Goal: Task Accomplishment & Management: Use online tool/utility

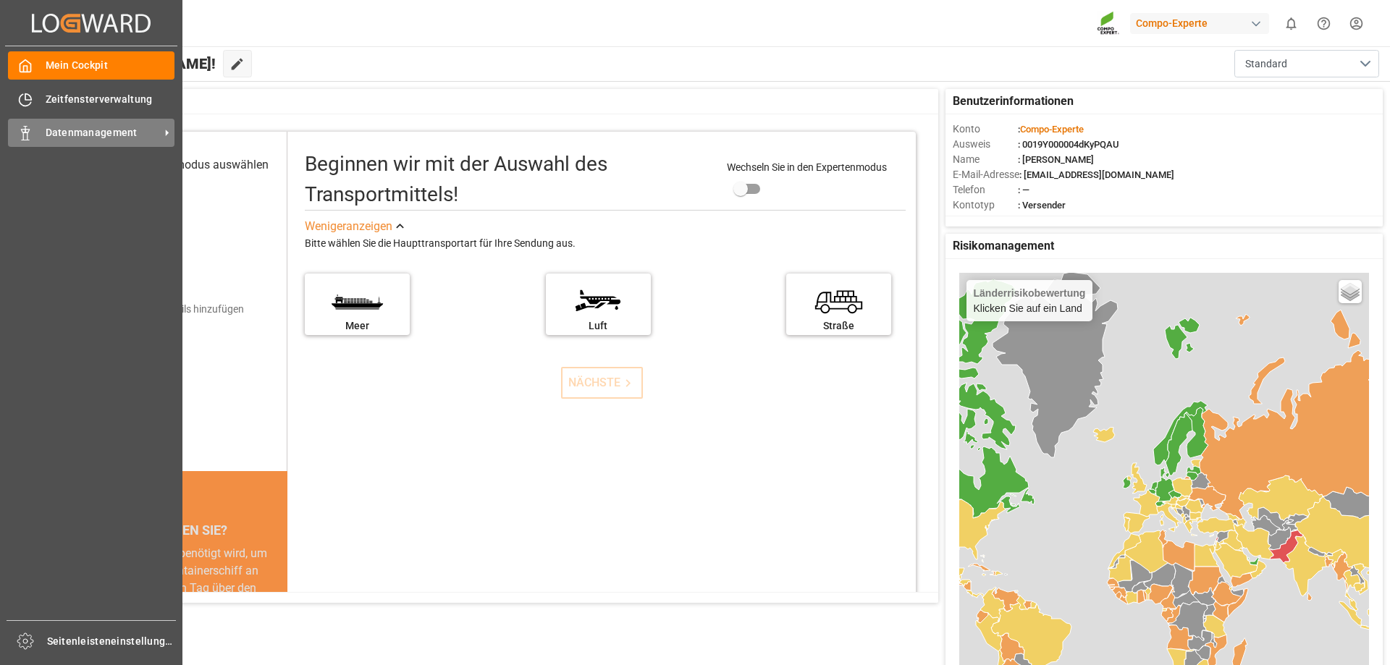
click at [30, 135] on icon at bounding box center [25, 133] width 14 height 14
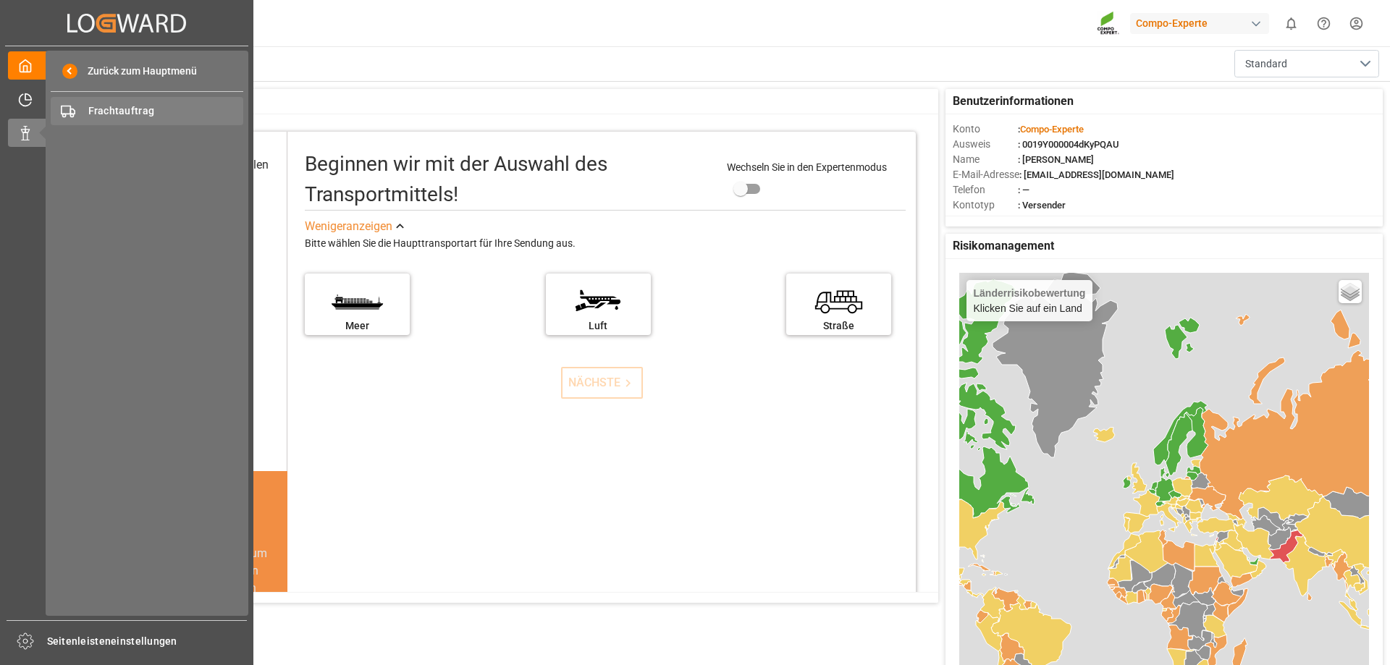
click at [148, 106] on font "Frachtauftrag" at bounding box center [121, 111] width 67 height 12
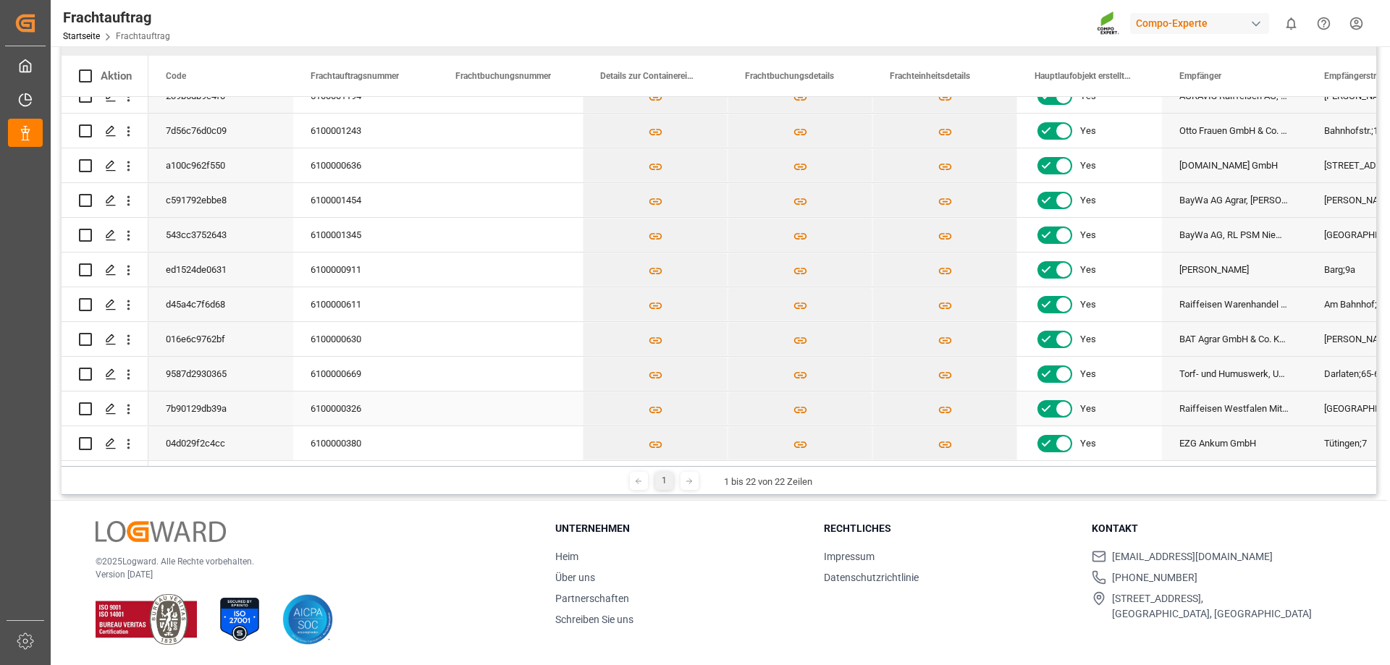
scroll to position [188, 0]
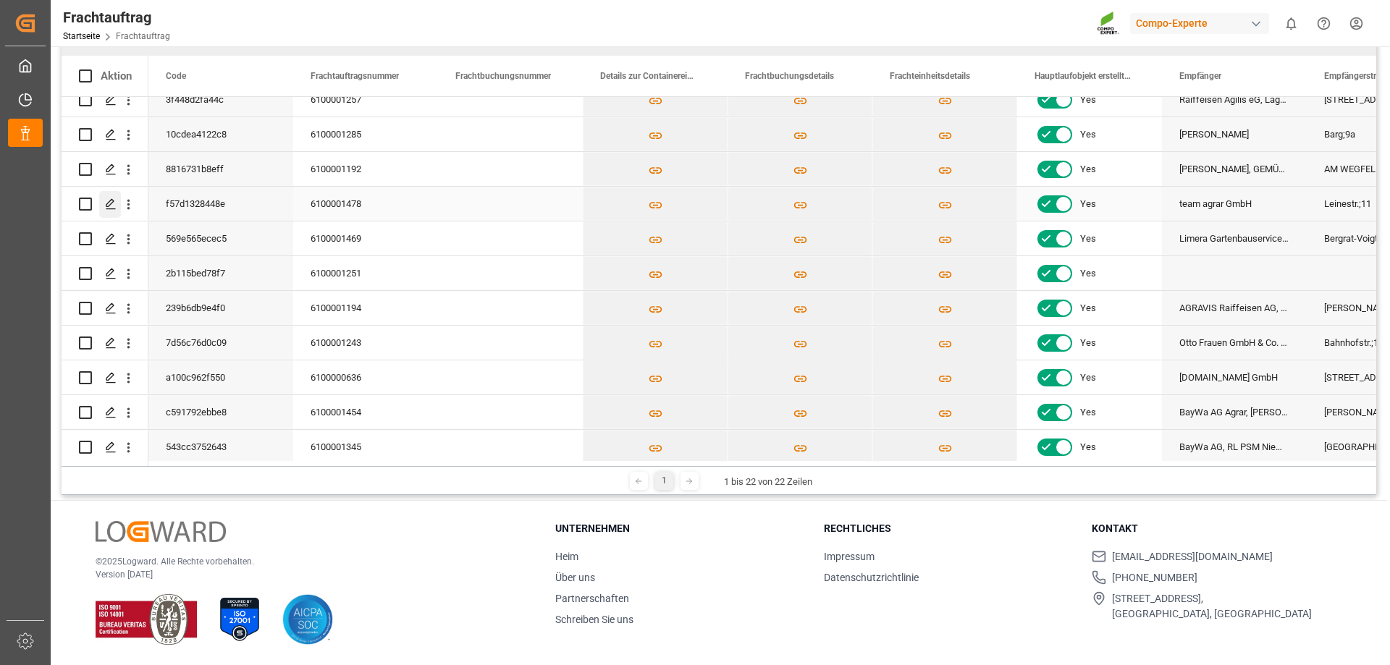
click at [103, 204] on div "Drücken Sie die LEERTASTE, um diese Zeile auszuwählen." at bounding box center [110, 204] width 22 height 27
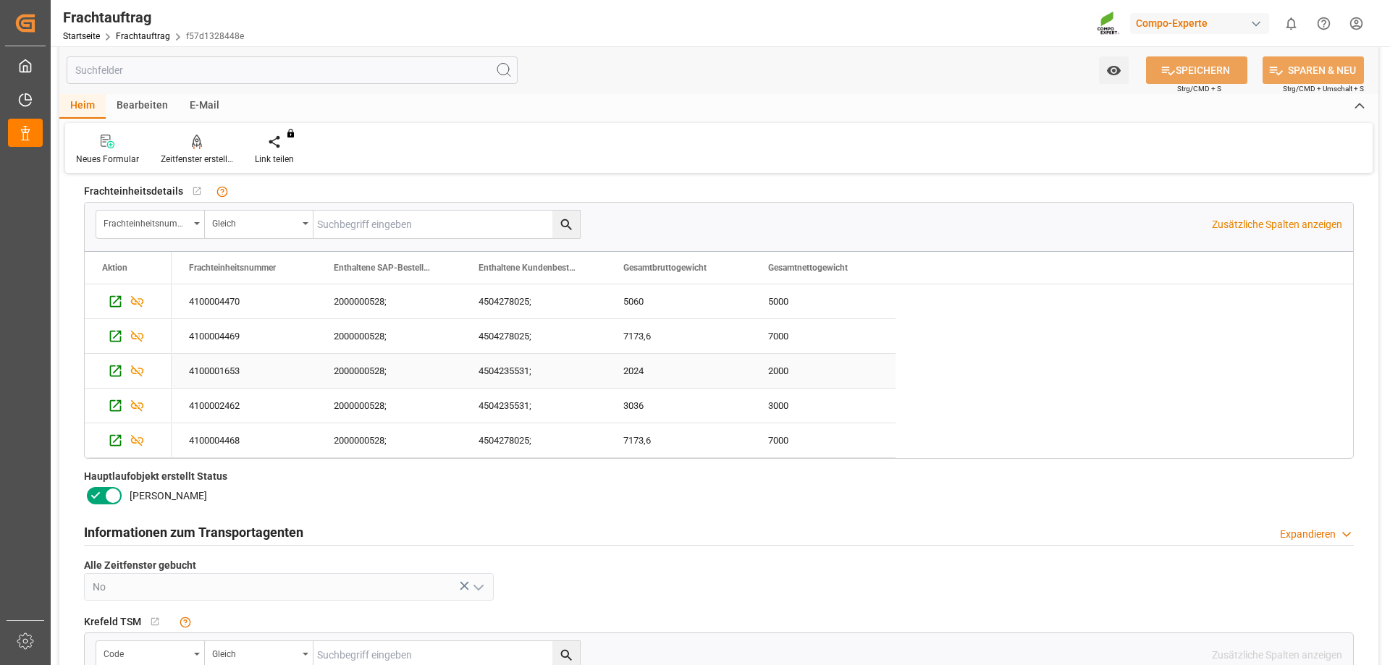
scroll to position [72, 0]
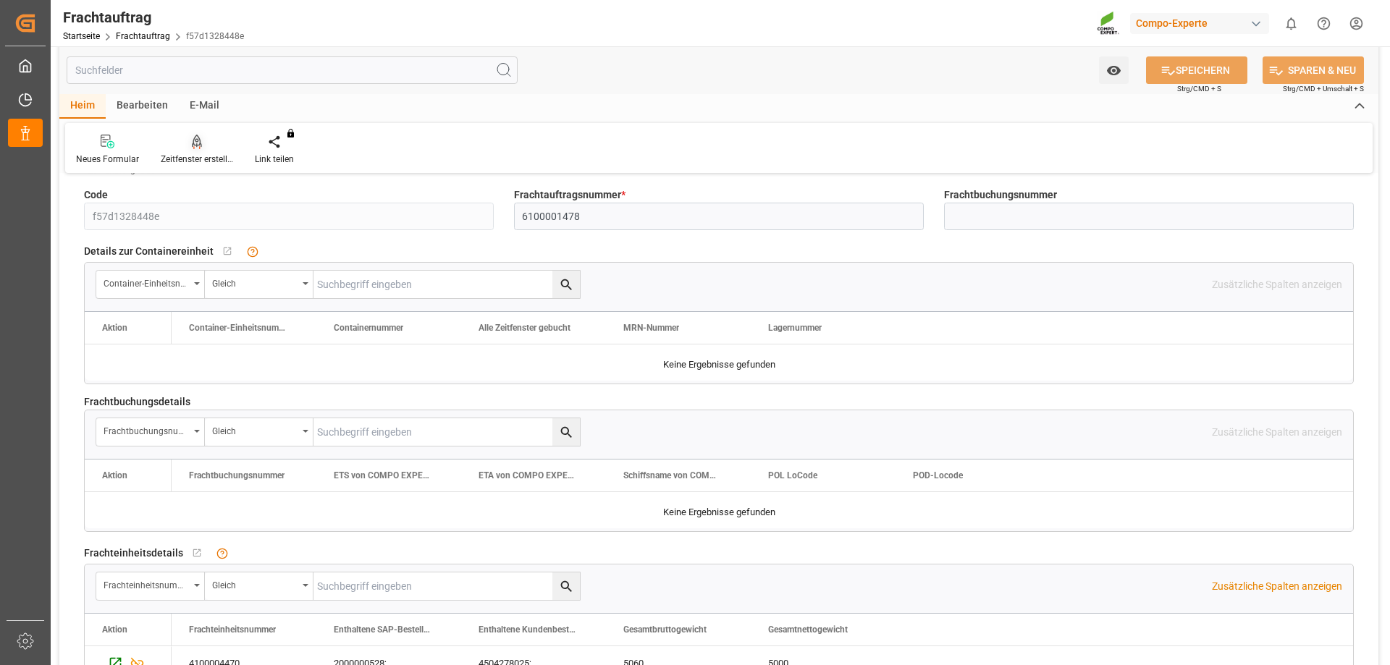
click at [198, 163] on font "Zeitfenster erstellen" at bounding box center [199, 159] width 76 height 10
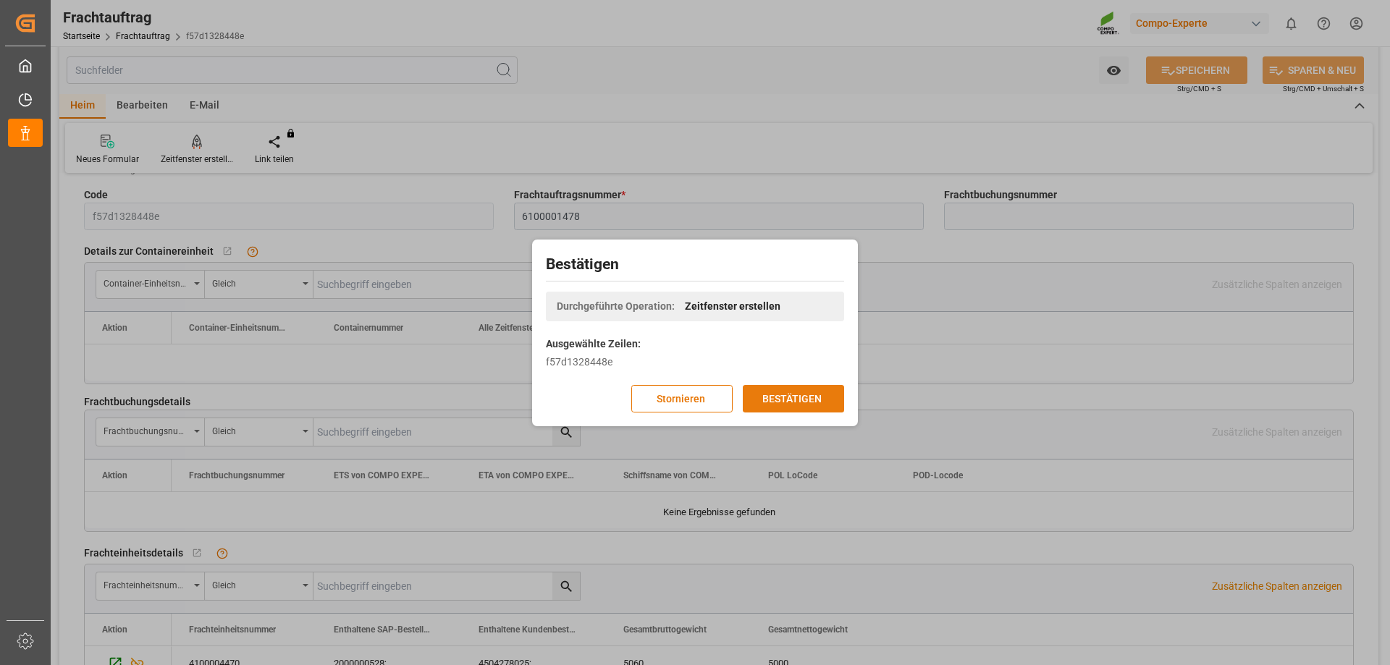
click at [790, 404] on font "BESTÄTIGEN" at bounding box center [791, 398] width 59 height 12
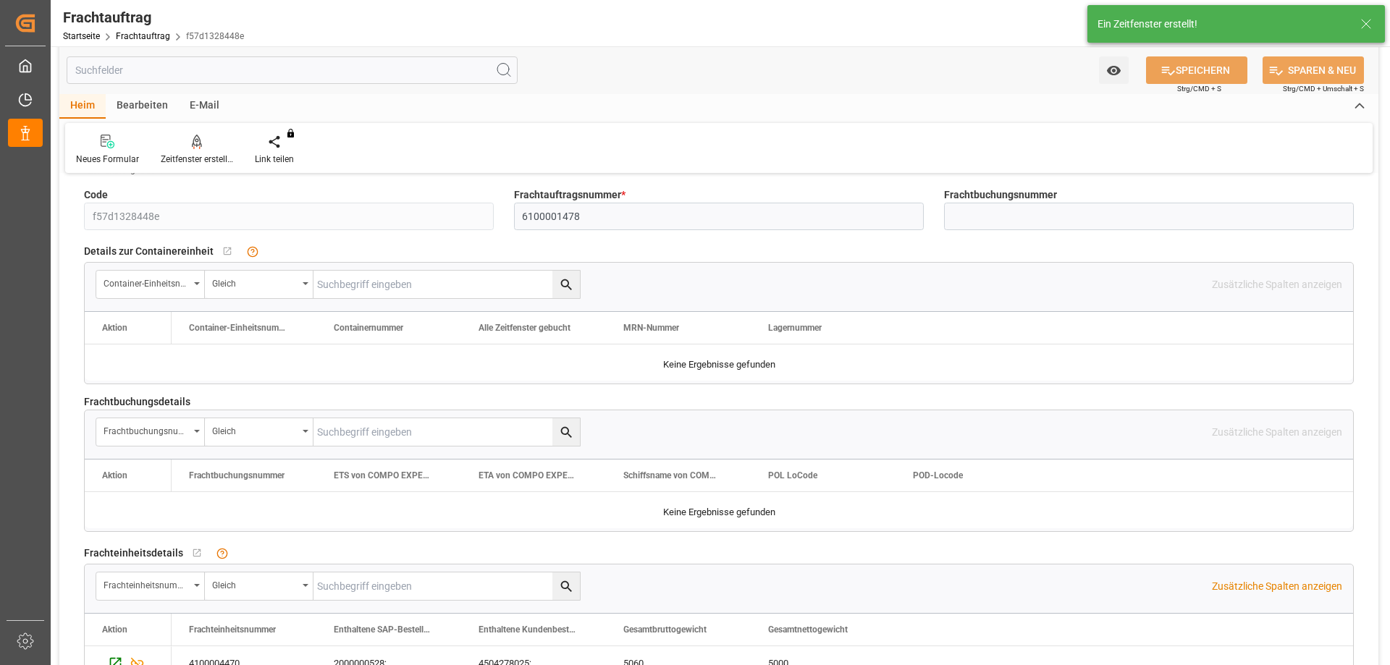
click at [1198, 28] on font "Ein Zeitfenster erstellt!" at bounding box center [1148, 24] width 100 height 12
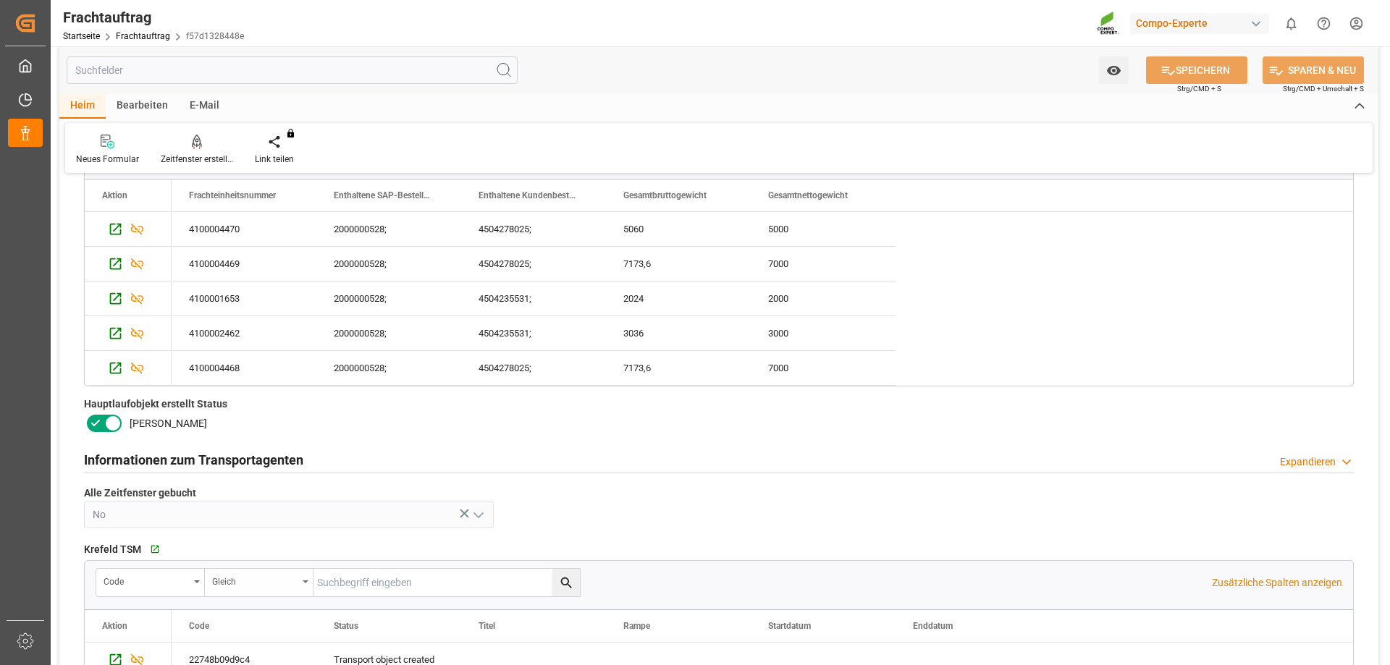
scroll to position [796, 0]
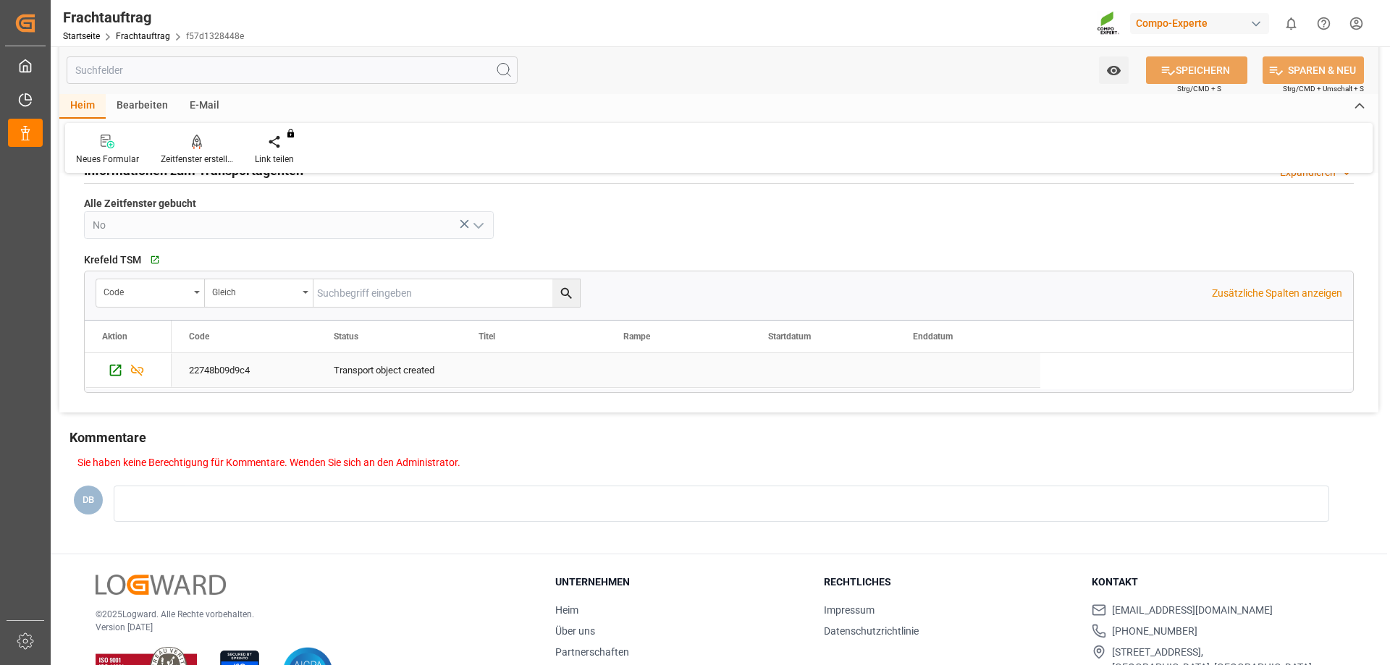
click at [227, 369] on font "22748b09d9c4" at bounding box center [219, 370] width 61 height 11
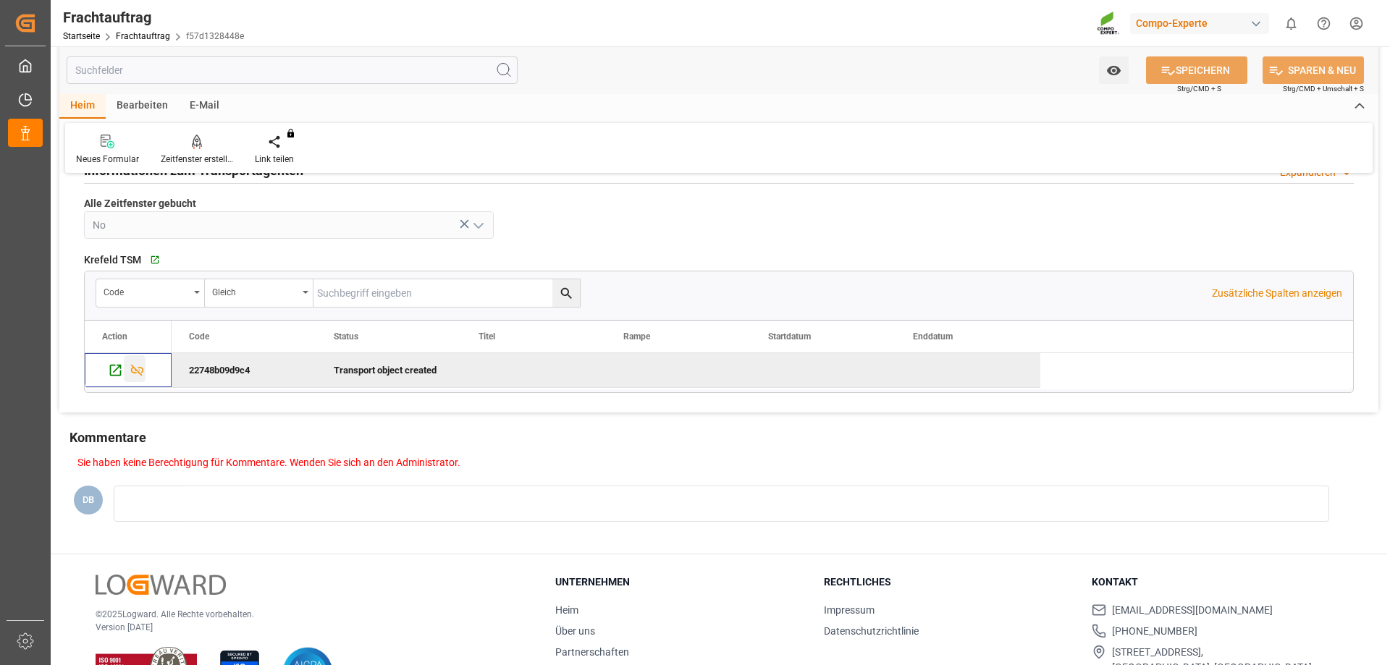
click at [134, 371] on icon "Press SPACE to deselect this row." at bounding box center [137, 370] width 15 height 15
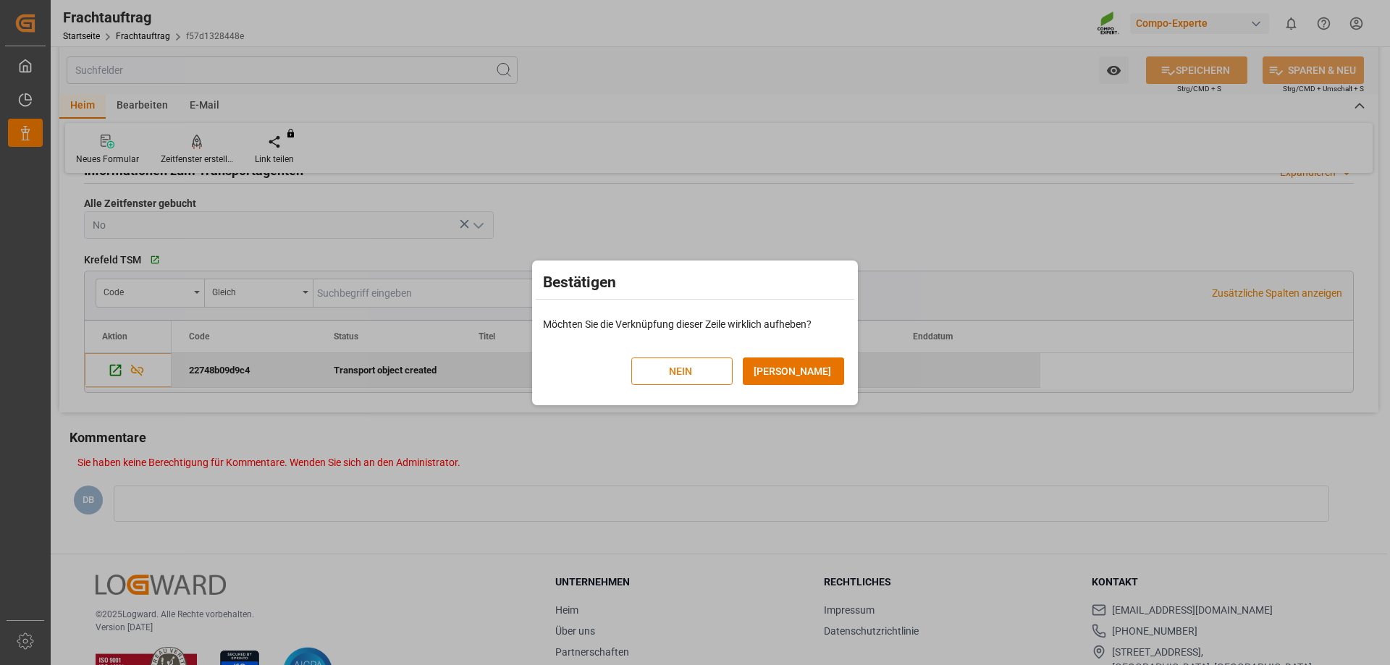
click at [669, 377] on font "NEIN" at bounding box center [680, 372] width 23 height 12
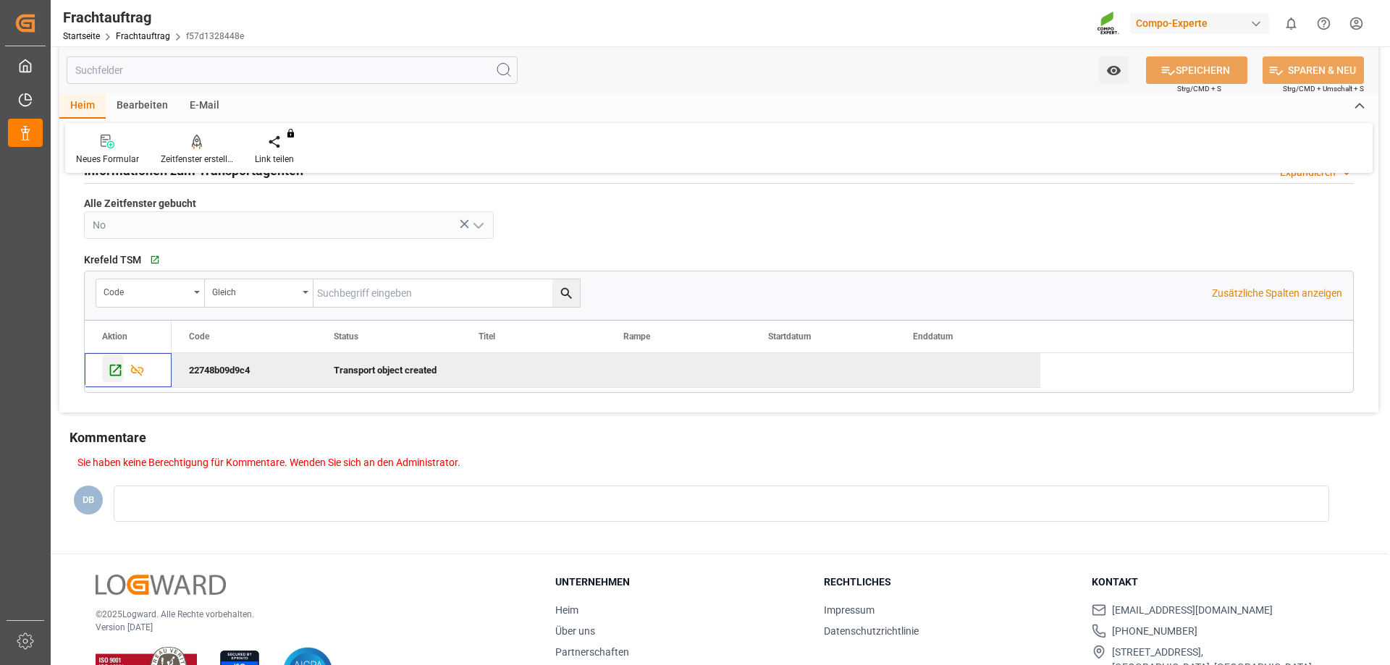
click at [114, 371] on icon "Press SPACE to deselect this row." at bounding box center [115, 370] width 15 height 15
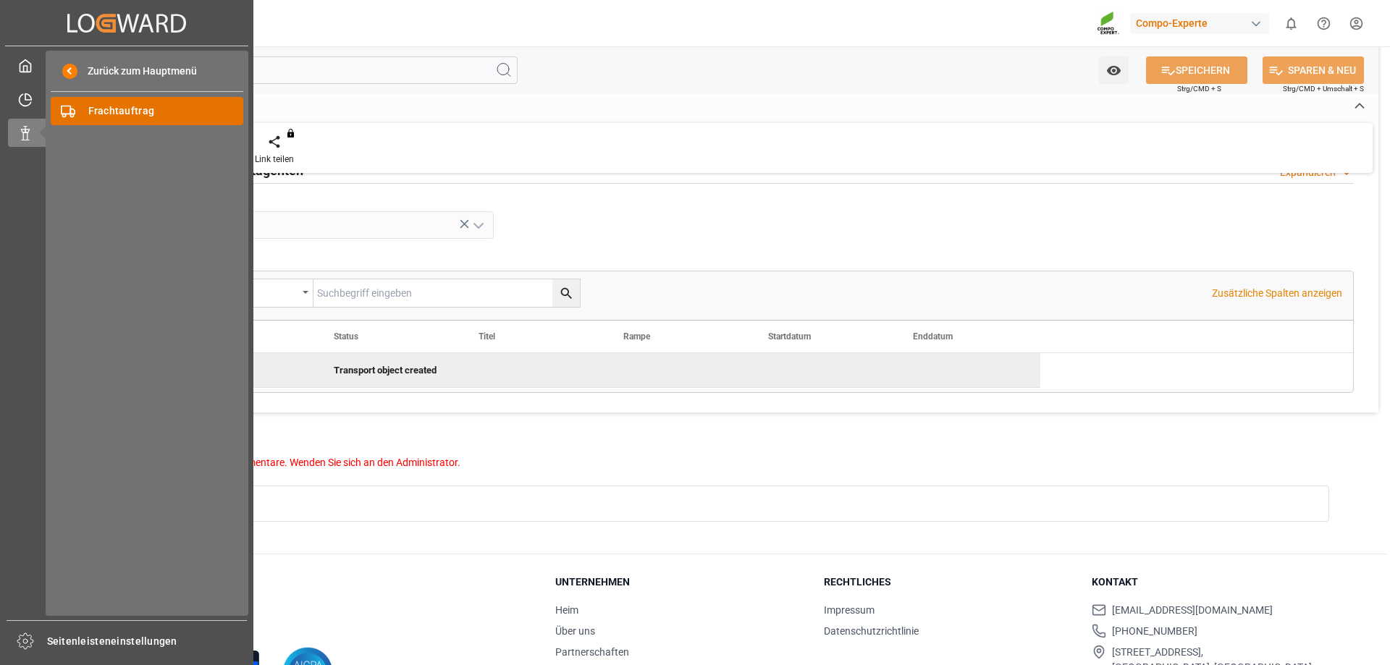
click at [135, 112] on font "Frachtauftrag" at bounding box center [121, 111] width 67 height 12
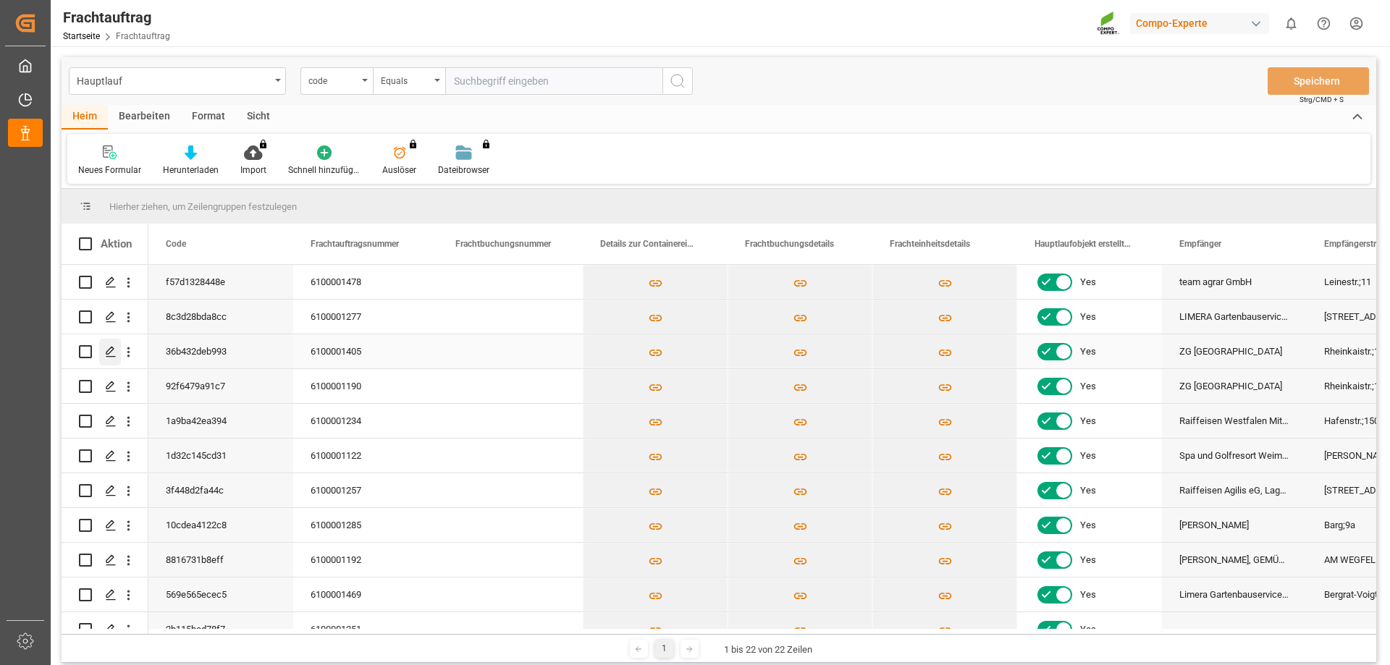
click at [109, 353] on icon "Drücken Sie die LEERTASTE, um diese Zeile auszuwählen." at bounding box center [111, 352] width 12 height 12
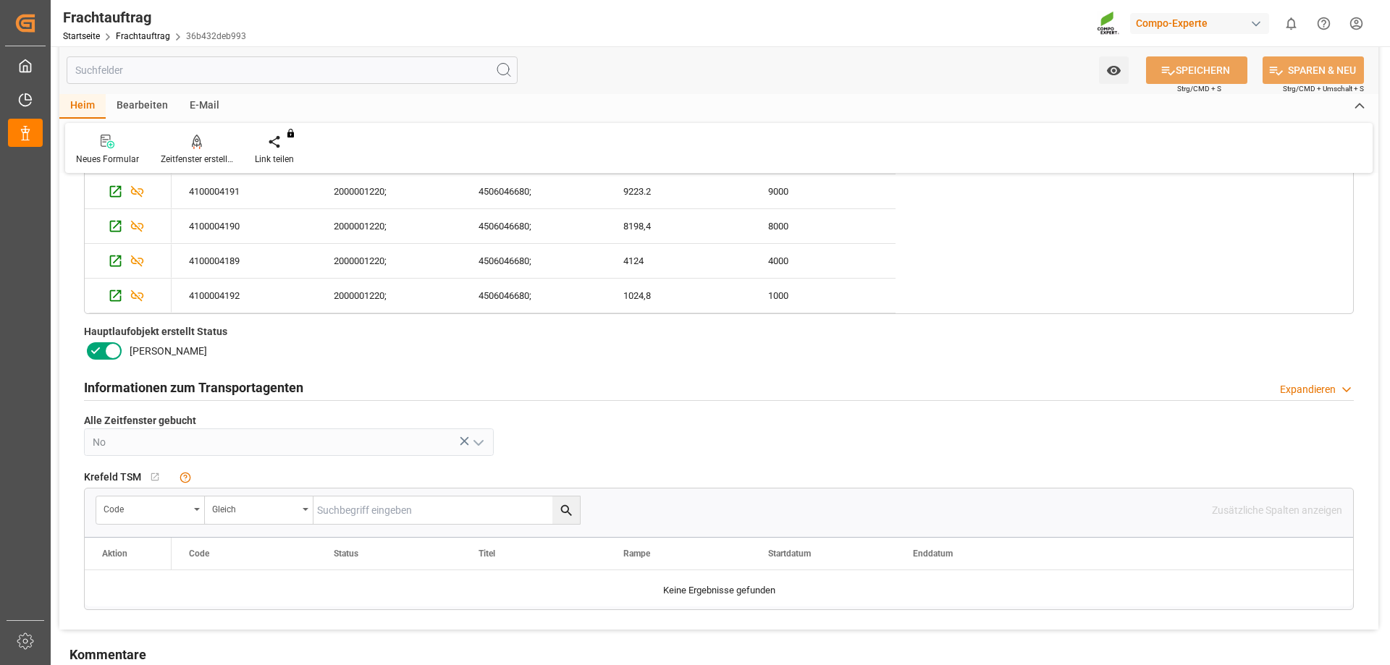
scroll to position [362, 0]
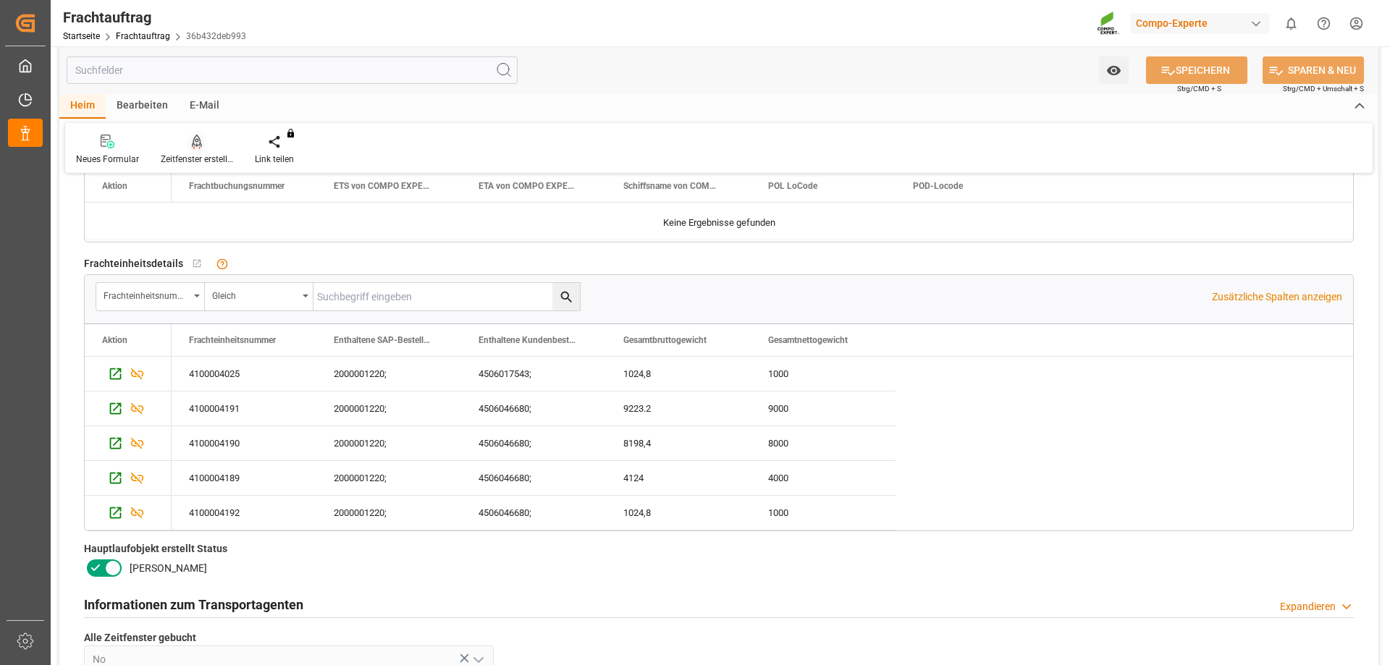
click at [190, 134] on div at bounding box center [197, 141] width 72 height 15
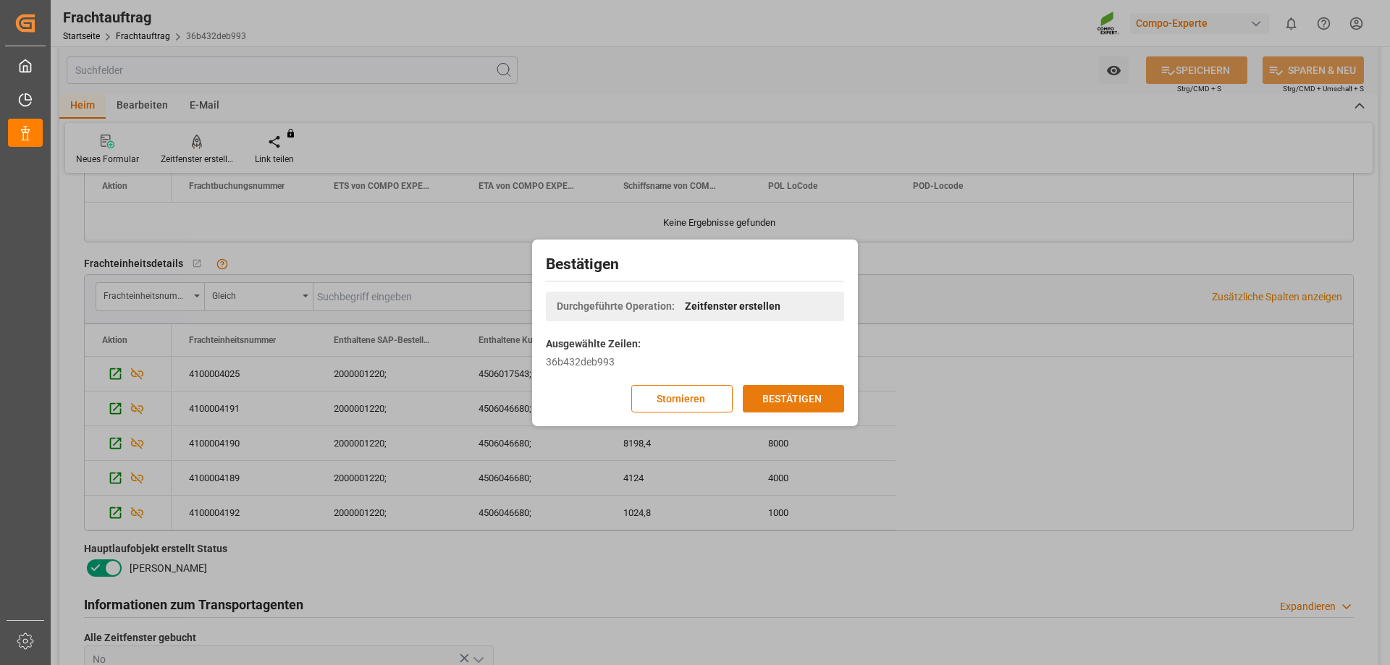
click at [802, 399] on font "BESTÄTIGEN" at bounding box center [791, 398] width 59 height 12
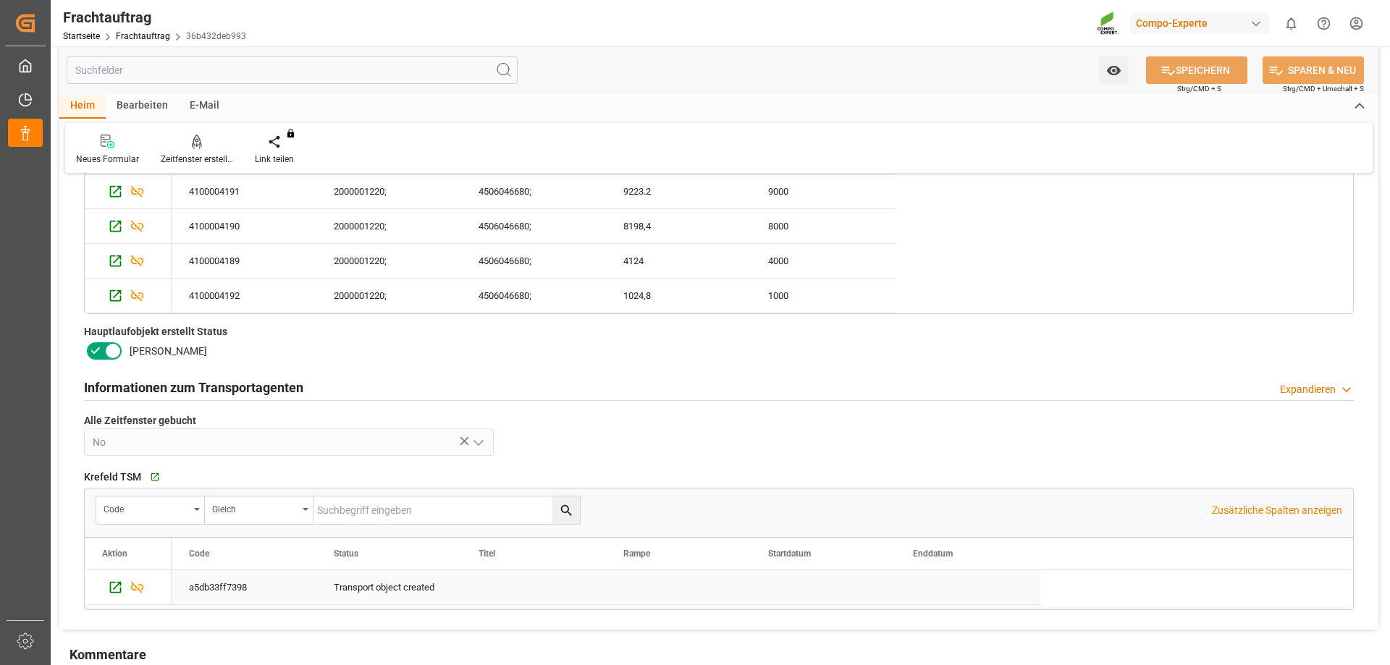
scroll to position [652, 0]
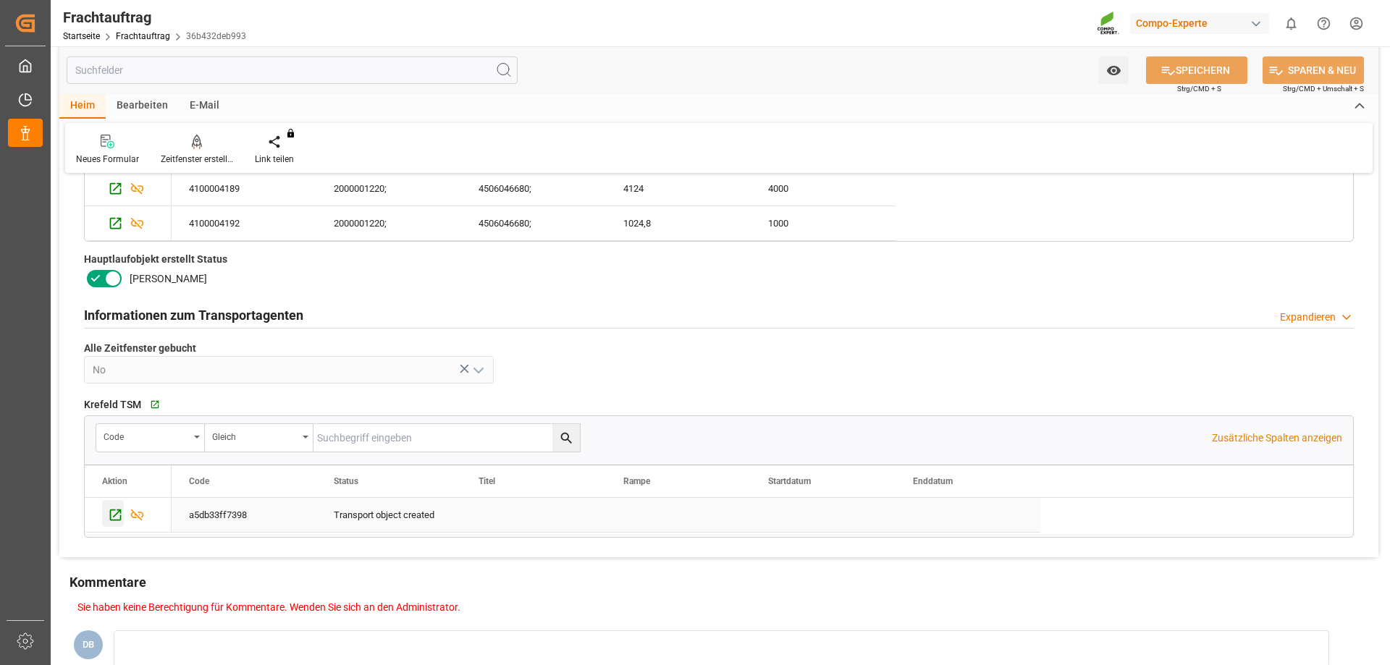
click at [116, 513] on icon "Drücken Sie die LEERTASTE, um diese Zeile auszuwählen." at bounding box center [115, 515] width 15 height 15
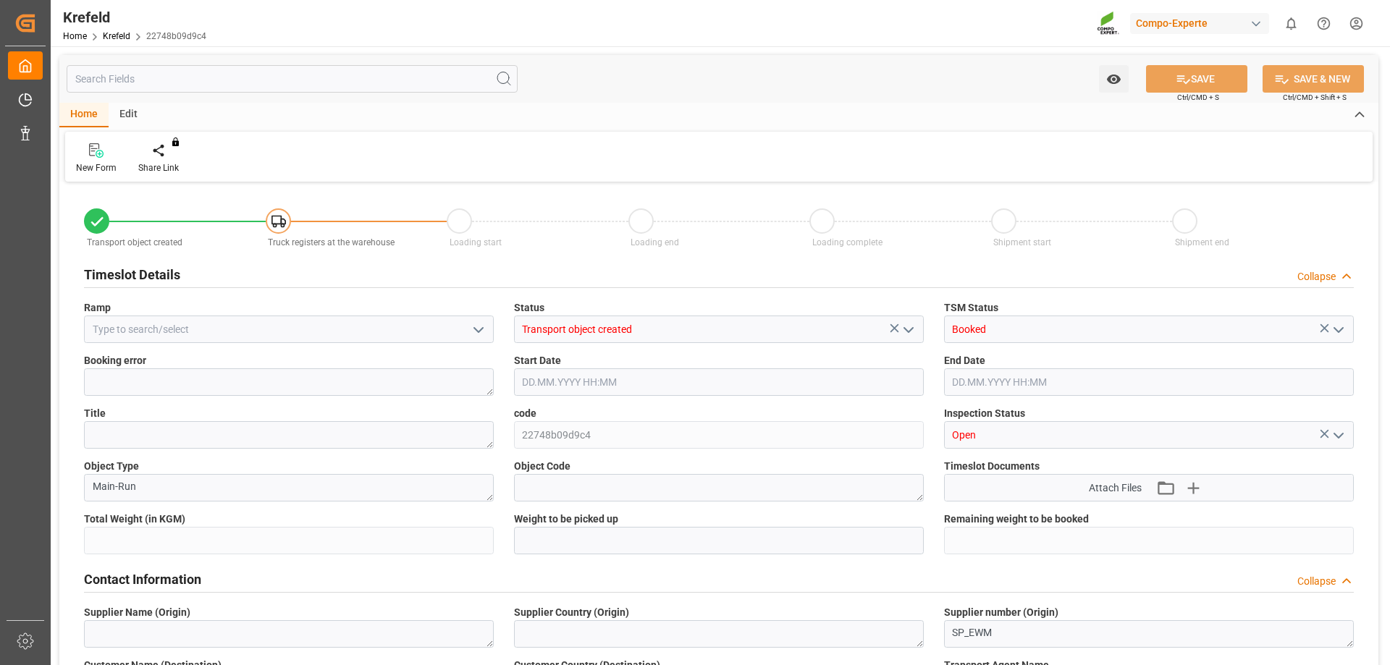
type input "24467.2"
type input "0"
type input "[DATE] 07:37"
type input "29.08.2025 09:26"
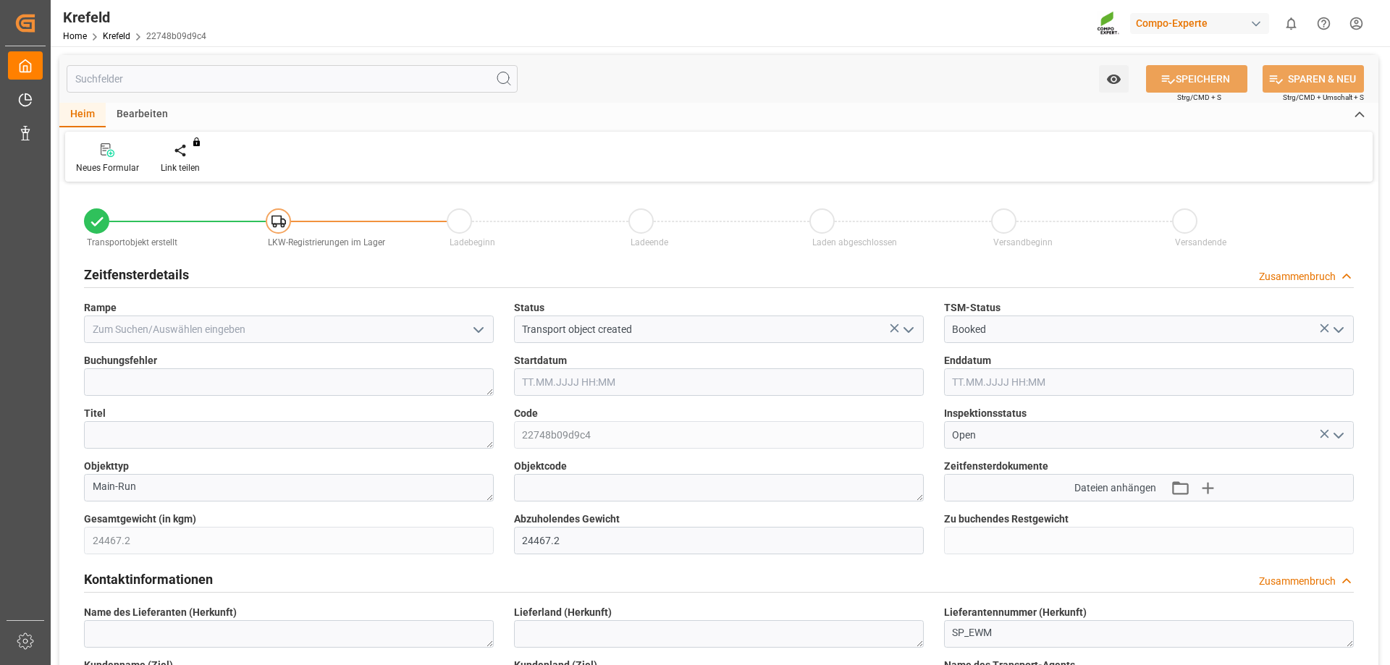
click at [119, 118] on font "Bearbeiten" at bounding box center [142, 114] width 51 height 12
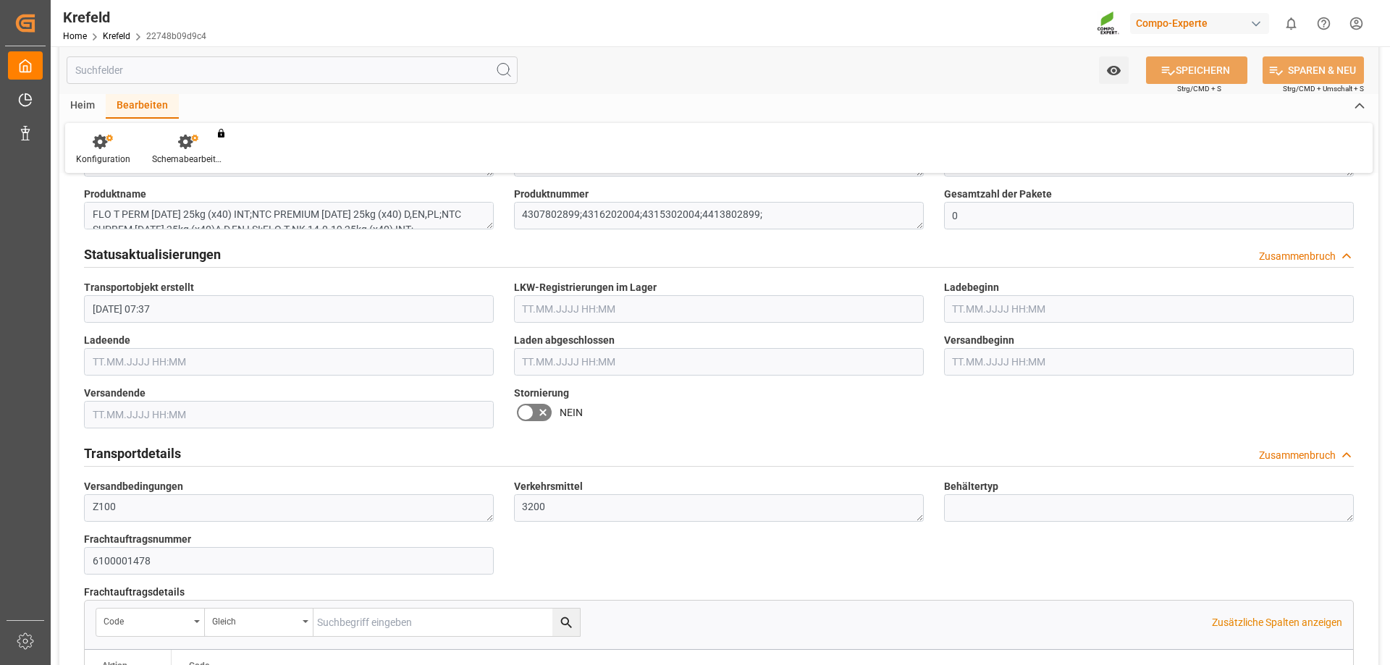
scroll to position [381, 0]
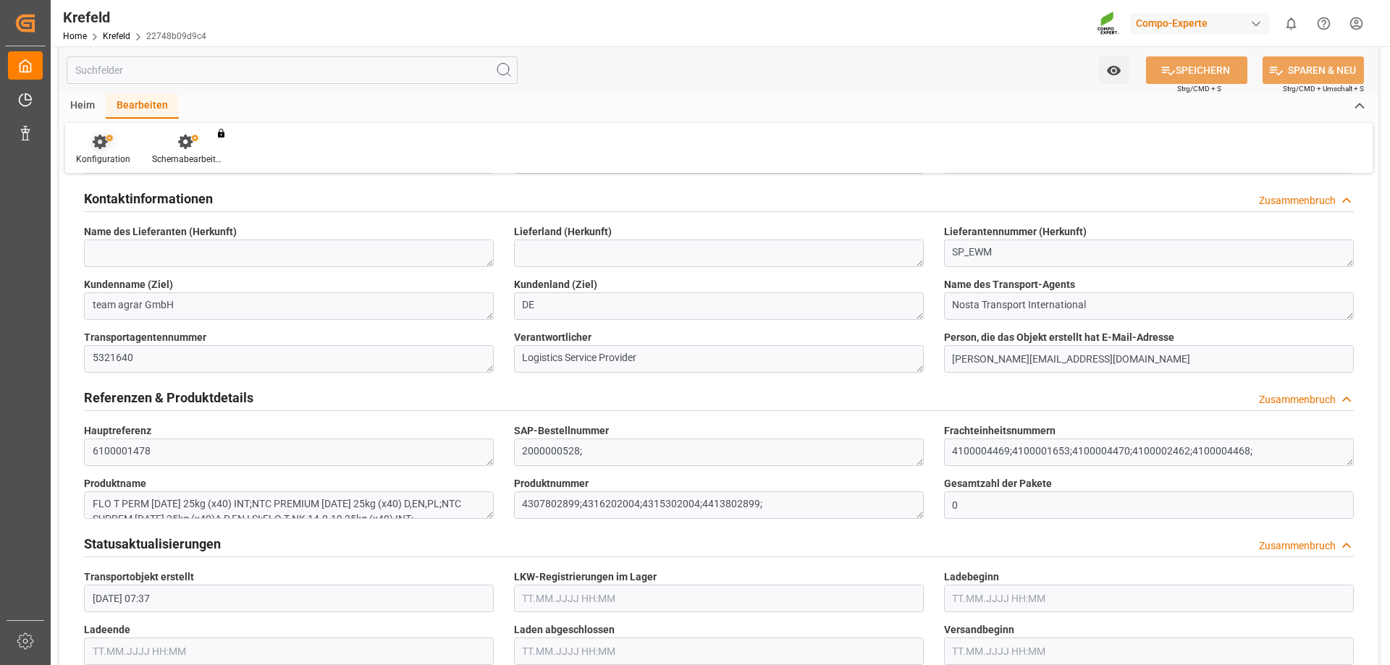
click at [96, 156] on font "Konfiguration" at bounding box center [103, 159] width 54 height 10
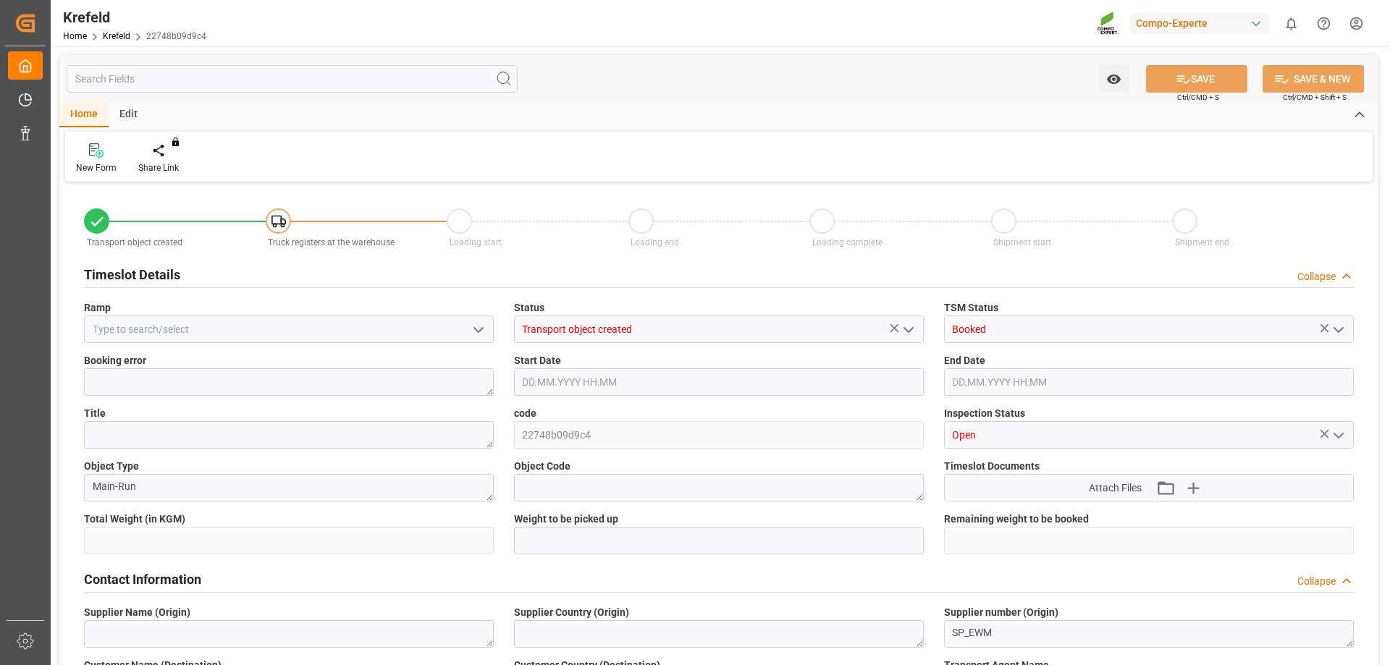
type input "24467.2"
type input "0"
type input "28.08.2025 07:37"
type input "29.08.2025 09:26"
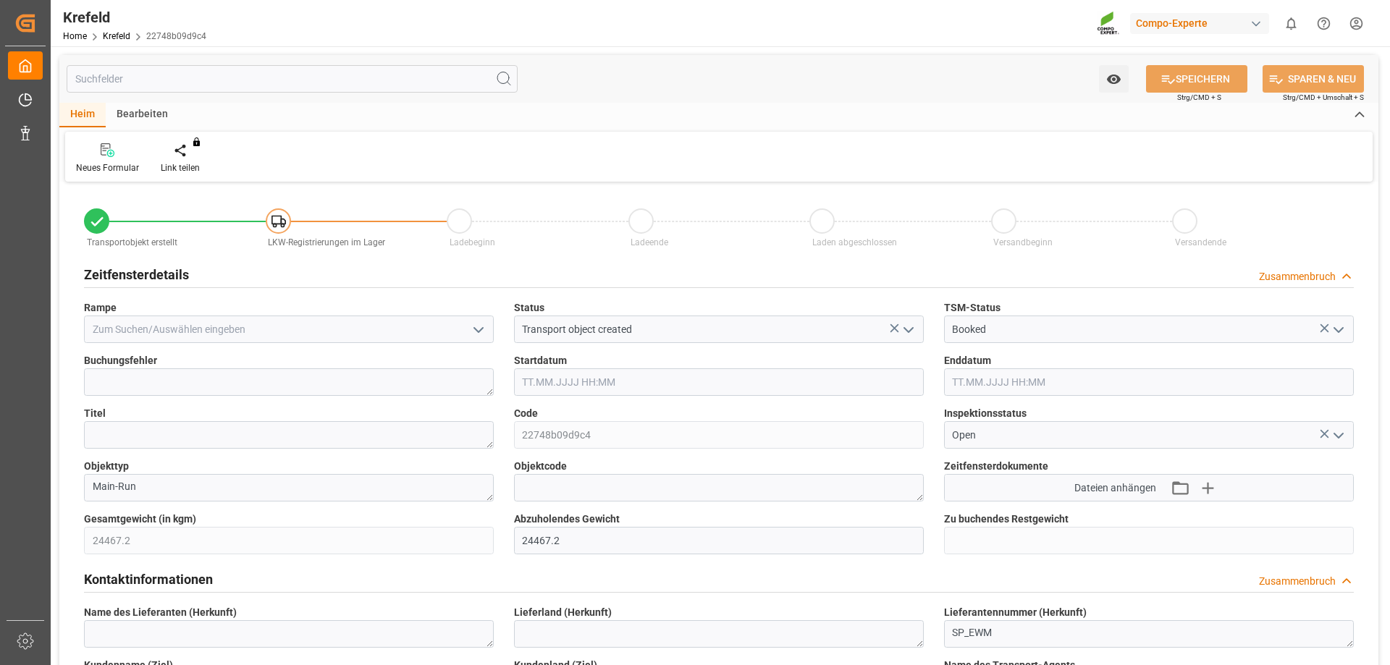
drag, startPoint x: 140, startPoint y: 109, endPoint x: 147, endPoint y: 114, distance: 8.8
click at [140, 109] on font "Bearbeiten" at bounding box center [142, 114] width 51 height 12
click at [1323, 274] on font "Zusammenbruch" at bounding box center [1297, 277] width 77 height 12
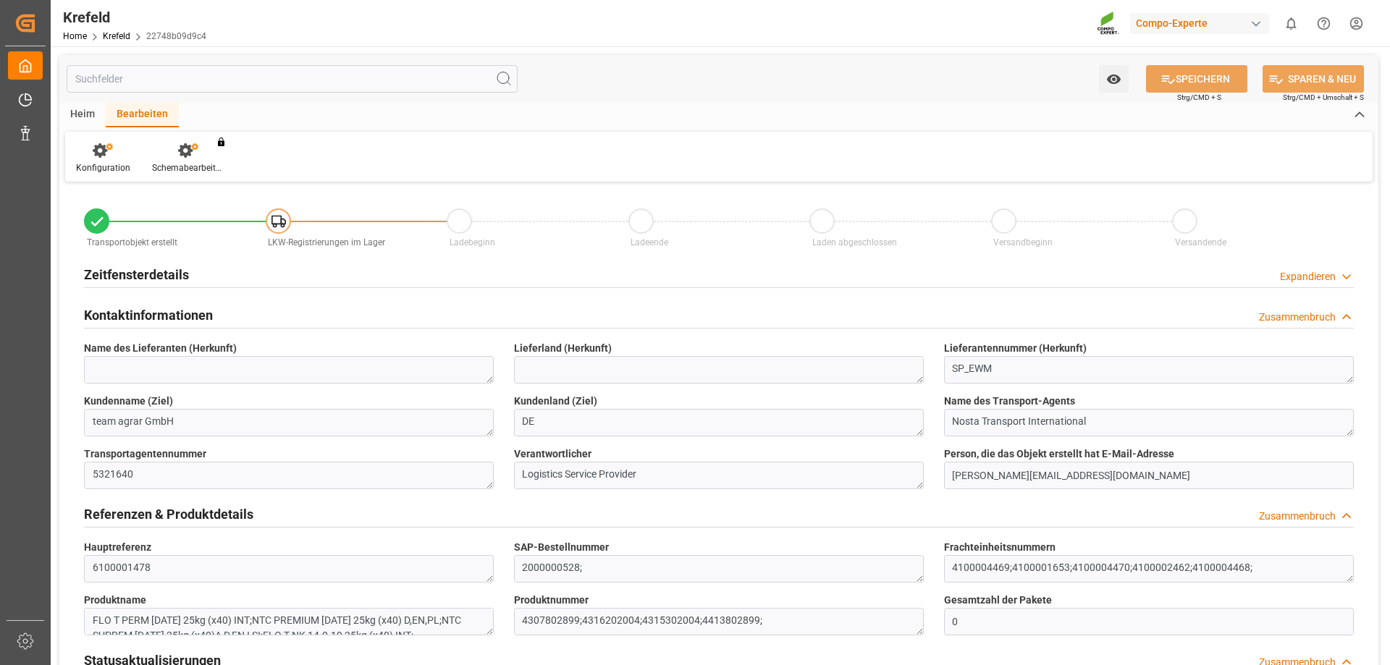
click at [1315, 317] on font "Zusammenbruch" at bounding box center [1297, 317] width 77 height 12
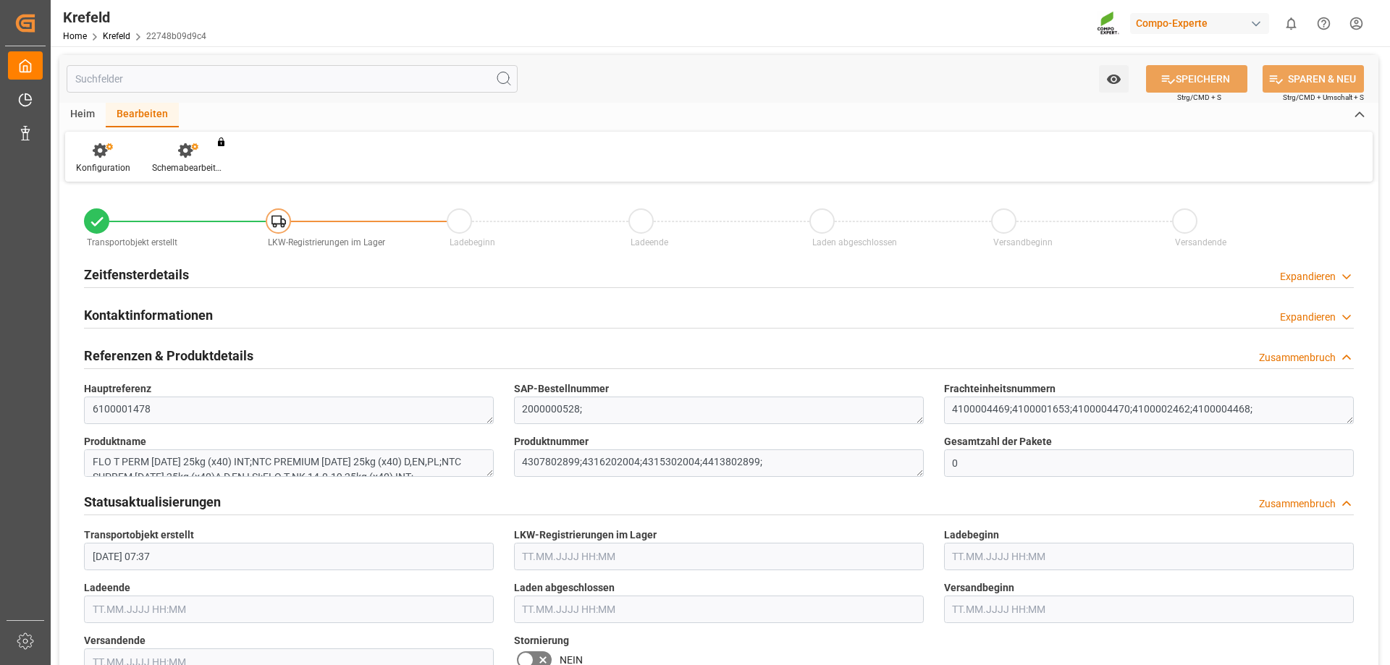
click at [1324, 356] on font "Zusammenbruch" at bounding box center [1297, 358] width 77 height 12
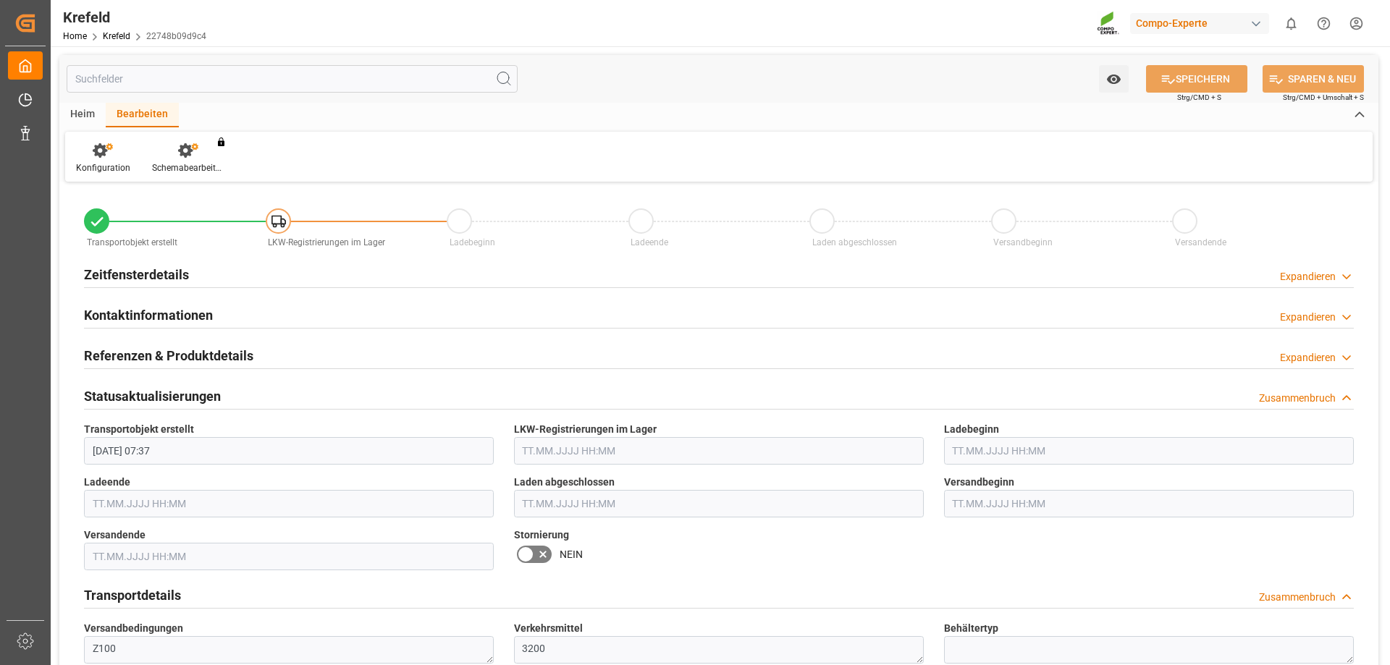
scroll to position [145, 0]
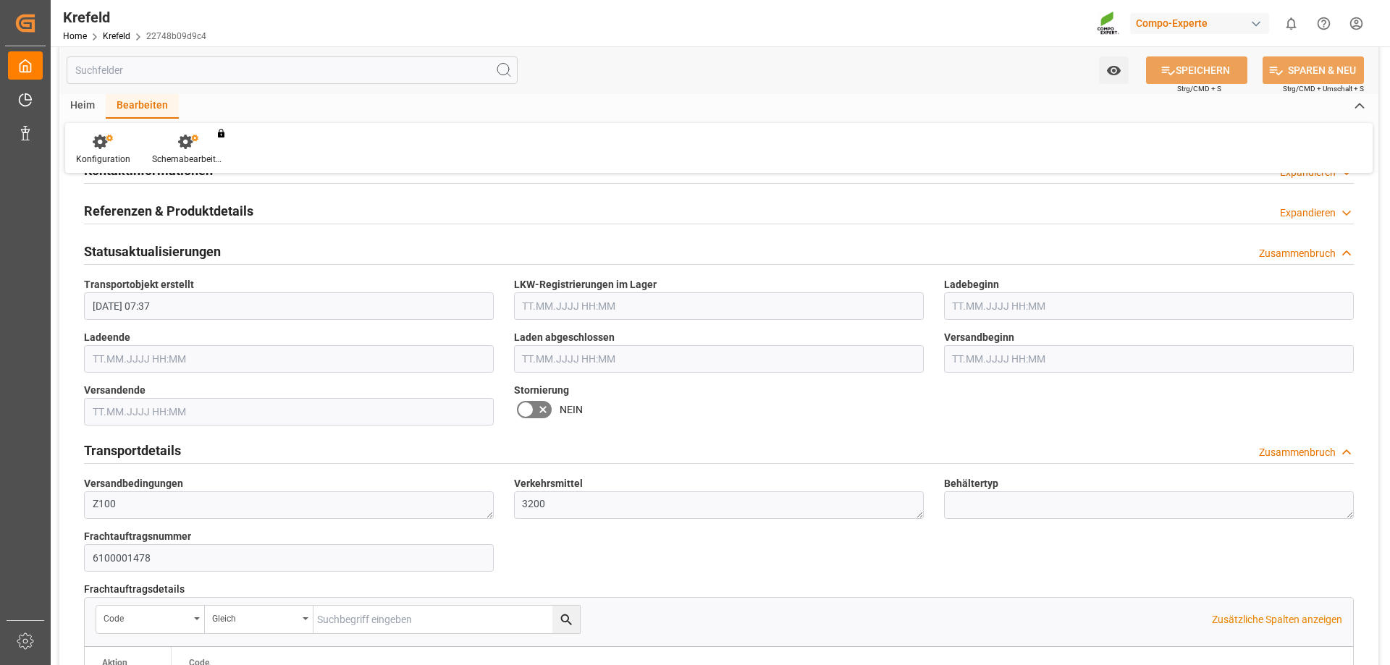
click at [1299, 254] on font "Zusammenbruch" at bounding box center [1297, 254] width 77 height 12
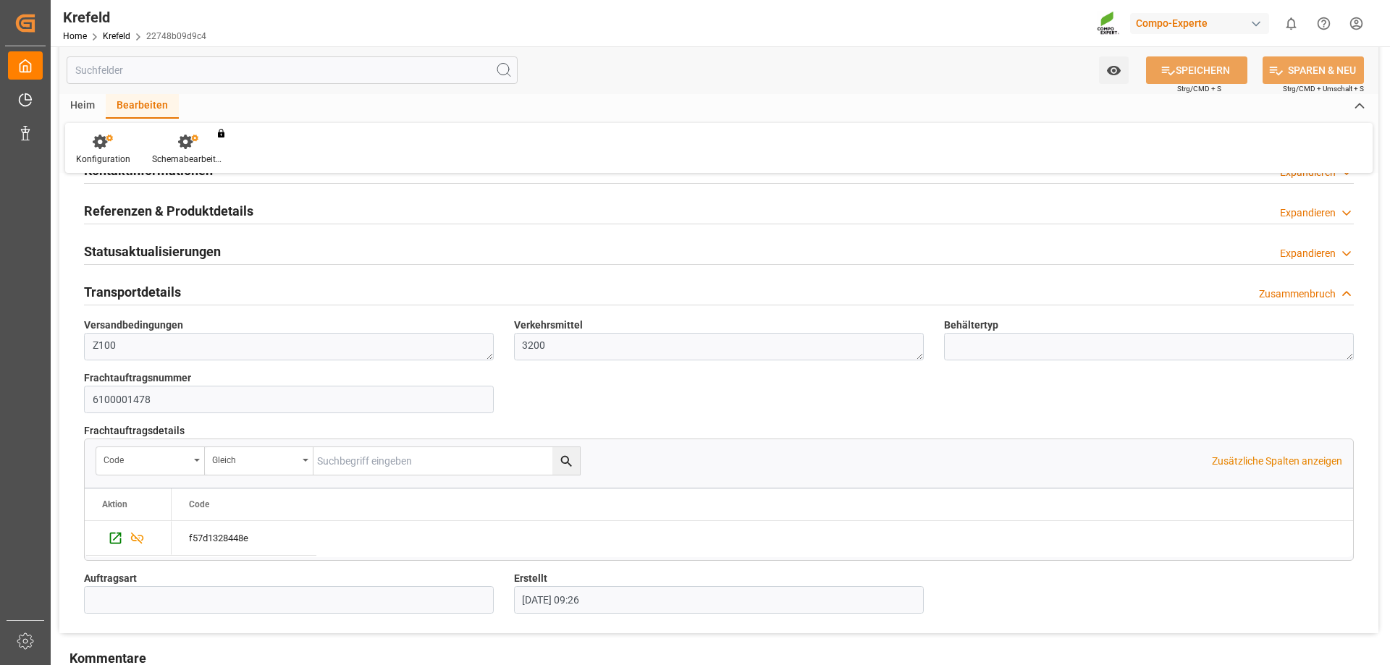
click at [1276, 292] on font "Zusammenbruch" at bounding box center [1297, 294] width 77 height 12
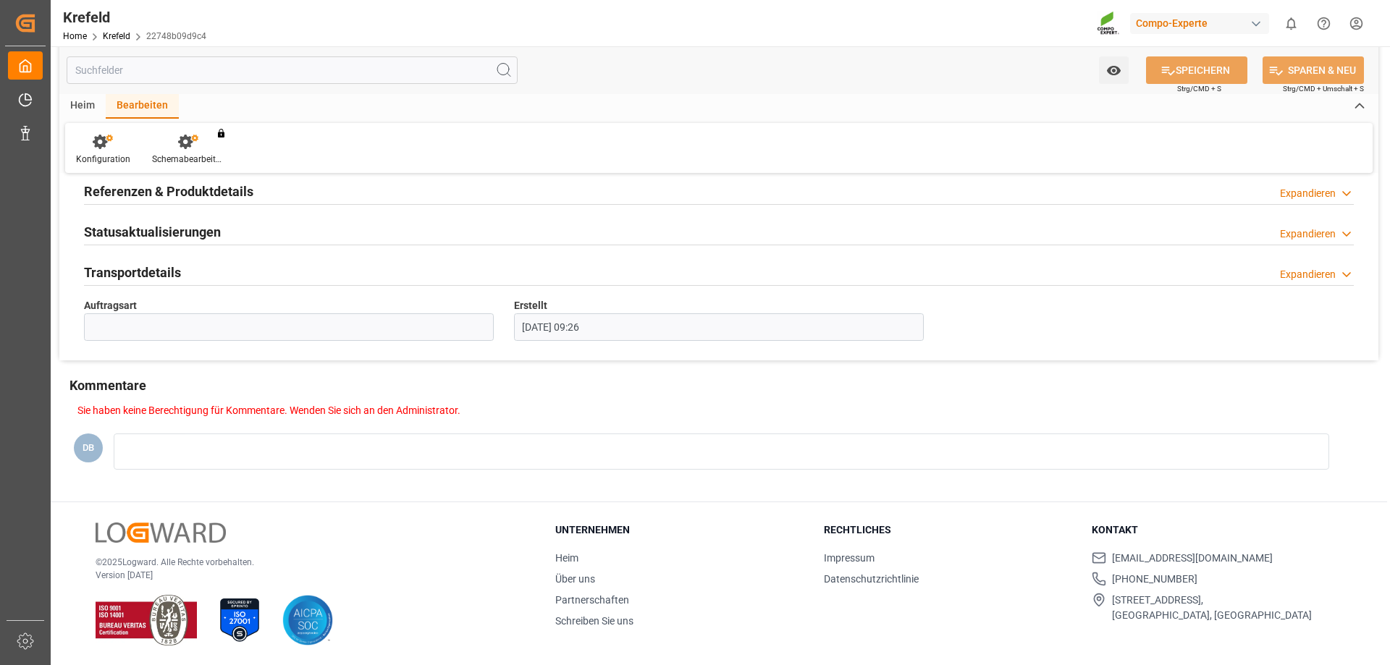
scroll to position [0, 0]
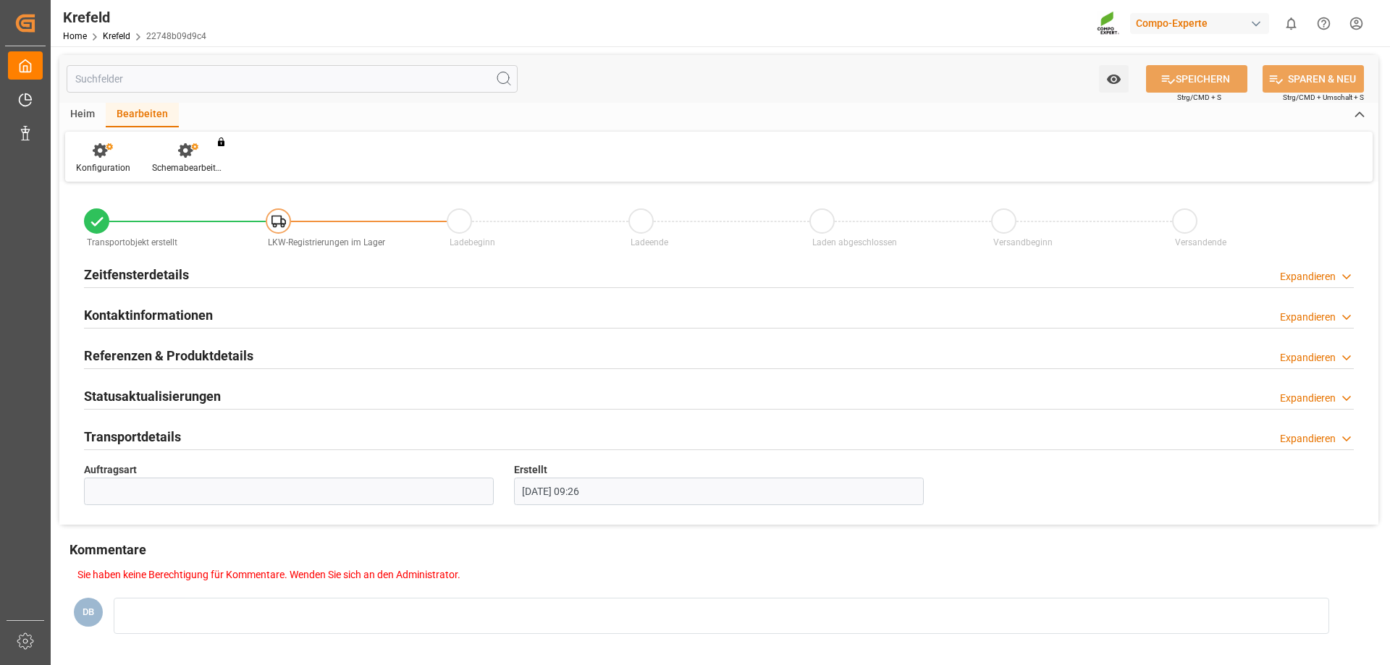
drag, startPoint x: 89, startPoint y: 114, endPoint x: 110, endPoint y: 109, distance: 21.4
click at [90, 111] on font "Heim" at bounding box center [82, 114] width 25 height 12
click at [1315, 450] on div at bounding box center [719, 450] width 1270 height 1
click at [1315, 446] on div "Expandieren" at bounding box center [1308, 439] width 56 height 15
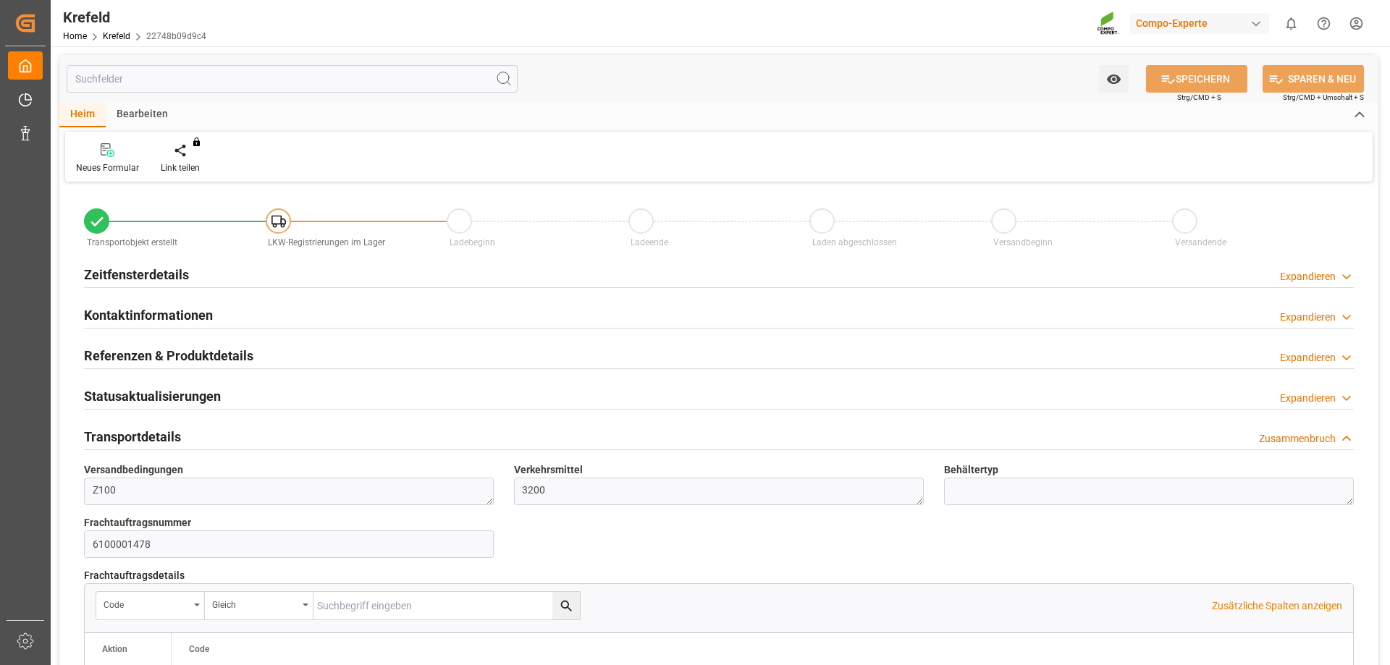
click at [1290, 396] on font "Expandieren" at bounding box center [1308, 398] width 56 height 12
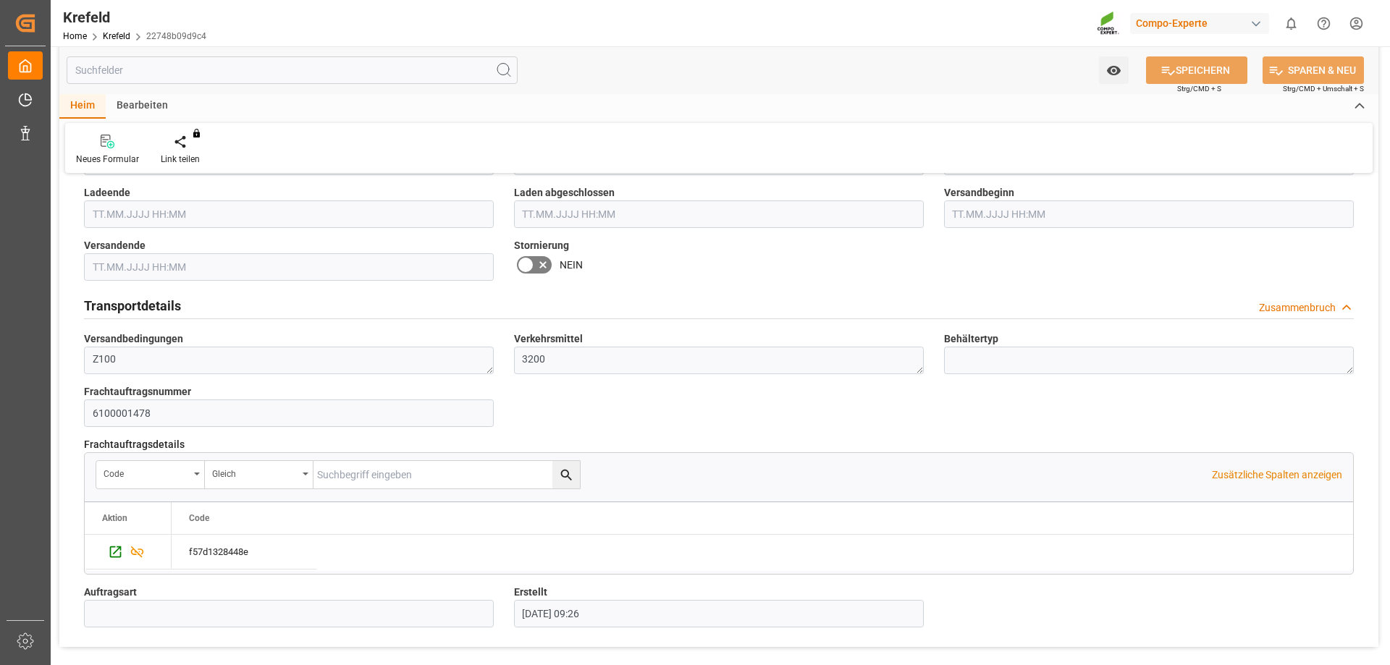
scroll to position [576, 0]
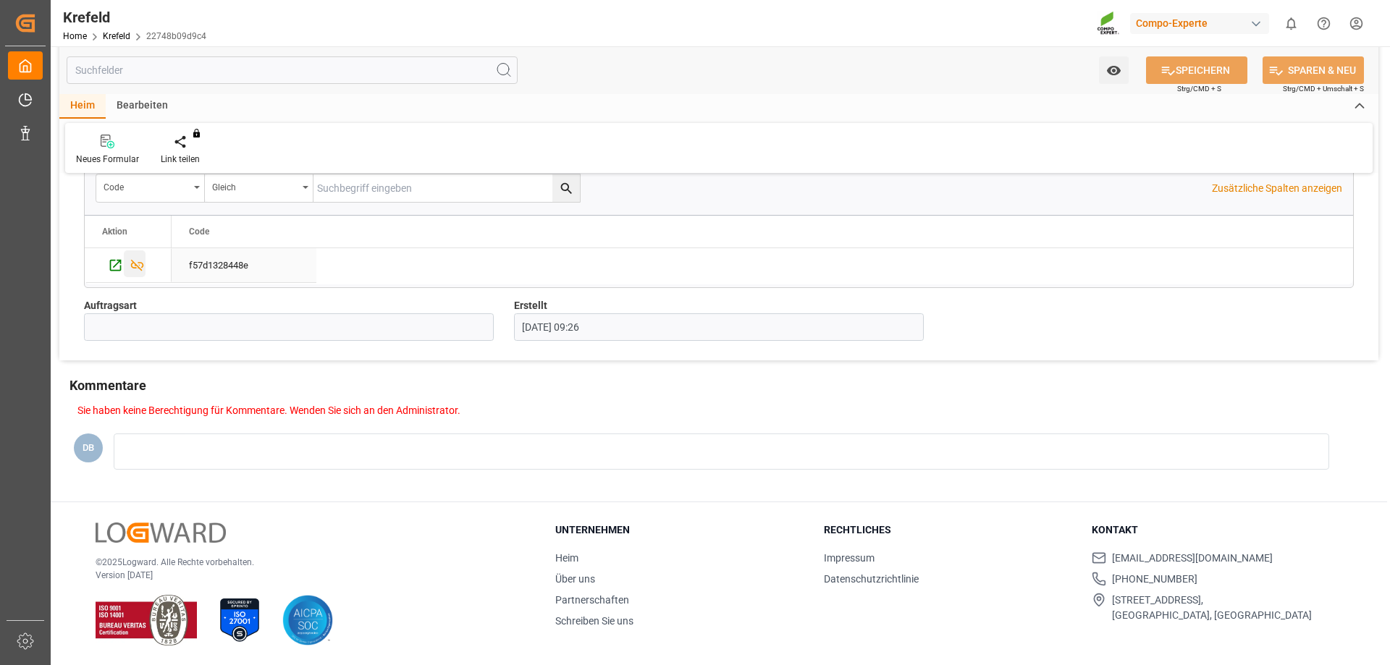
click at [139, 266] on icon "Drücken Sie die LEERTASTE, um diese Zeile auszuwählen." at bounding box center [137, 265] width 15 height 15
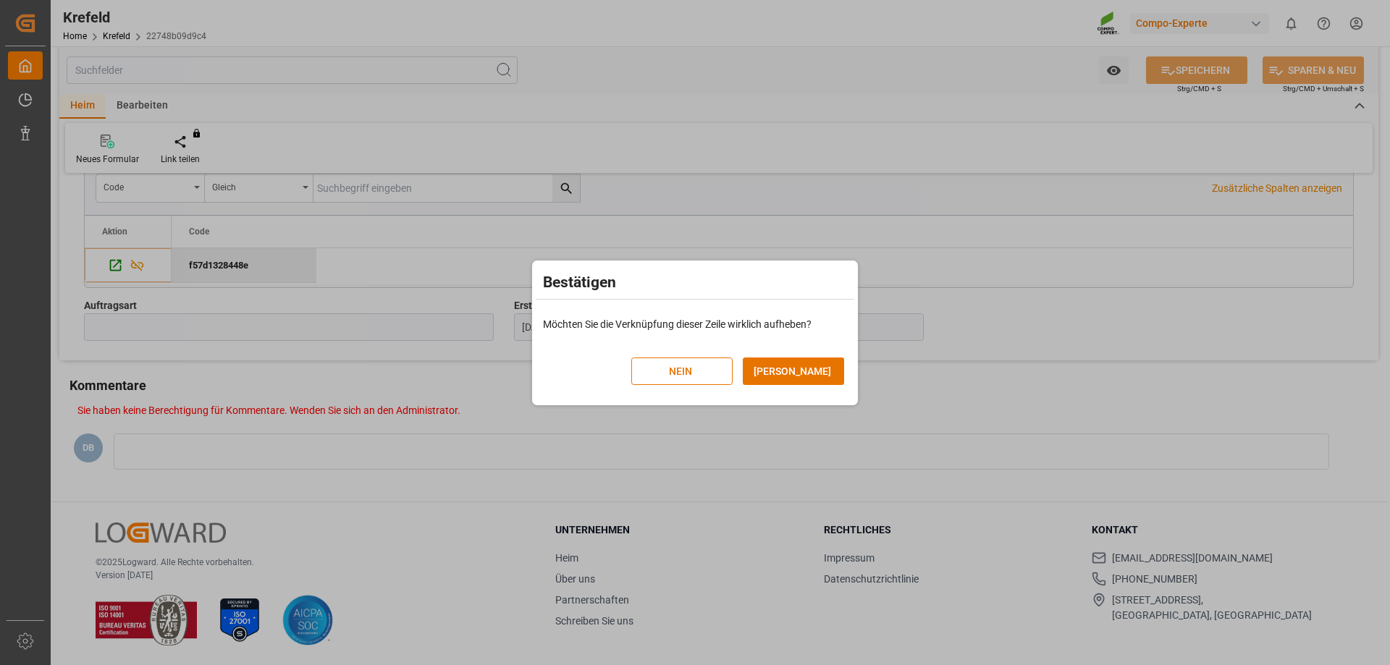
click at [694, 380] on button "NEIN" at bounding box center [681, 372] width 101 height 28
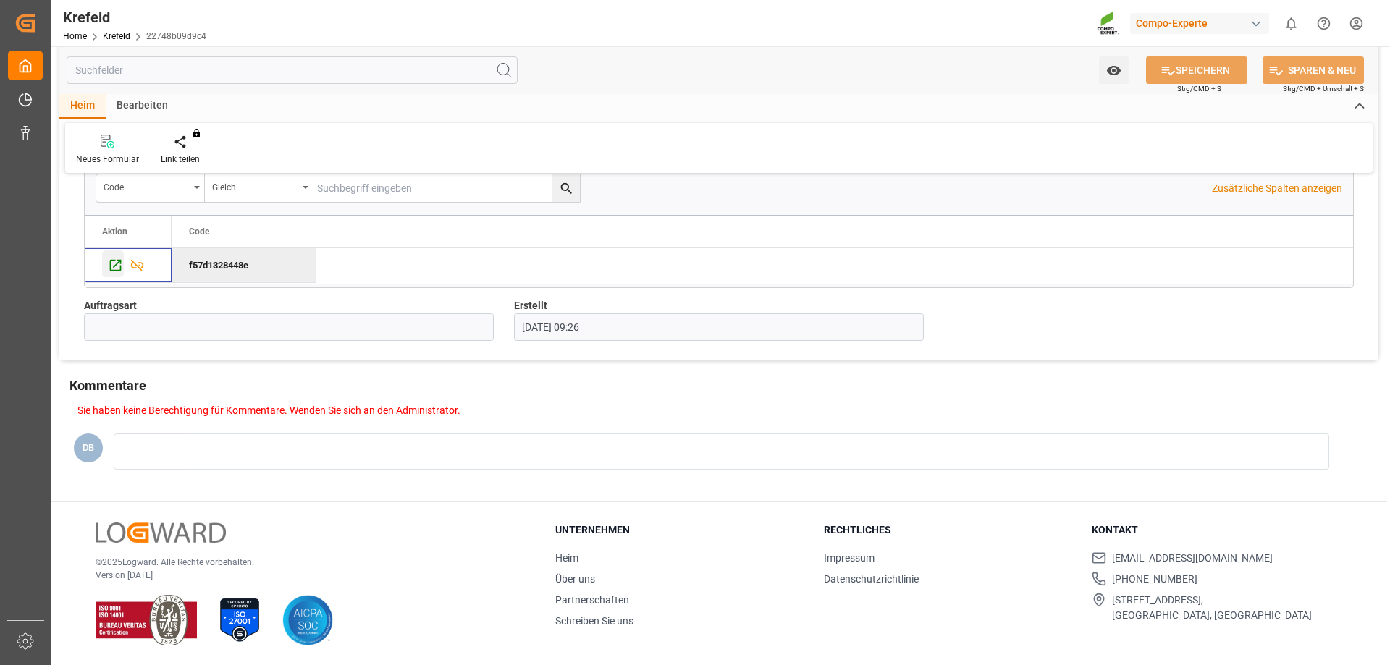
click at [114, 266] on icon "Press SPACE to deselect this row." at bounding box center [116, 266] width 12 height 12
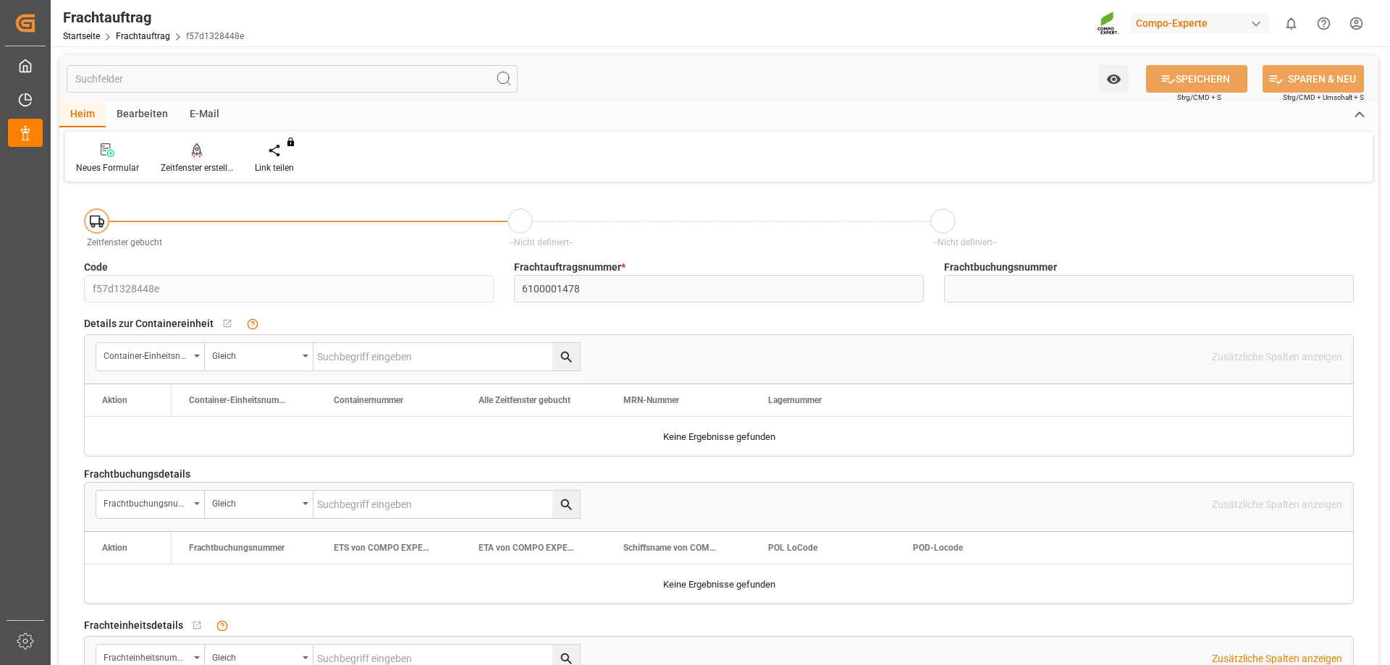
click at [196, 167] on font "Zeitfenster erstellen" at bounding box center [199, 168] width 76 height 10
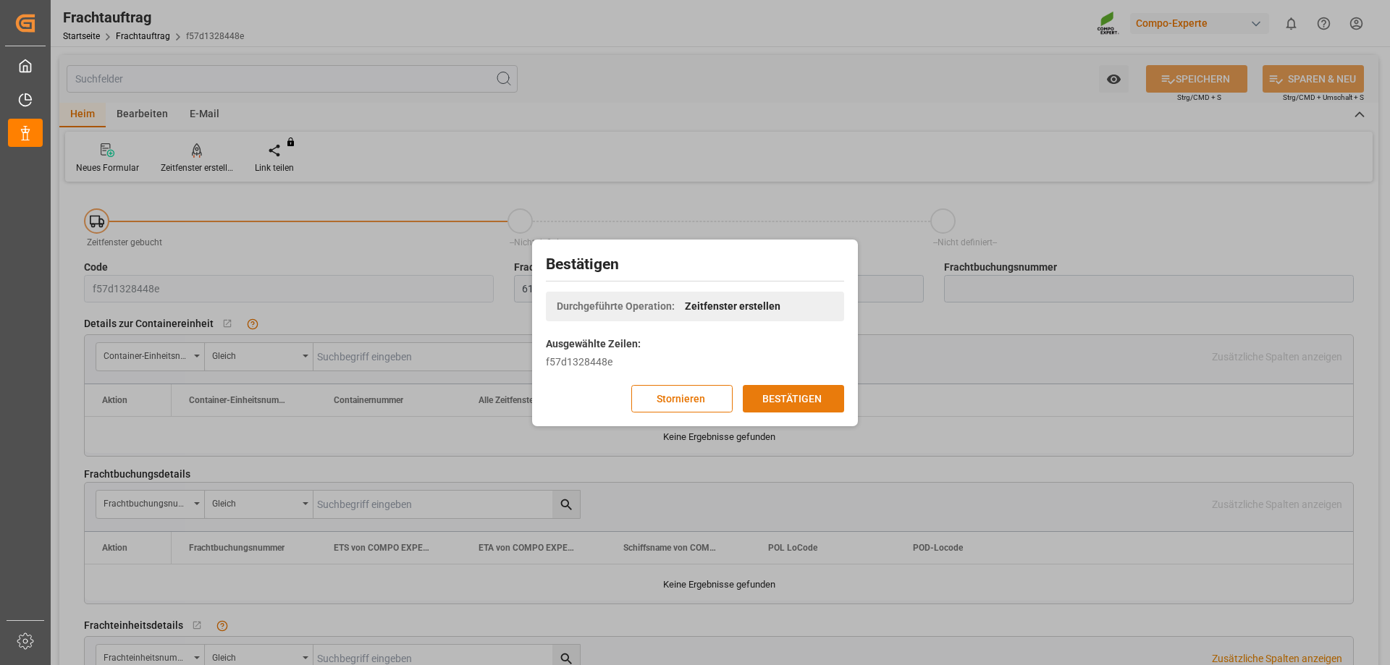
click at [804, 399] on font "BESTÄTIGEN" at bounding box center [791, 398] width 59 height 12
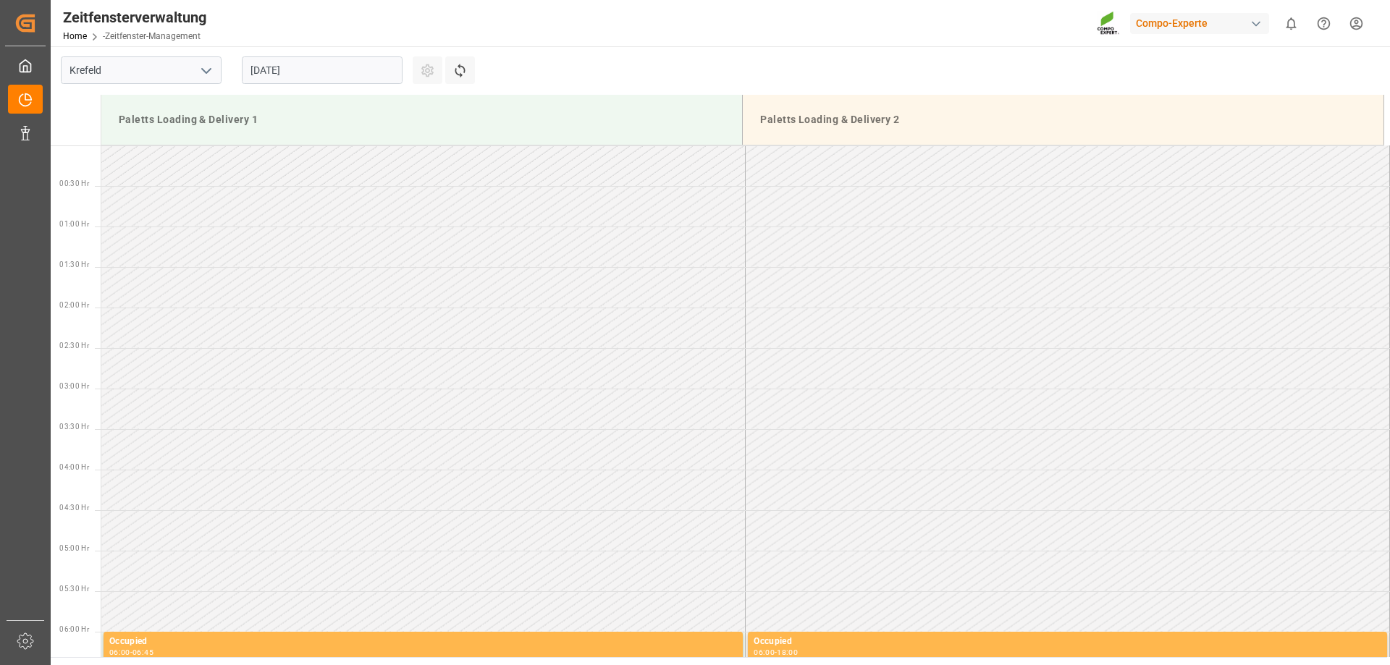
scroll to position [802, 0]
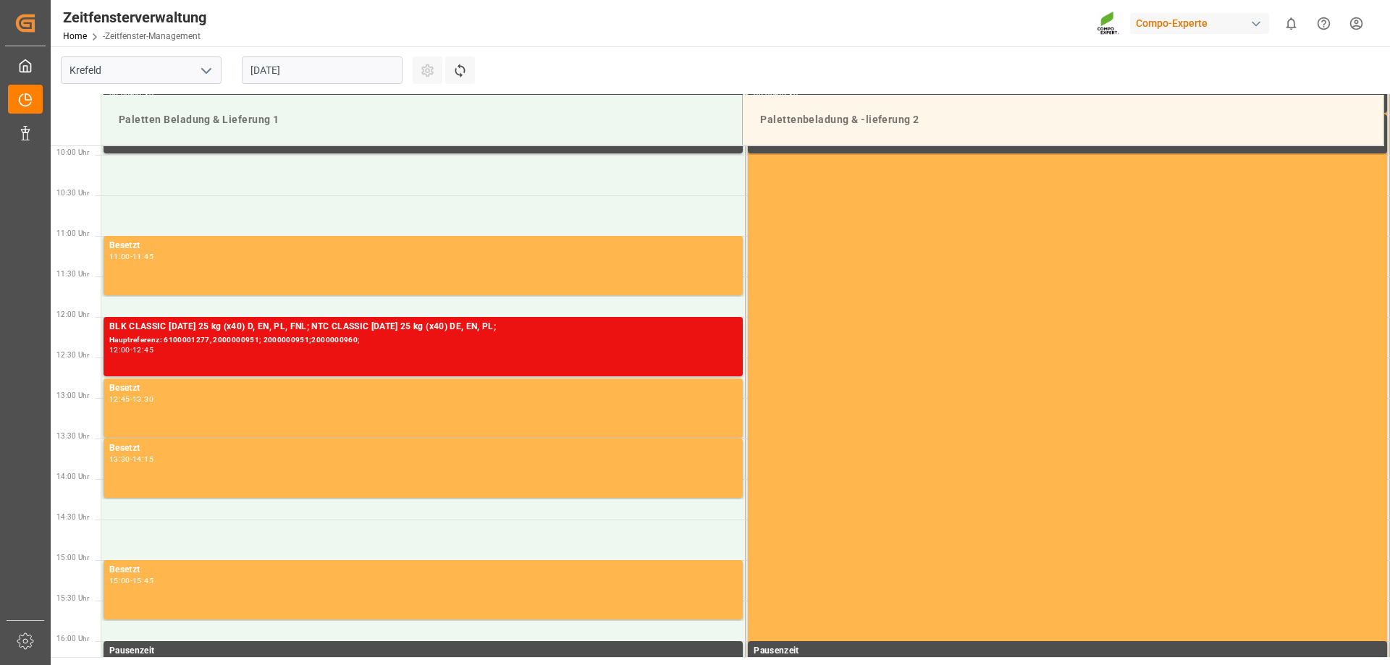
click at [376, 70] on input "29.08.2025" at bounding box center [322, 70] width 161 height 28
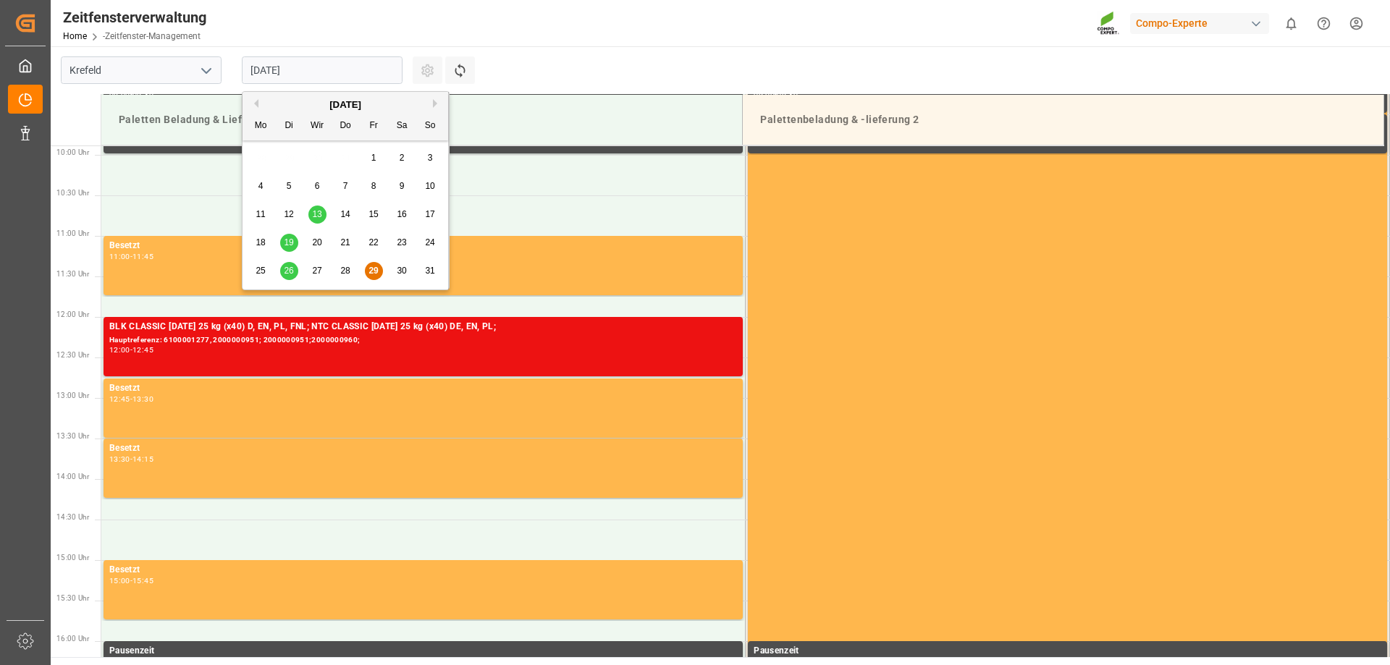
click at [435, 107] on button "Nächsten Monat" at bounding box center [437, 103] width 9 height 9
click at [258, 160] on span "1" at bounding box center [260, 158] width 5 height 10
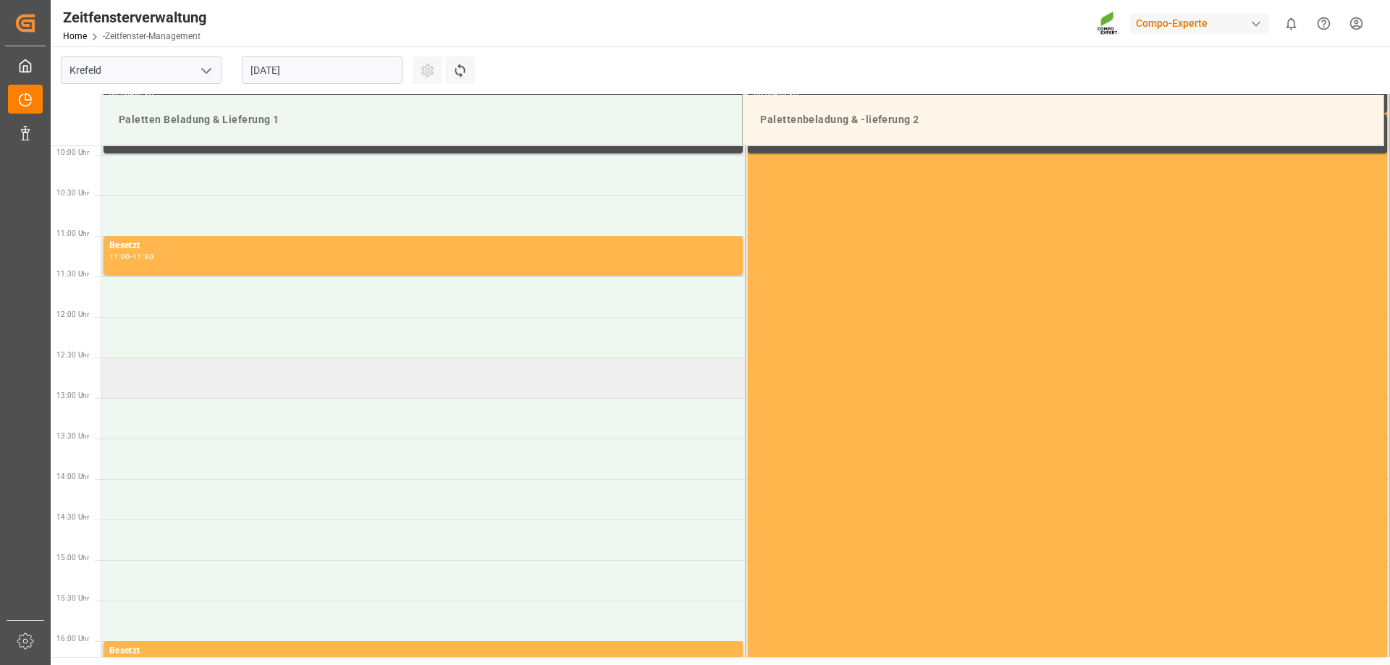
click at [181, 381] on td at bounding box center [423, 378] width 644 height 41
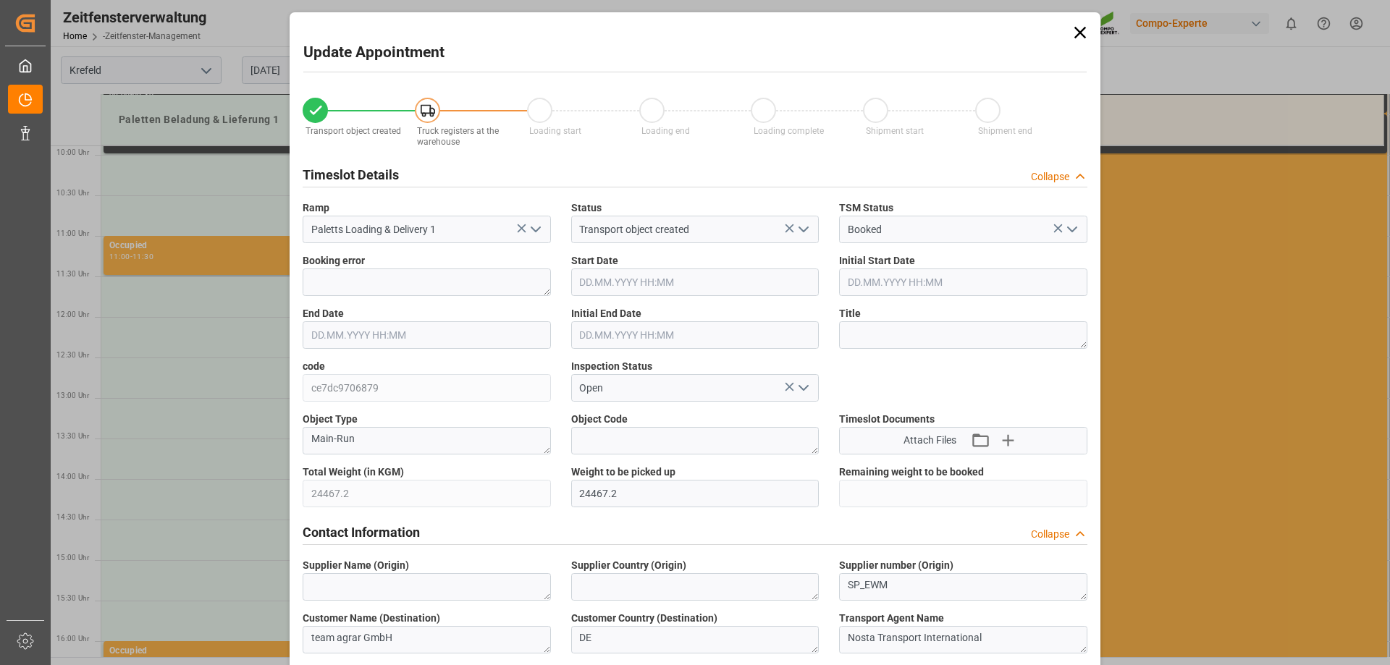
type input "24467.2"
type input "0"
type input "[DATE] 12:30"
type input "[DATE] 13:00"
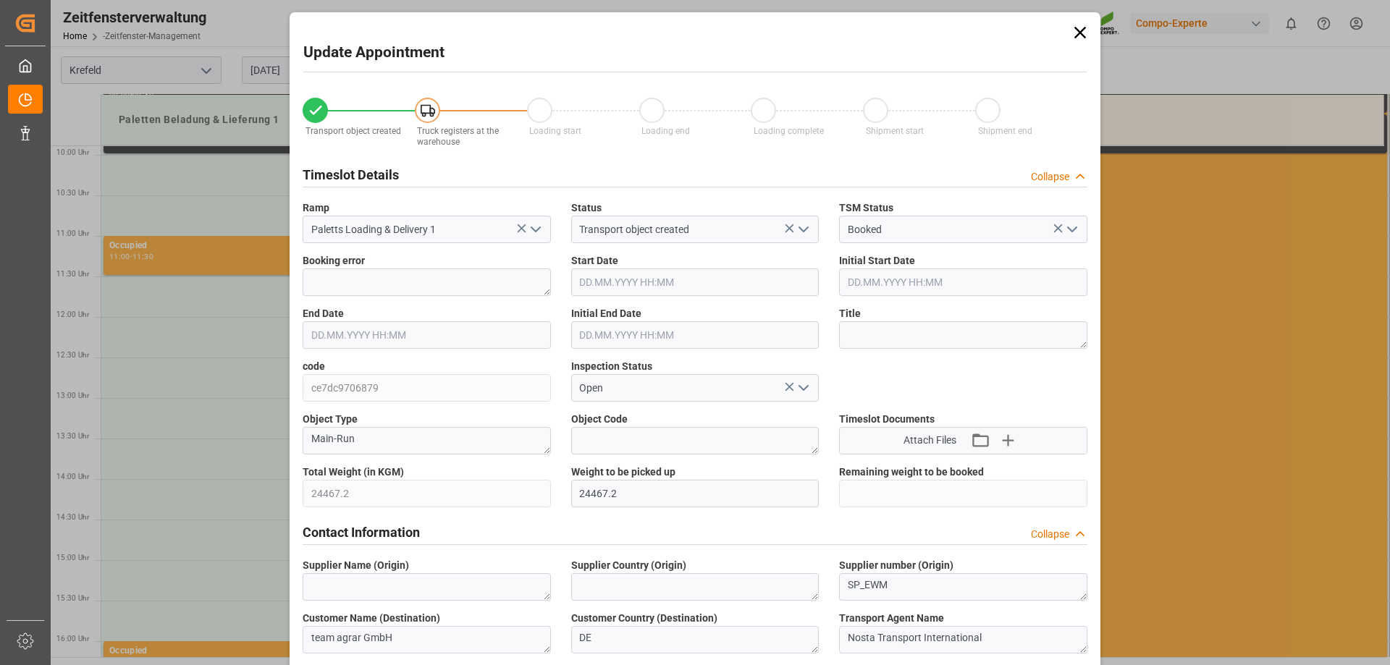
type input "28.08.2025 07:37"
type input "29.08.2025 09:28"
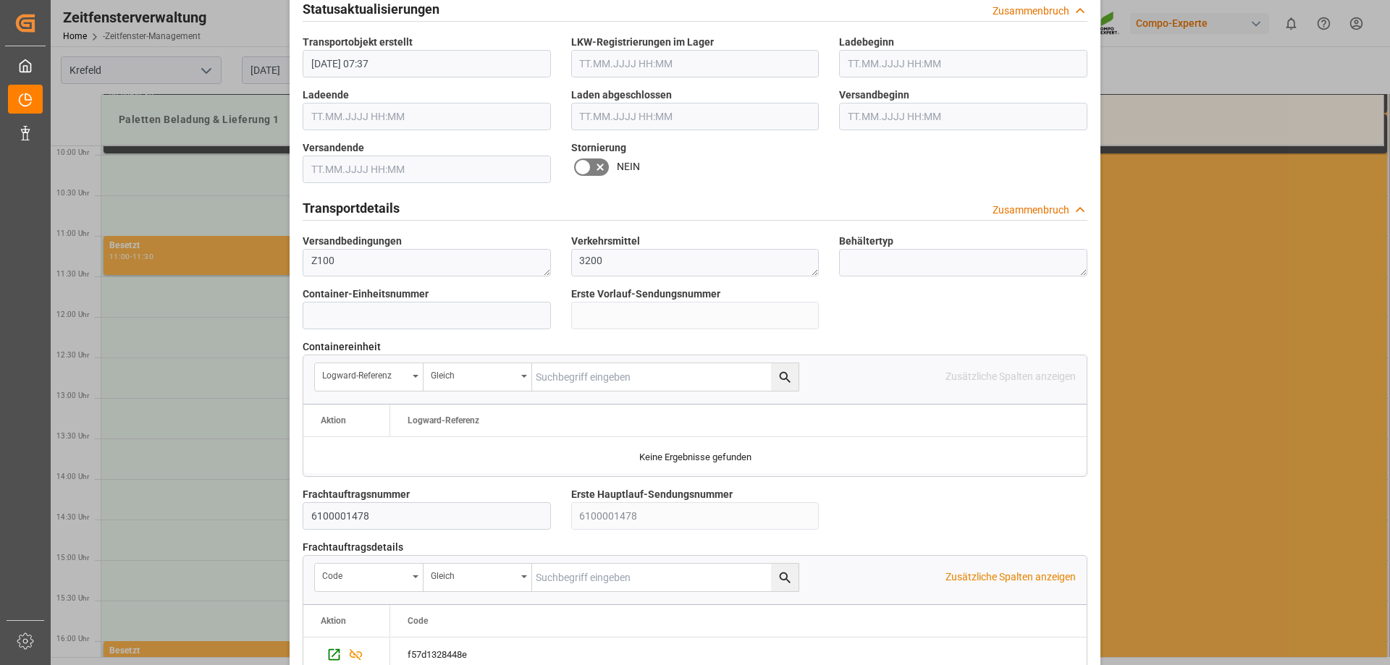
scroll to position [1159, 0]
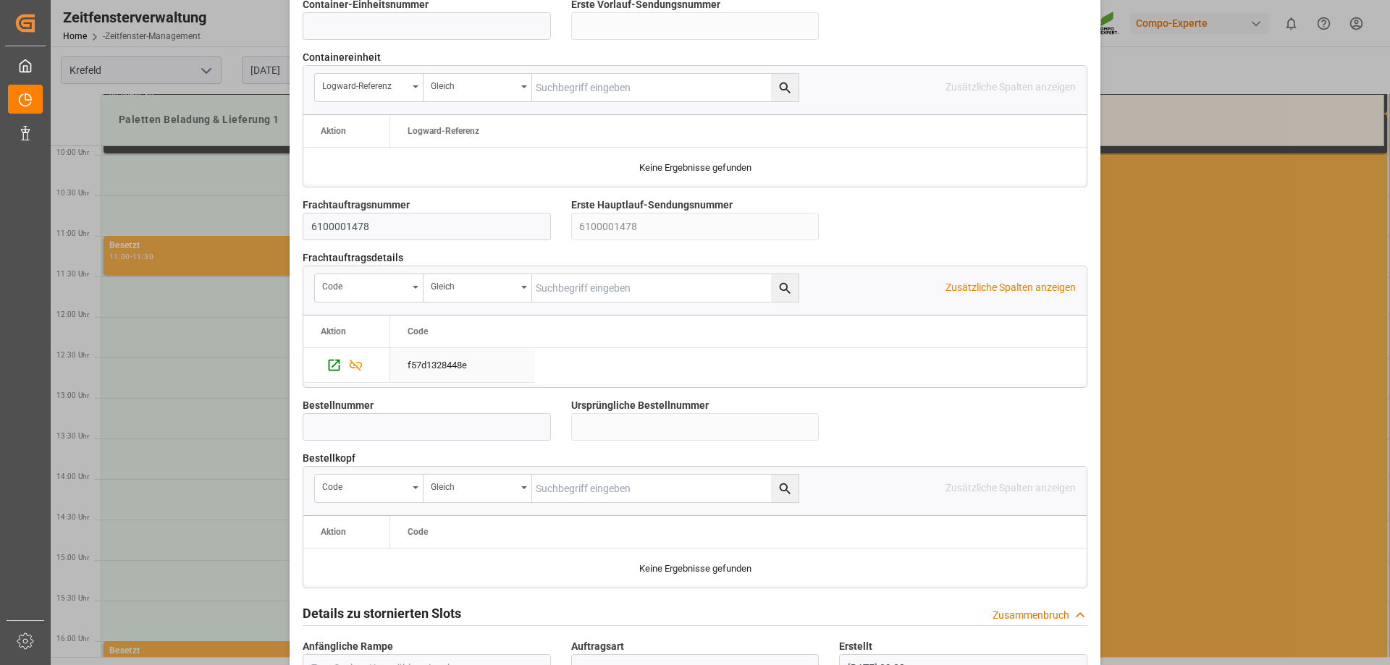
click at [516, 348] on div "f57d1328448e" at bounding box center [462, 365] width 145 height 34
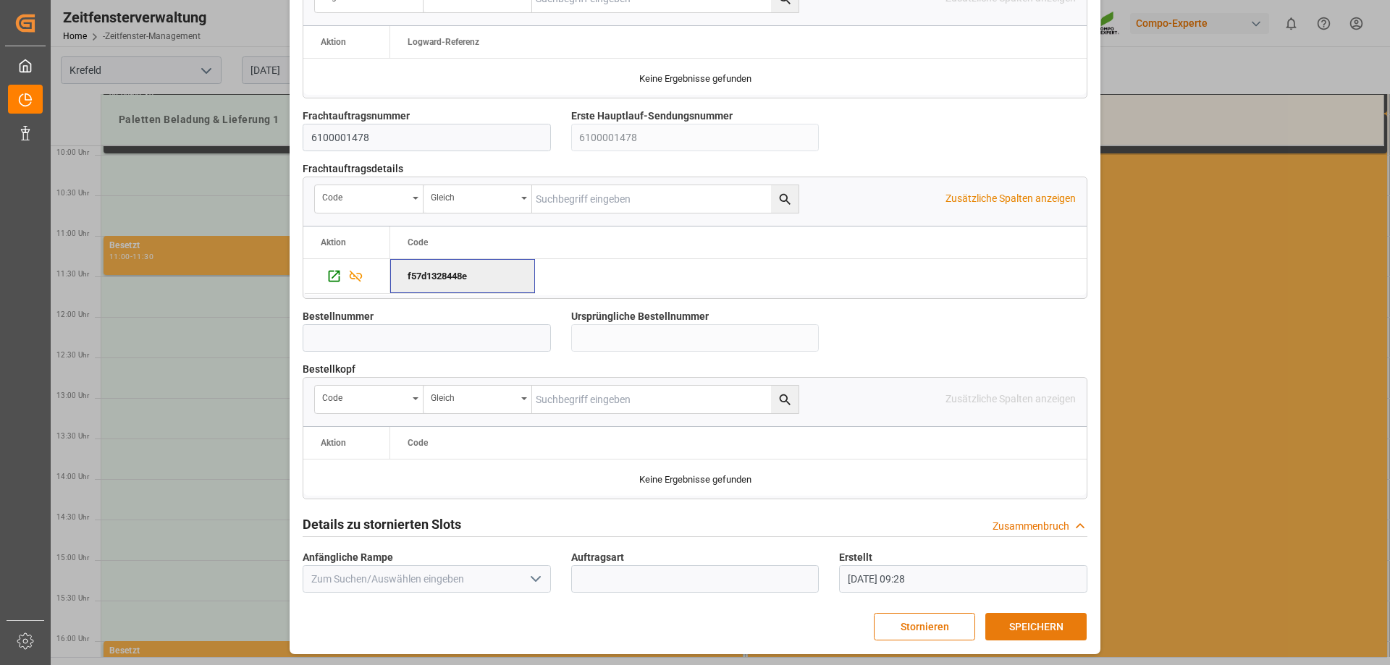
click at [1055, 628] on font "SPEICHERN" at bounding box center [1036, 627] width 54 height 12
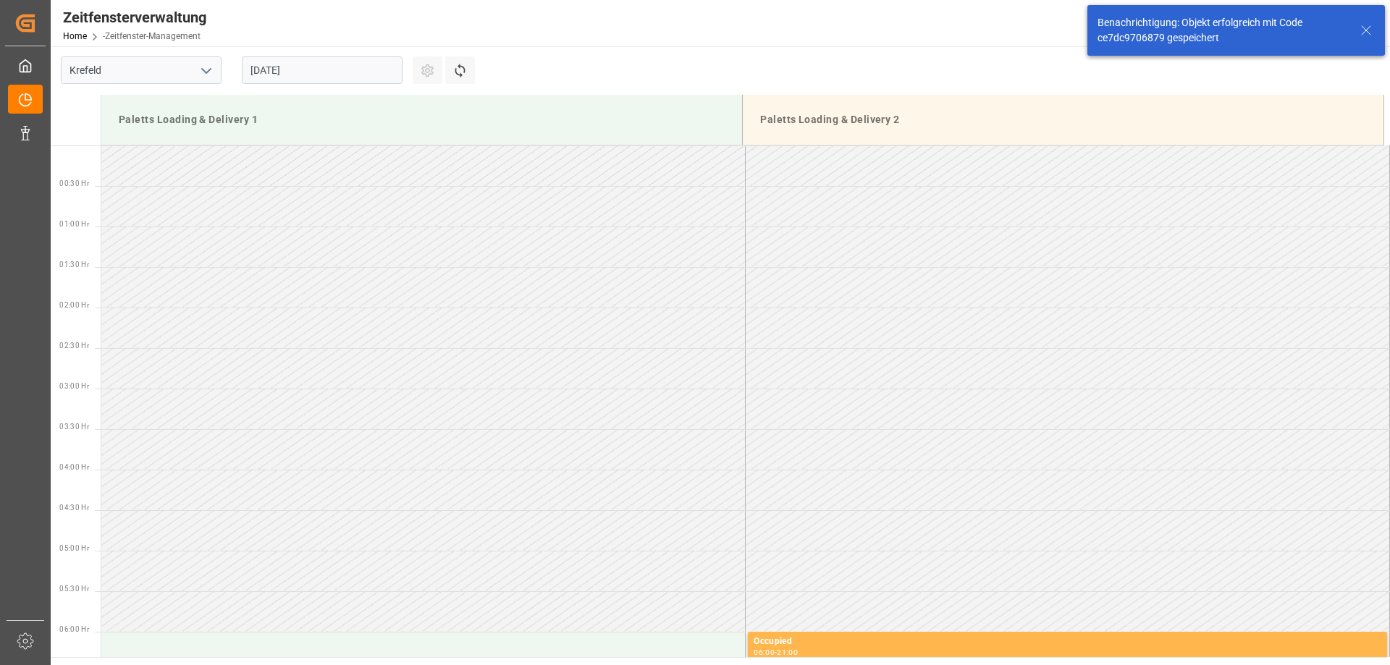
scroll to position [883, 0]
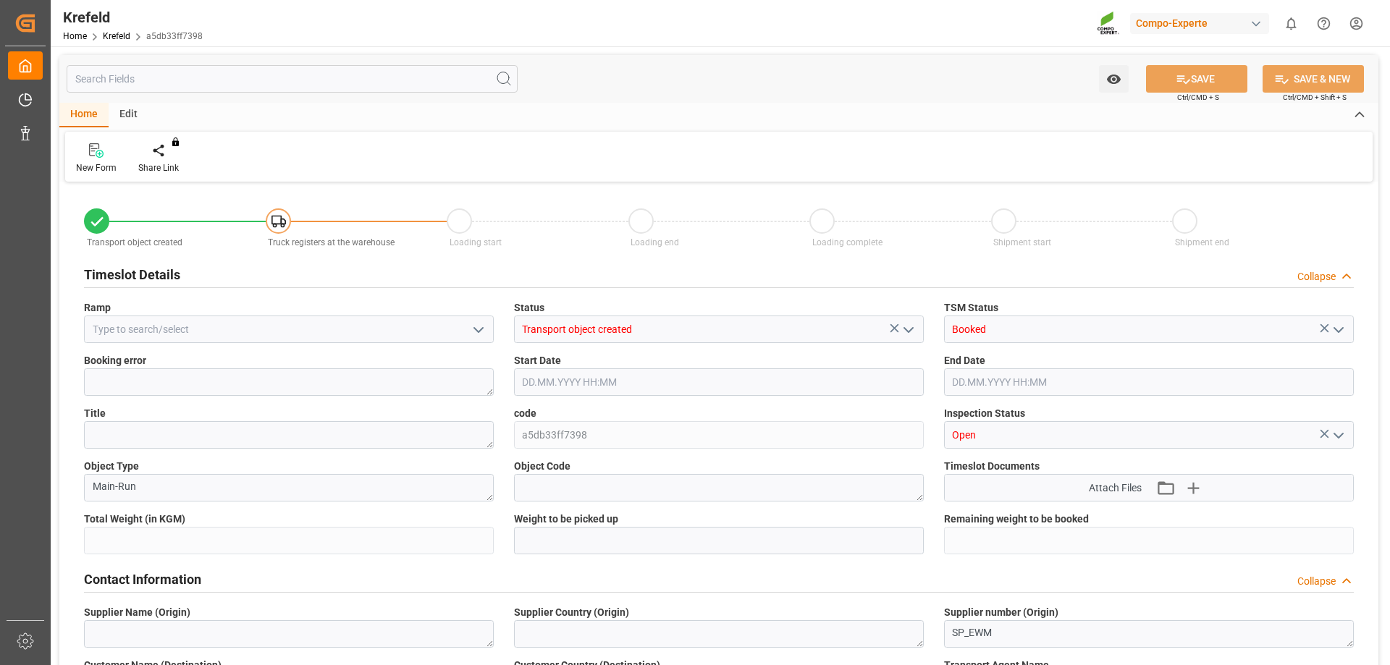
type input "23595.2"
type input "0"
type input "[DATE] 14:32"
type input "[DATE] 09:30"
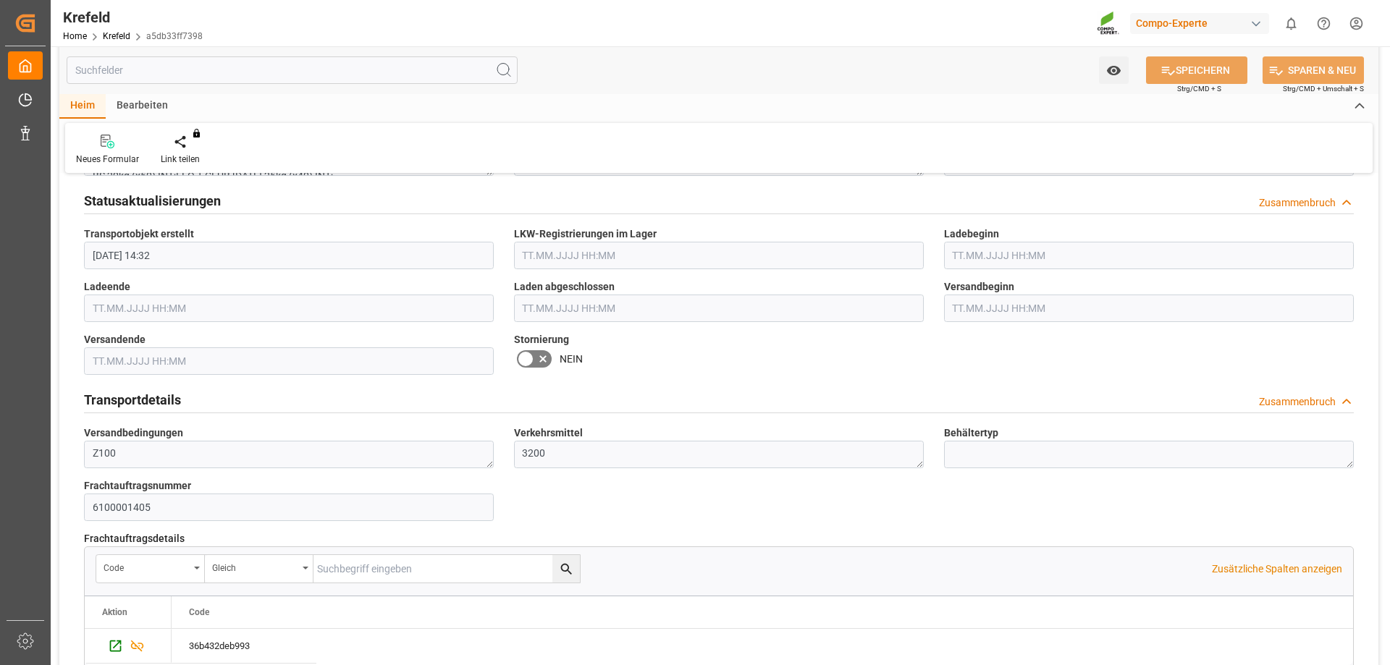
scroll to position [1086, 0]
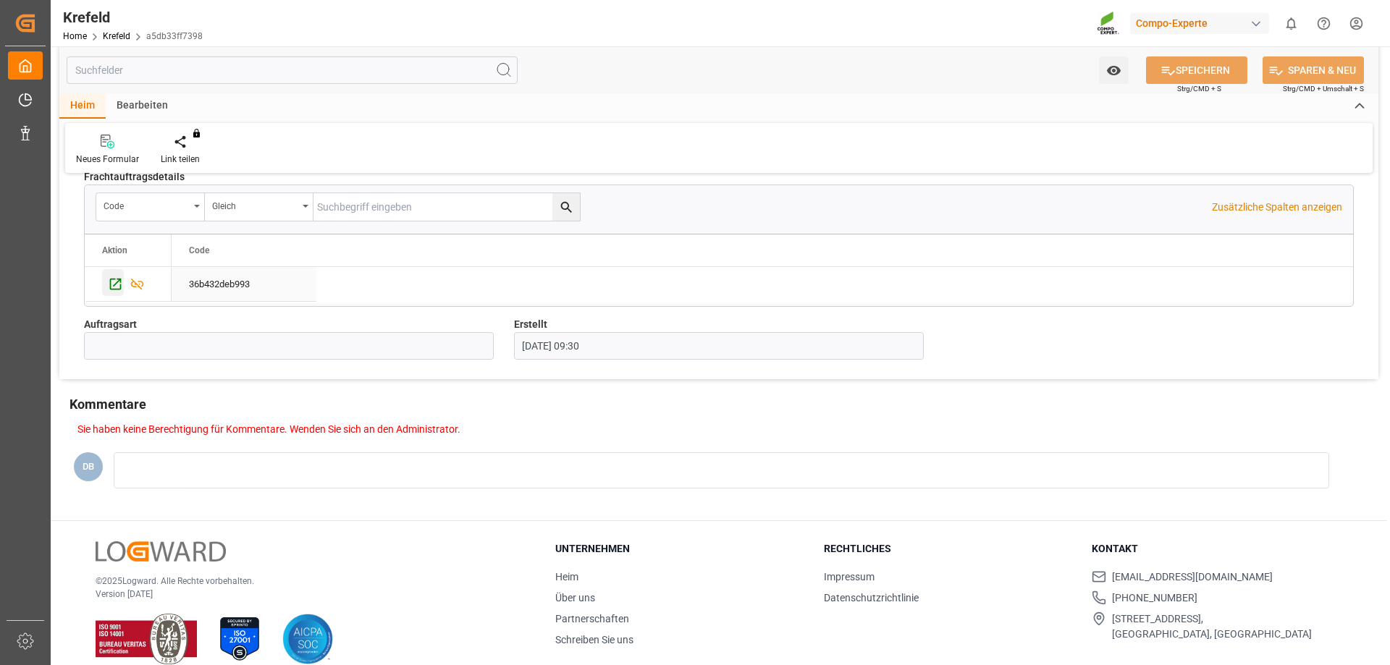
click at [110, 284] on icon "Drücken Sie die LEERTASTE, um diese Zeile auszuwählen." at bounding box center [116, 285] width 12 height 12
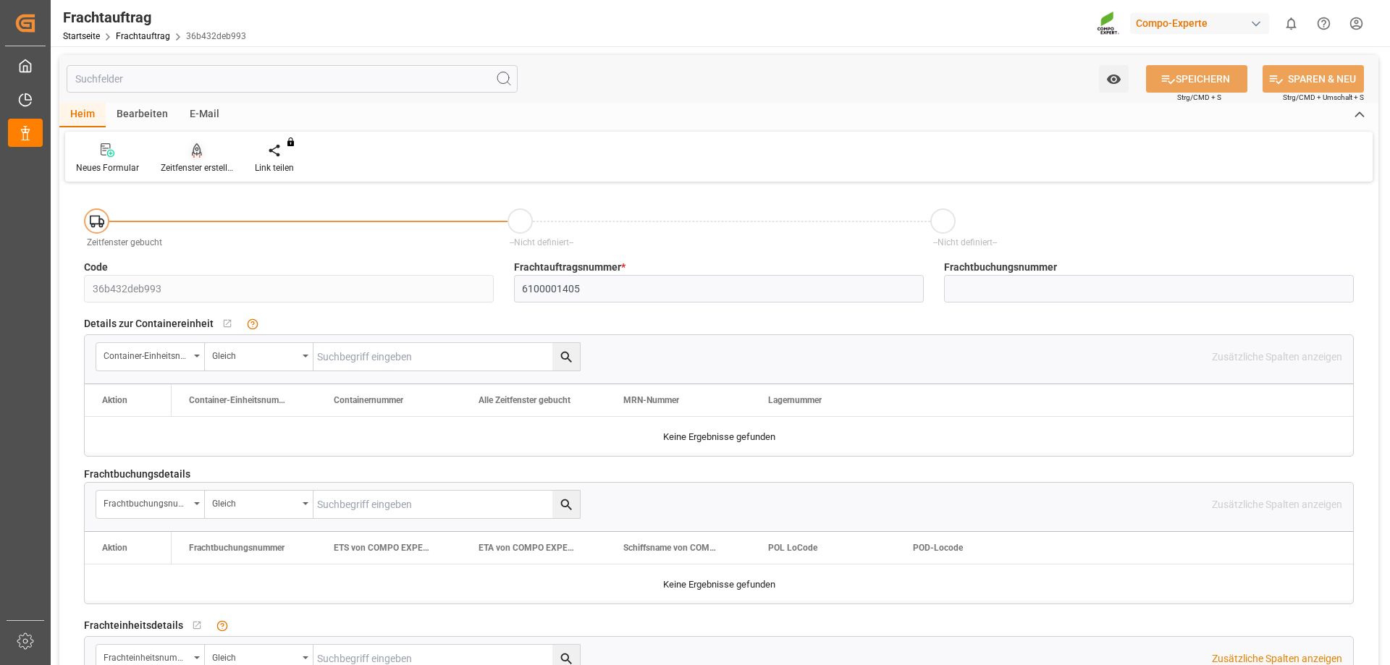
click at [204, 162] on div "Zeitfenster erstellen" at bounding box center [197, 167] width 72 height 13
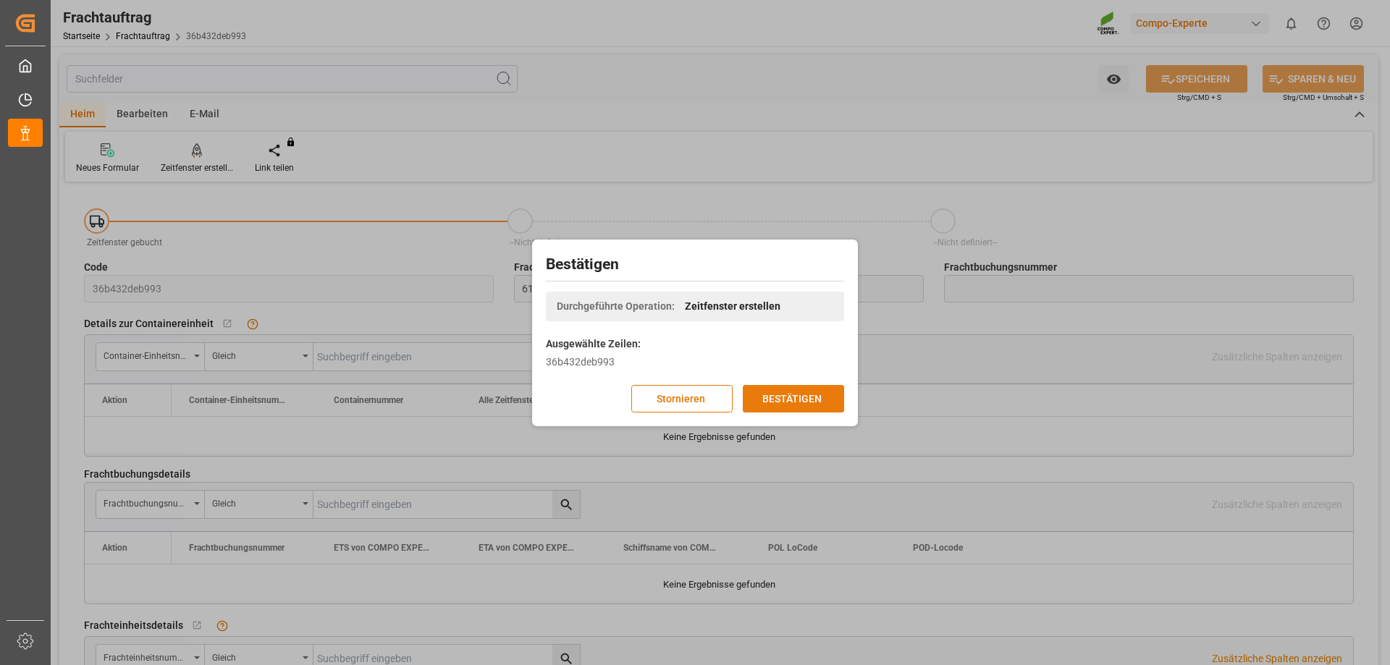
click at [784, 393] on font "BESTÄTIGEN" at bounding box center [791, 398] width 59 height 12
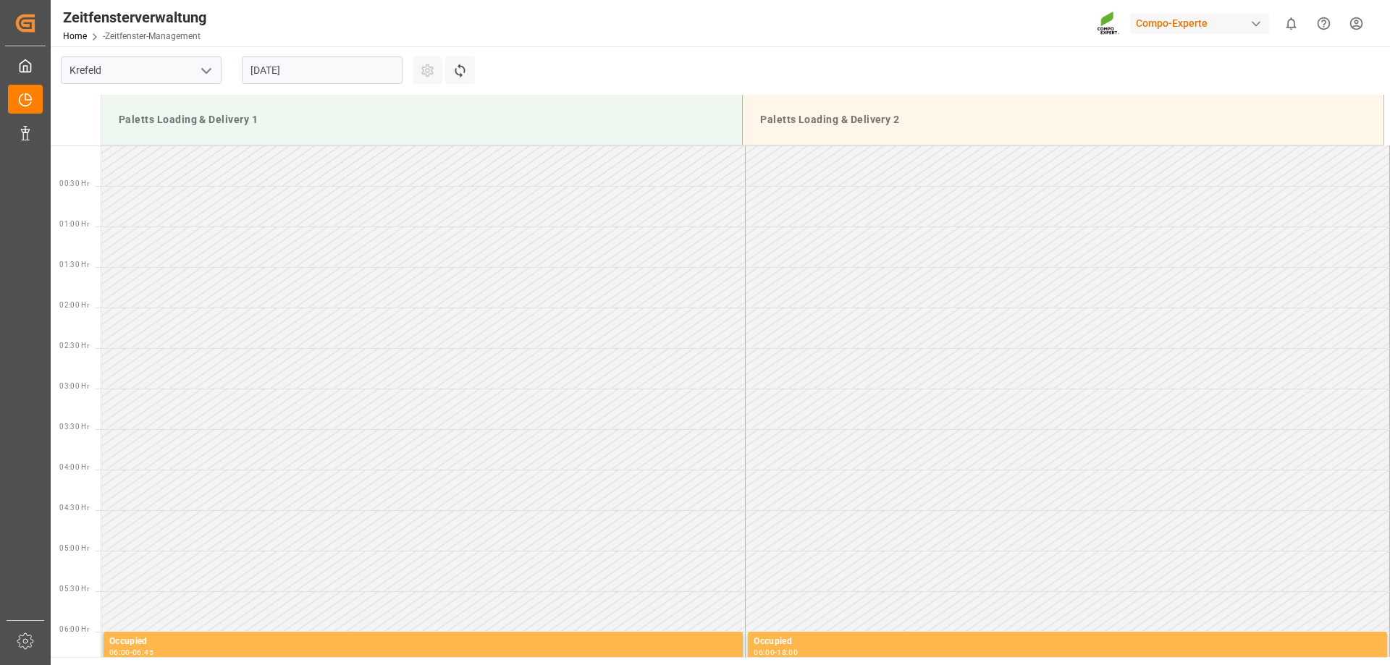
scroll to position [802, 0]
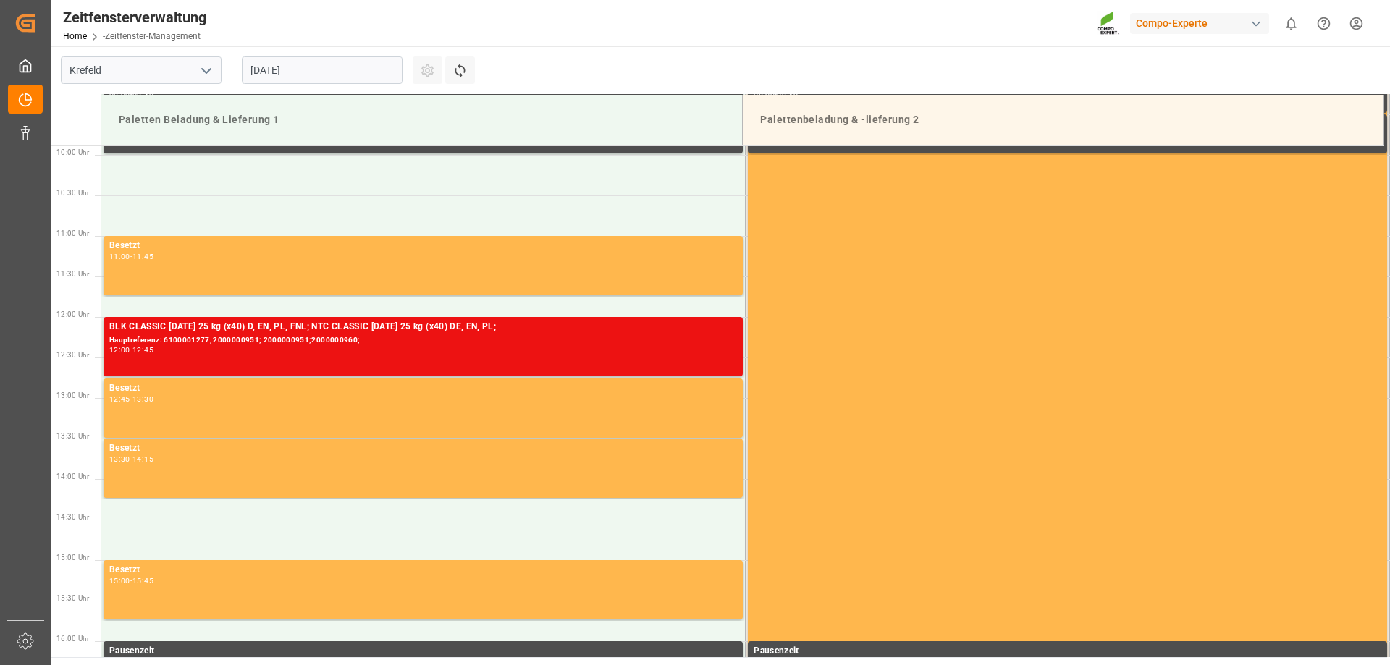
click at [356, 72] on input "[DATE]" at bounding box center [322, 70] width 161 height 28
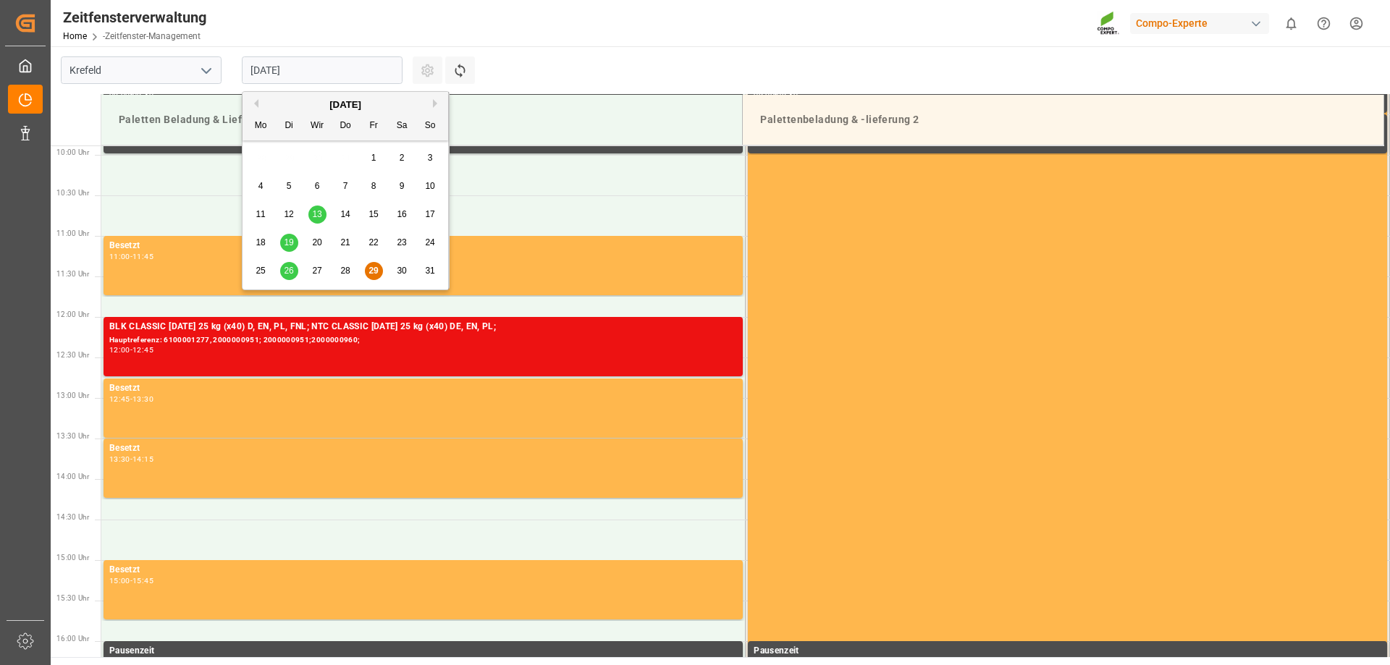
click at [431, 99] on div "[DATE]" at bounding box center [346, 105] width 206 height 14
click at [437, 104] on button "Nächsten Monat" at bounding box center [437, 103] width 9 height 9
click at [259, 159] on span "1" at bounding box center [260, 158] width 5 height 10
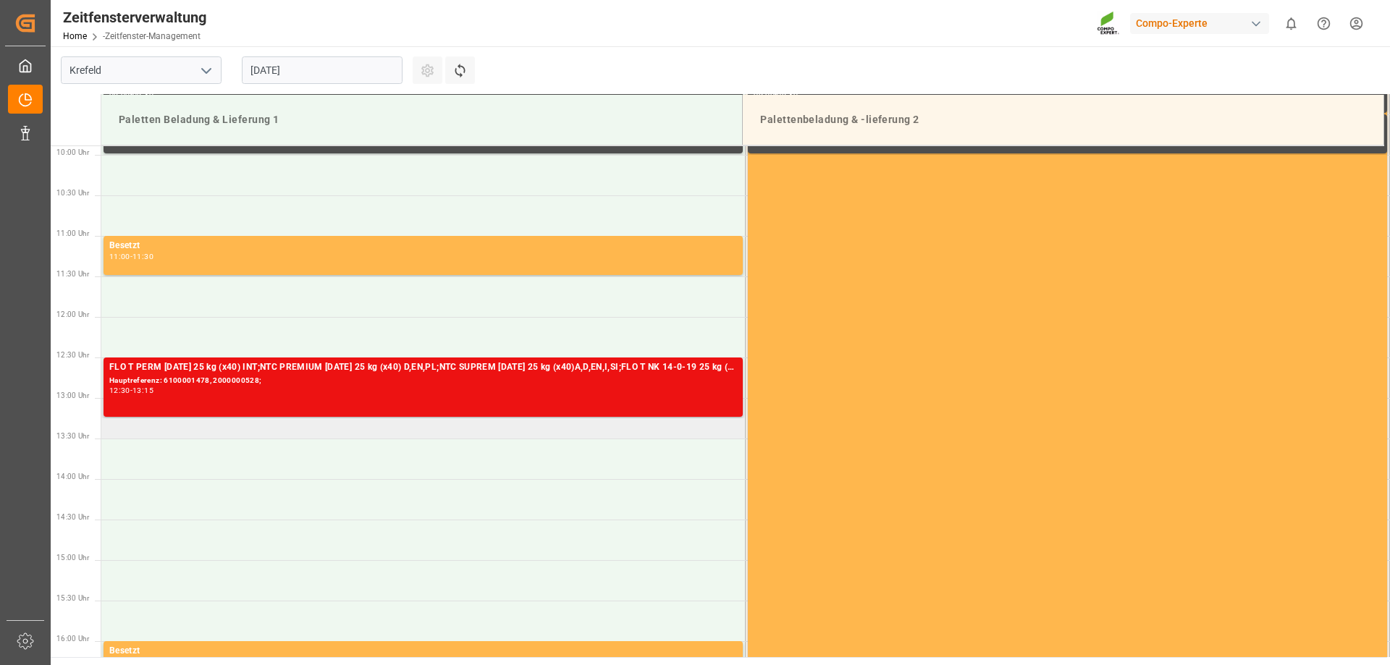
click at [161, 430] on td at bounding box center [423, 418] width 644 height 41
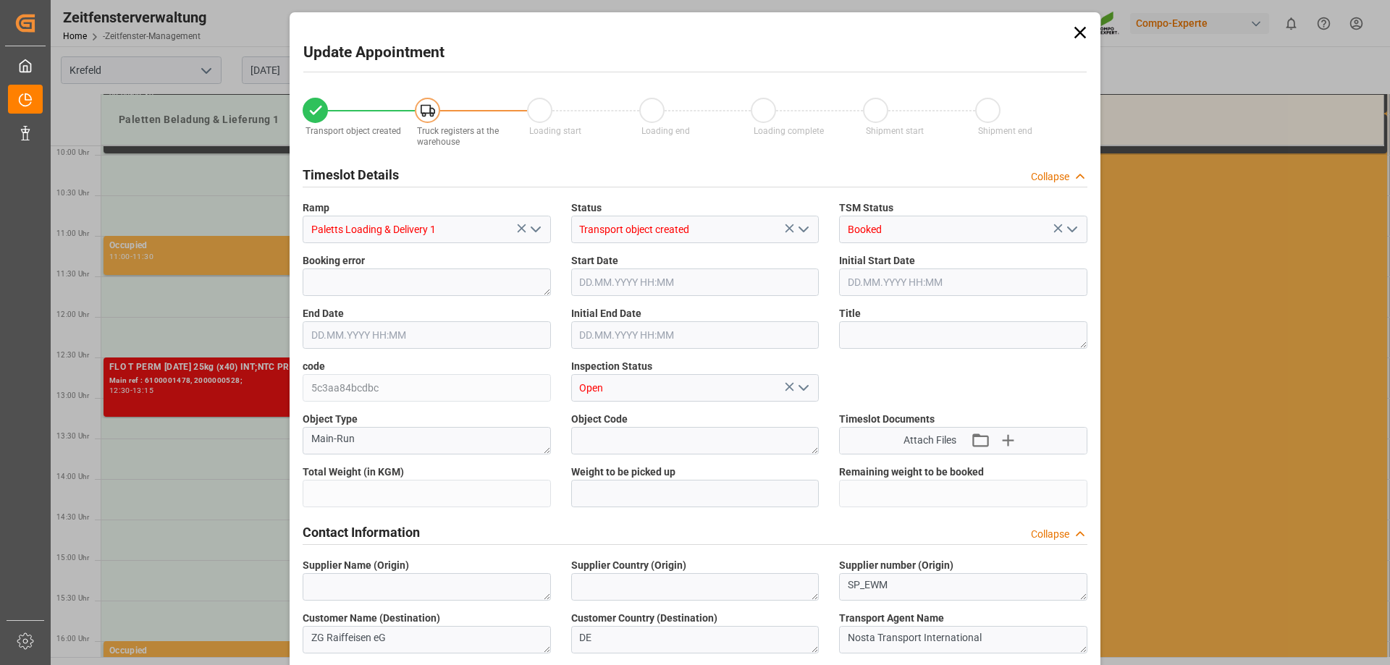
type input "23595.2"
type input "0"
type input "[DATE] 13:00"
type input "[DATE] 13:30"
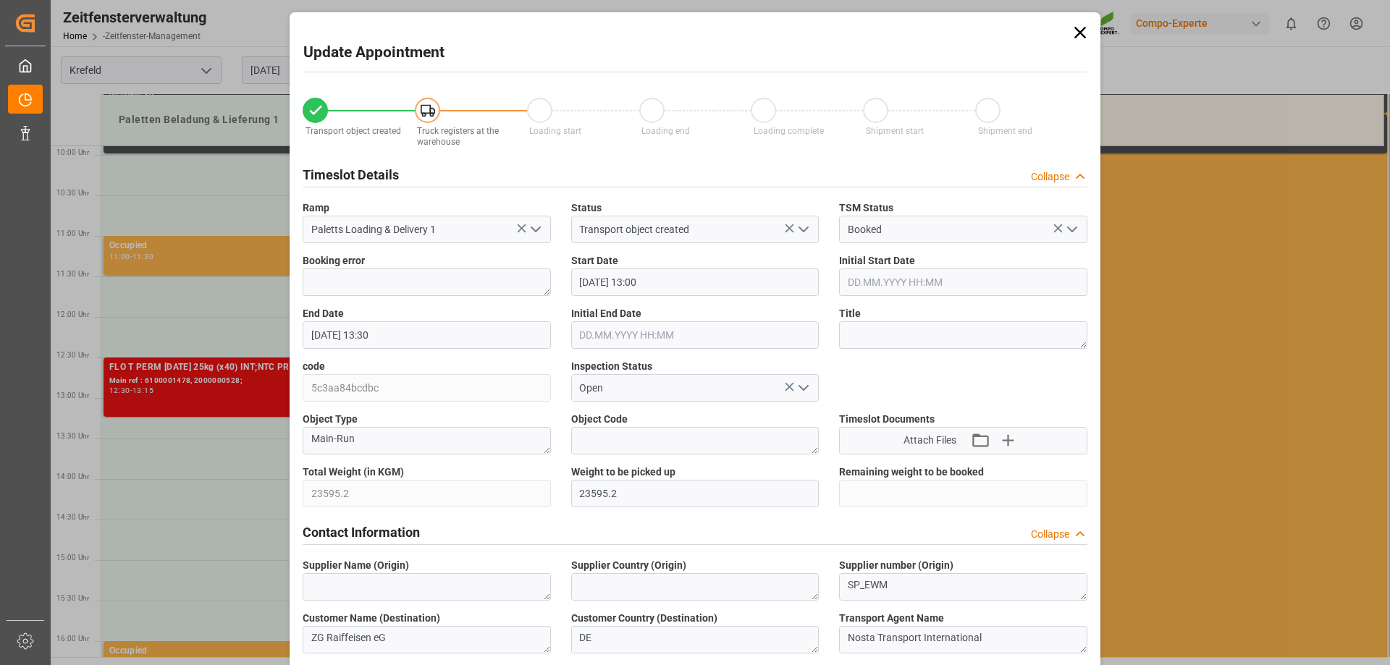
type input "[DATE] 14:32"
type input "[DATE] 09:30"
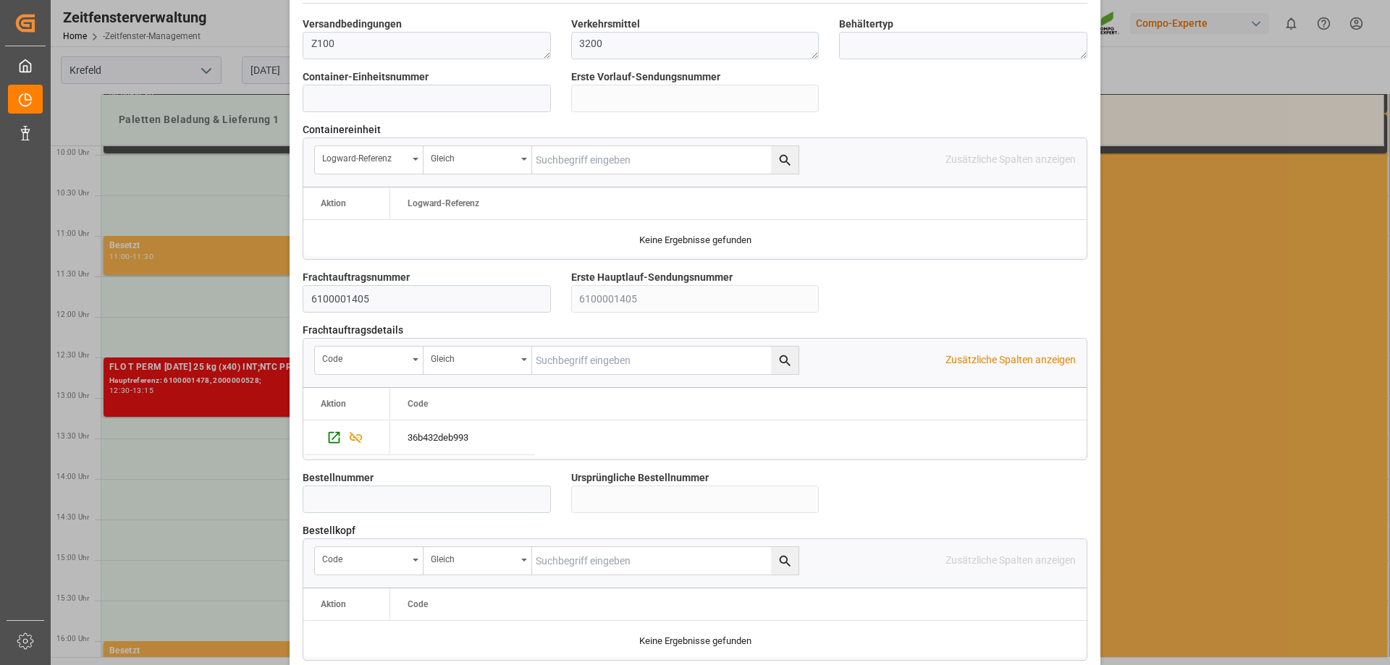
scroll to position [1248, 0]
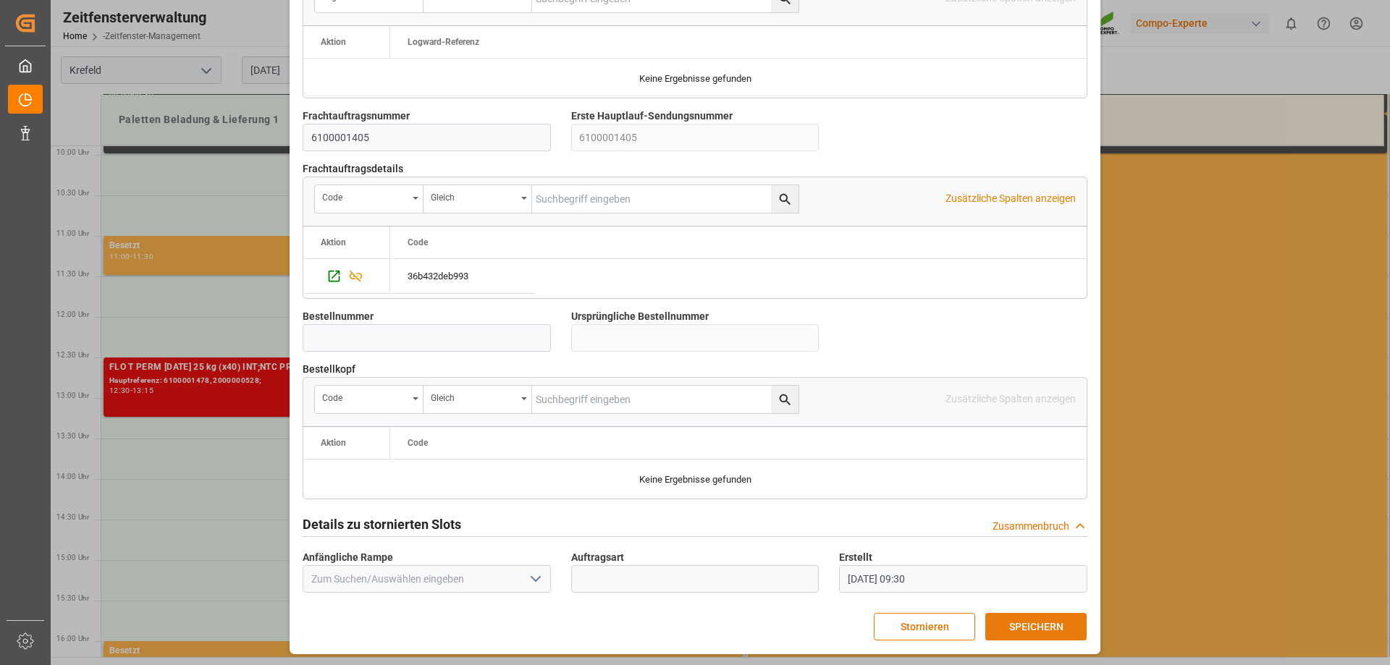
click at [1043, 634] on button "SPEICHERN" at bounding box center [1035, 627] width 101 height 28
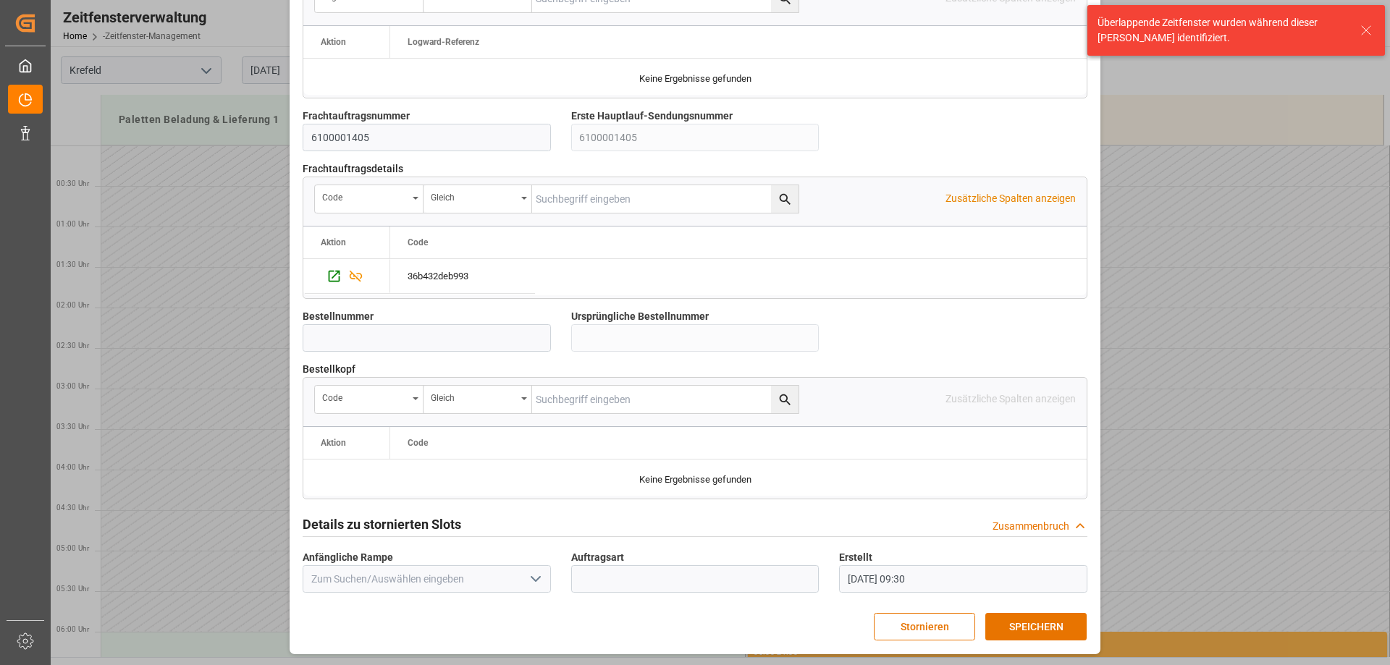
click at [1368, 30] on icon at bounding box center [1366, 30] width 17 height 17
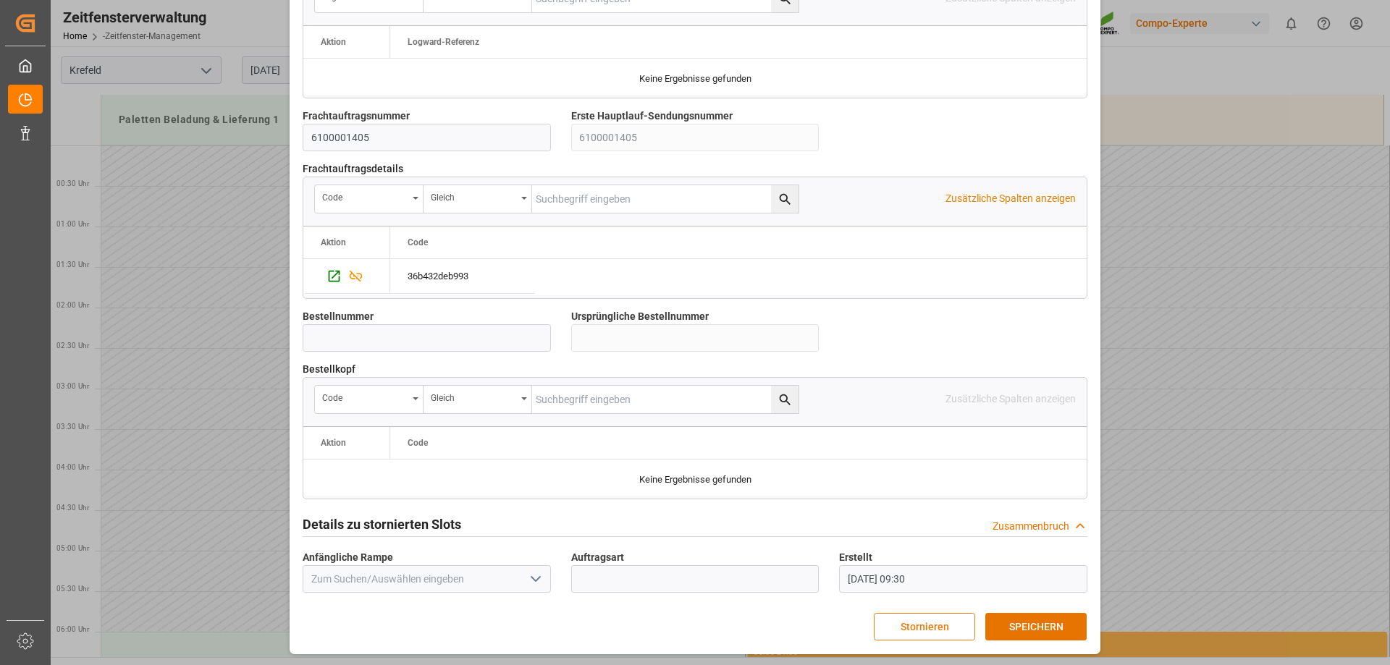
click at [950, 626] on button "Stornieren" at bounding box center [924, 627] width 101 height 28
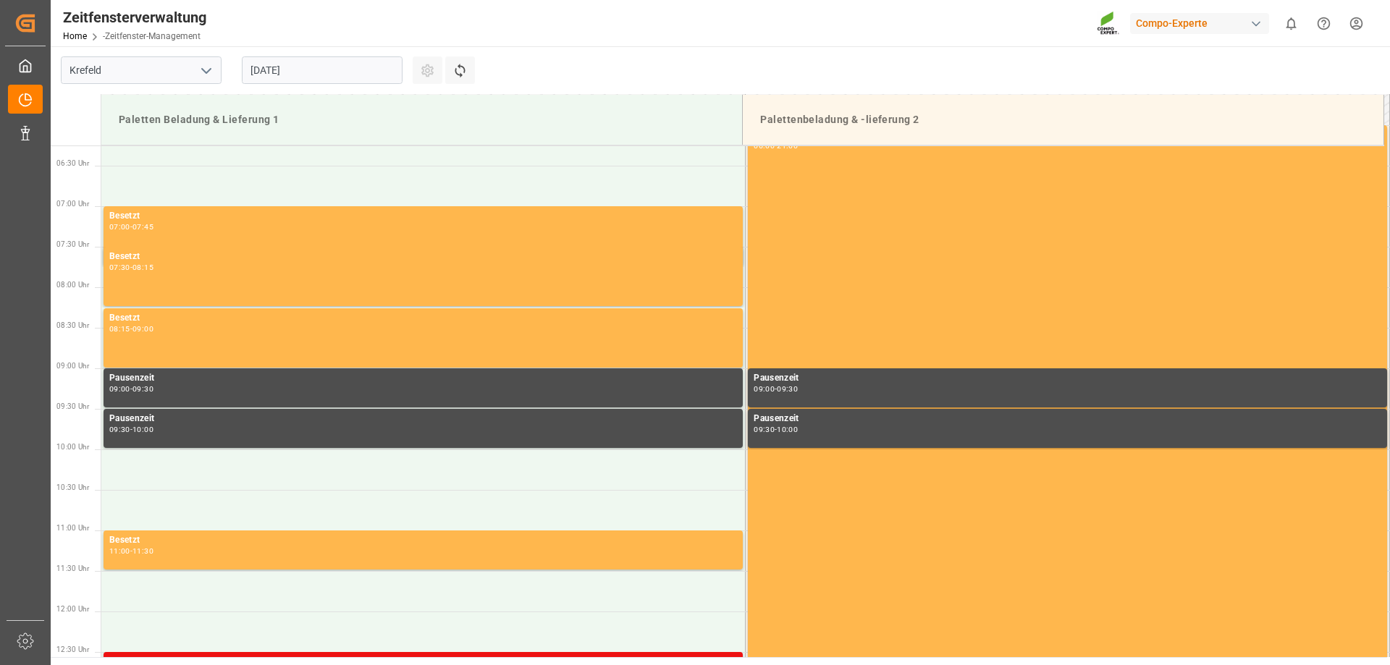
scroll to position [796, 0]
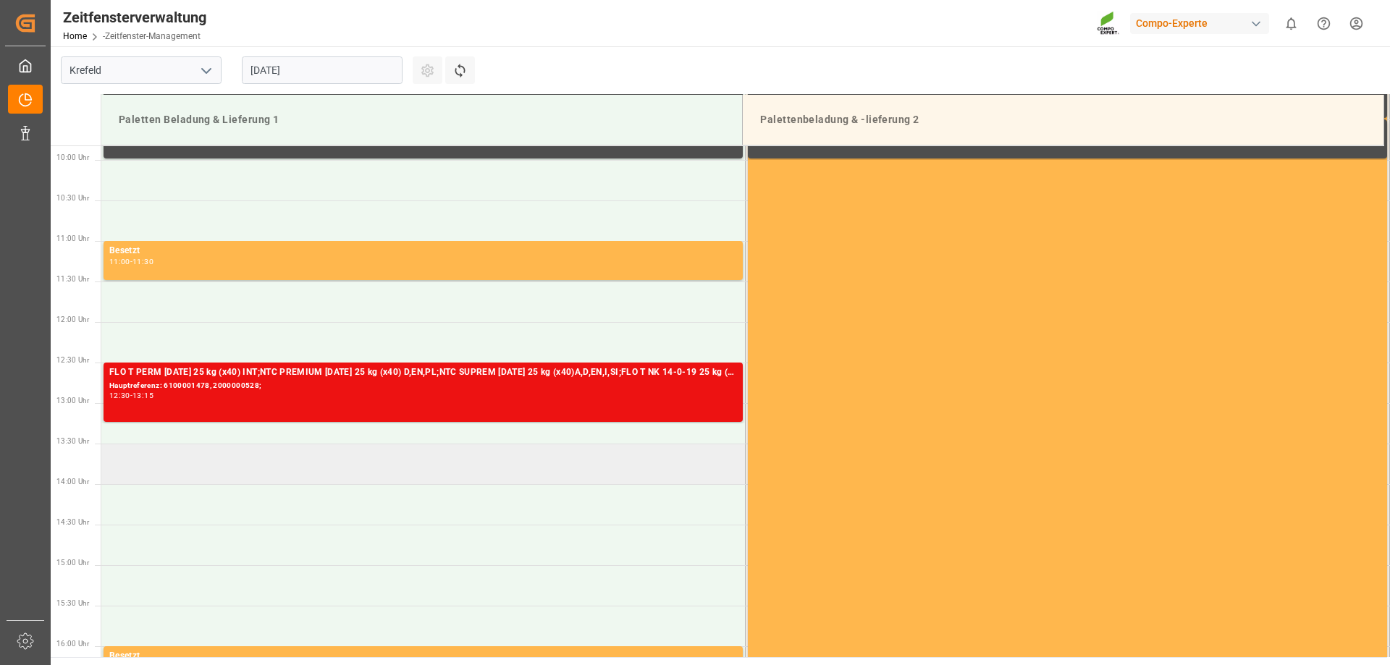
click at [159, 466] on td at bounding box center [423, 464] width 644 height 41
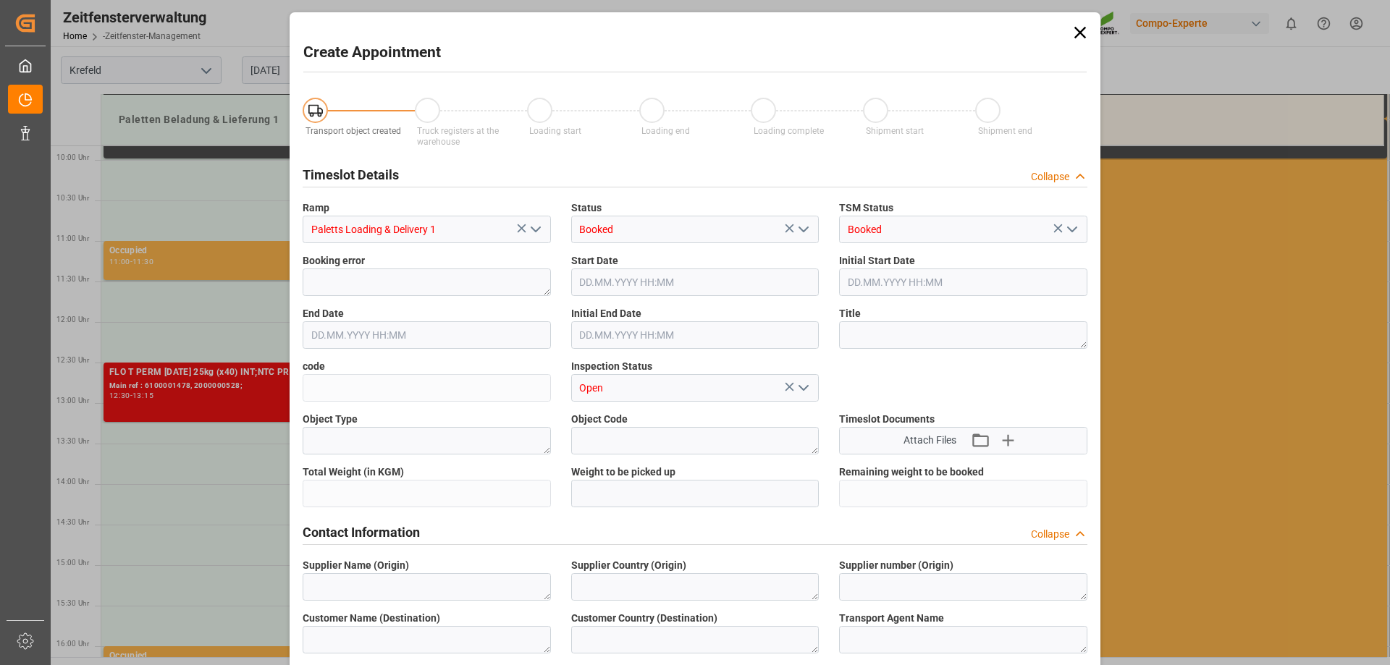
type input "[DATE] 13:30"
type input "[DATE] 14:00"
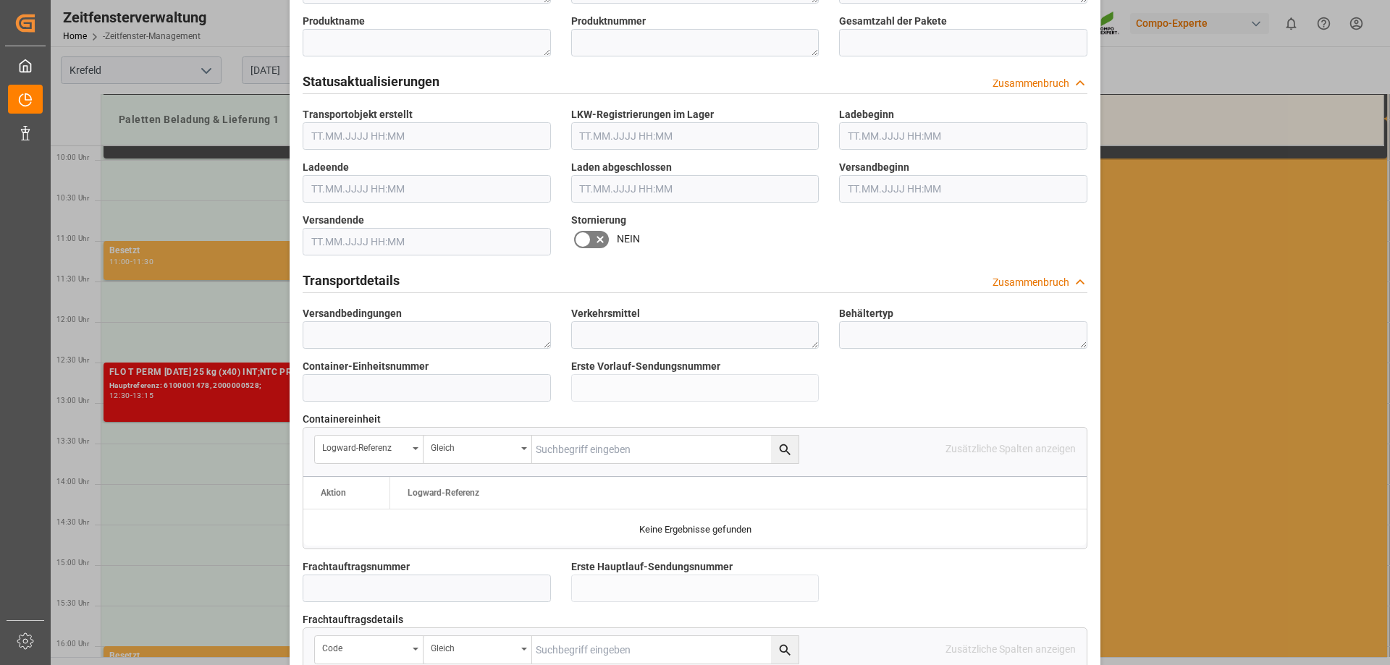
scroll to position [1231, 0]
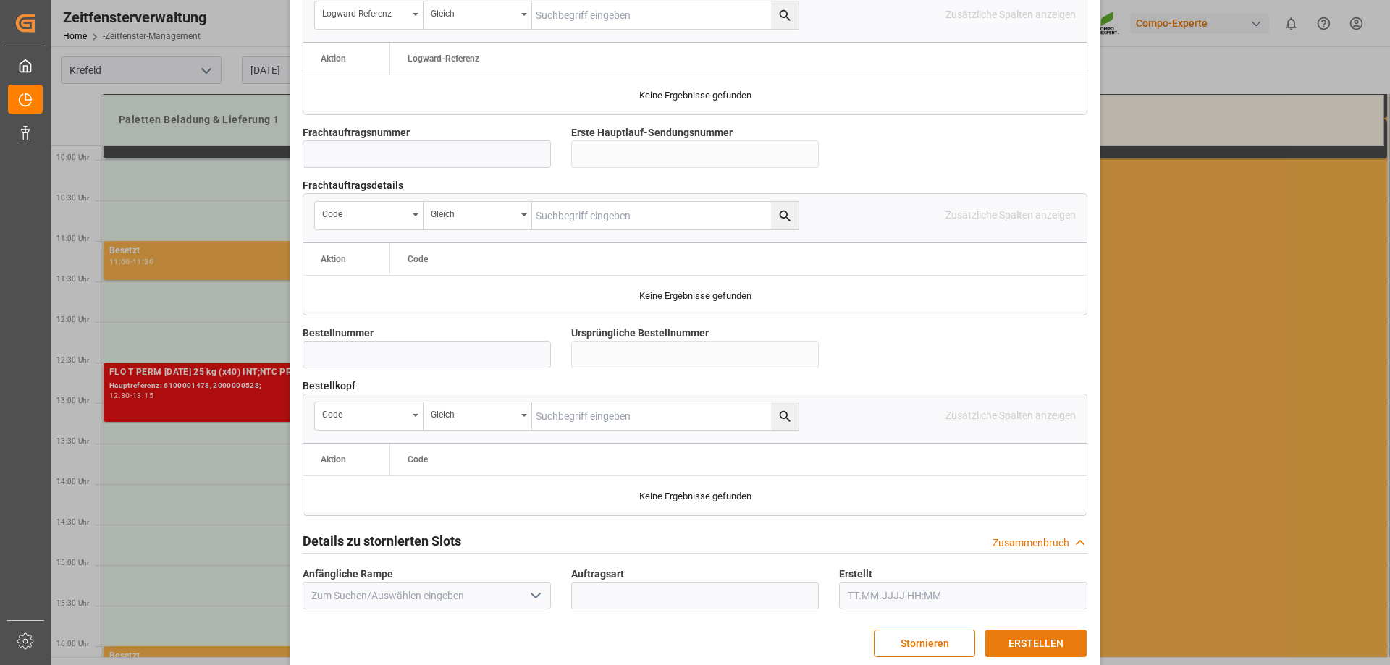
click at [1016, 645] on font "ERSTELLEN" at bounding box center [1036, 644] width 55 height 12
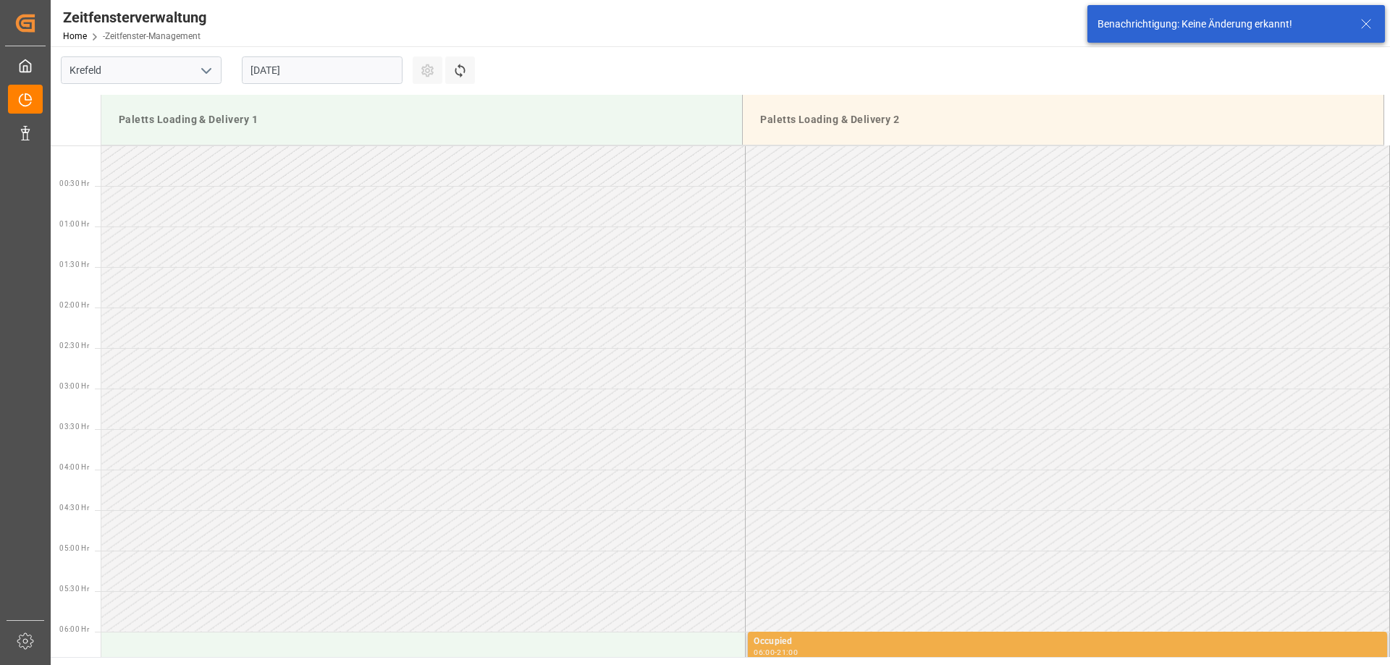
scroll to position [964, 0]
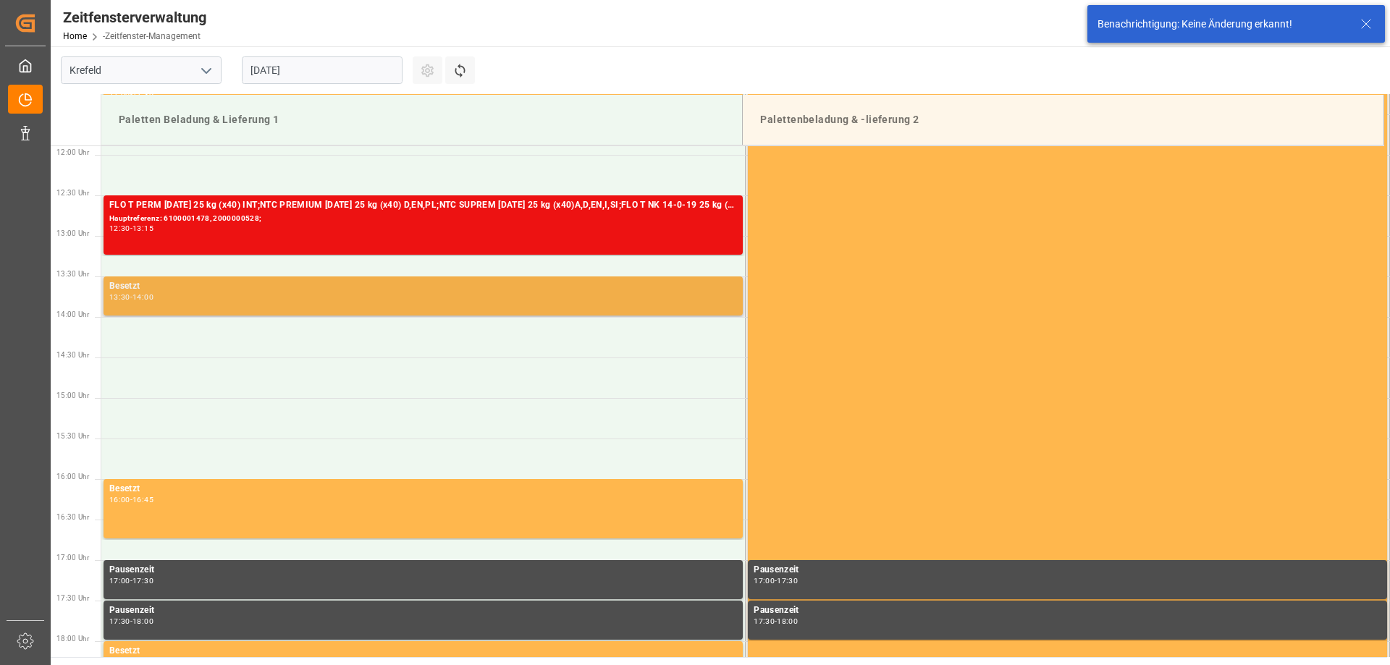
click at [252, 296] on div "13:30 - 14:00" at bounding box center [423, 298] width 628 height 8
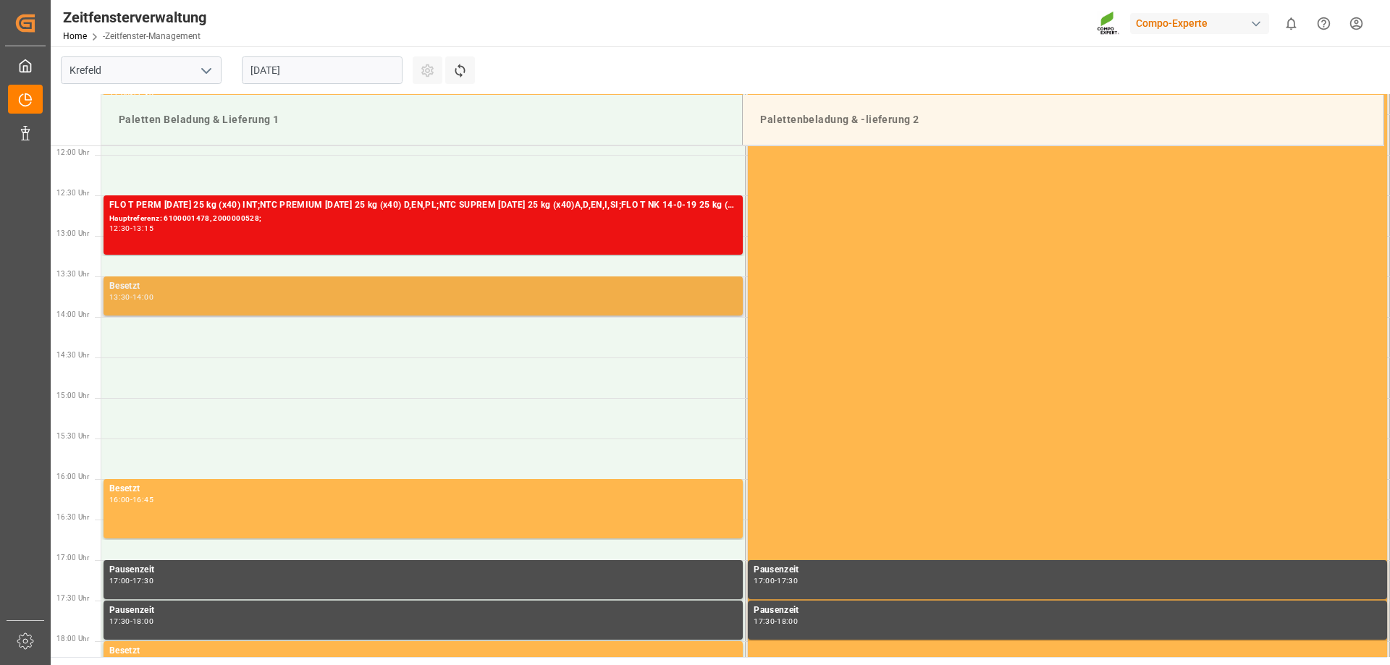
click at [167, 294] on div "13:30 - 14:00" at bounding box center [423, 298] width 628 height 8
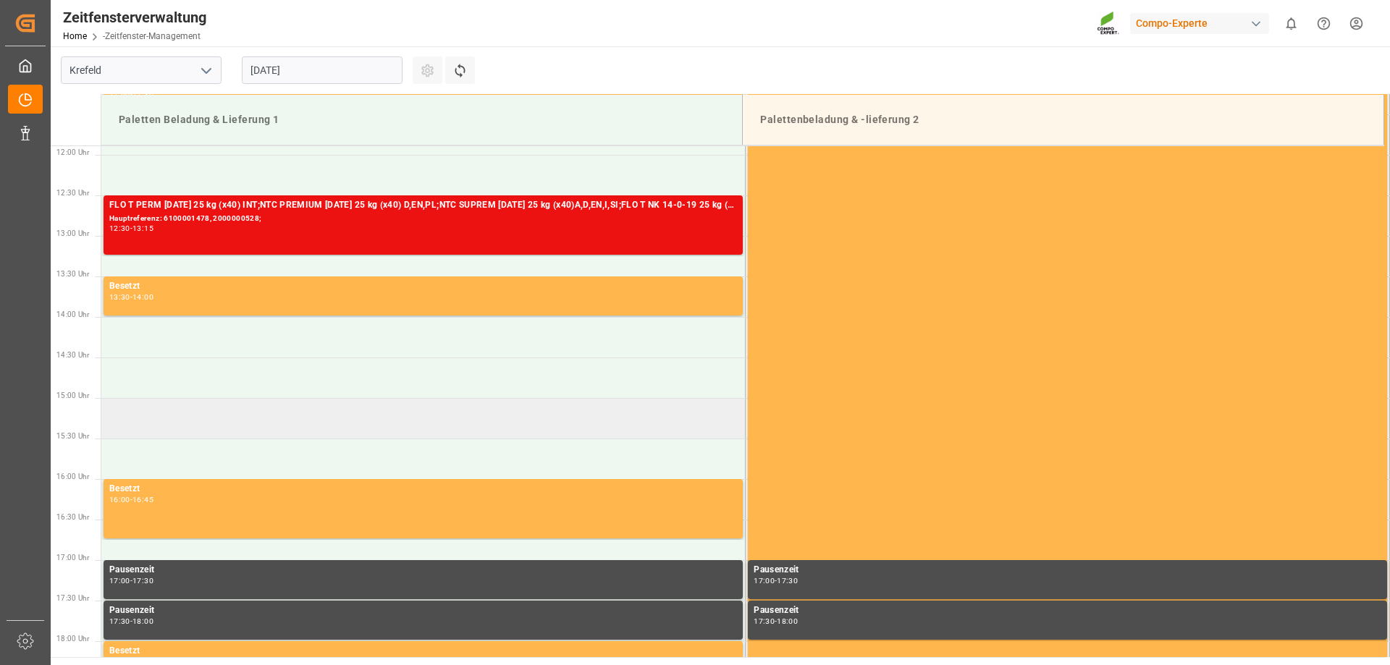
click at [450, 400] on td at bounding box center [423, 418] width 644 height 41
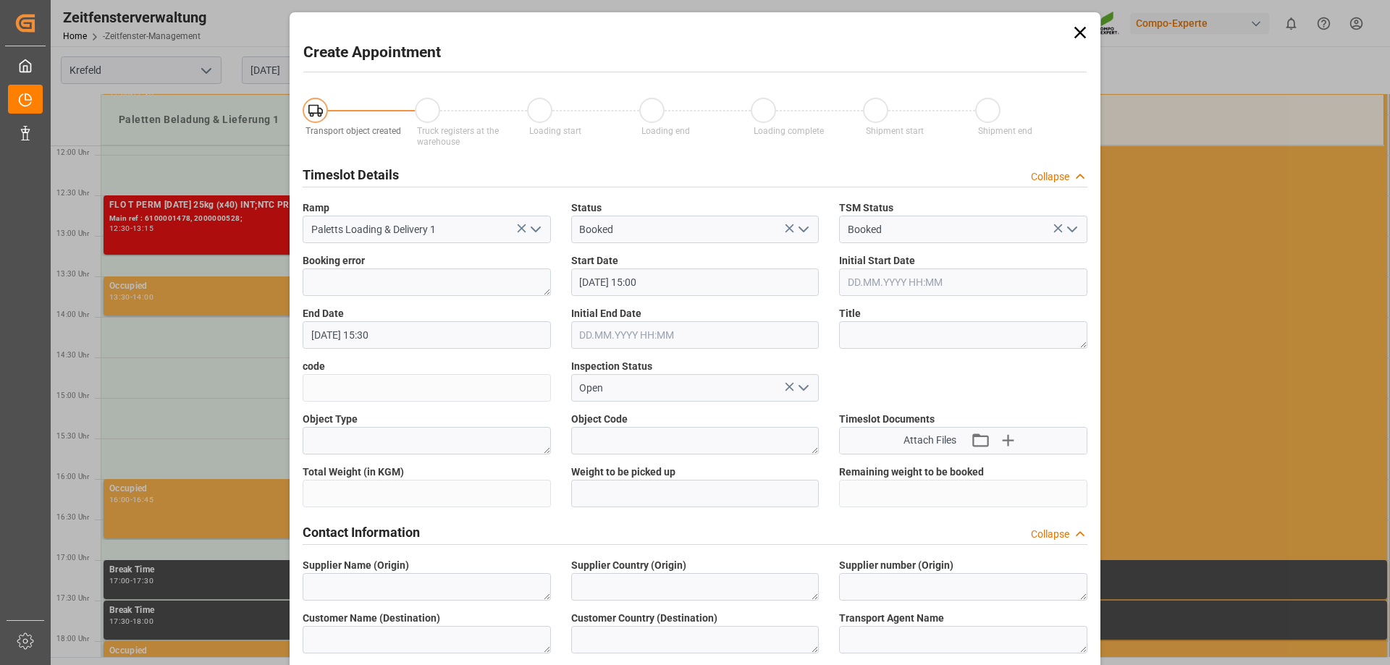
type input "[DATE] 15:00"
type input "[DATE] 15:30"
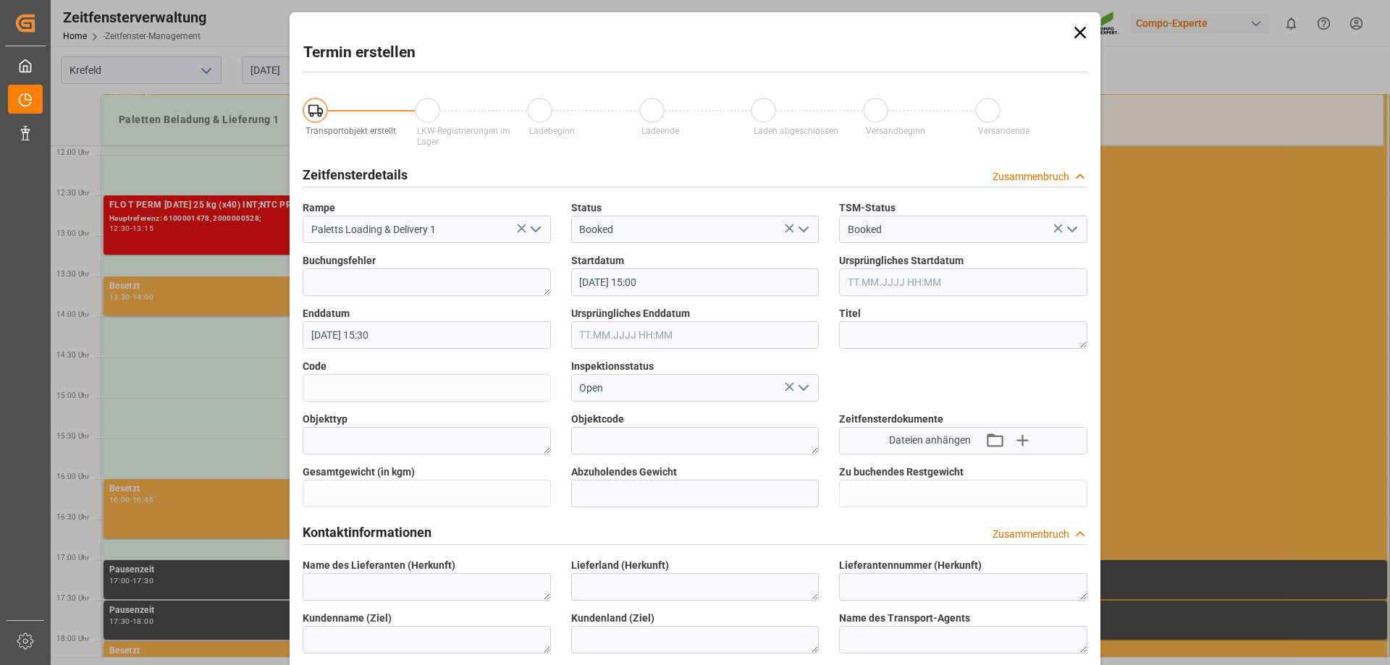
drag, startPoint x: 1085, startPoint y: 31, endPoint x: 809, endPoint y: 114, distance: 288.0
click at [1083, 30] on icon at bounding box center [1080, 32] width 20 height 20
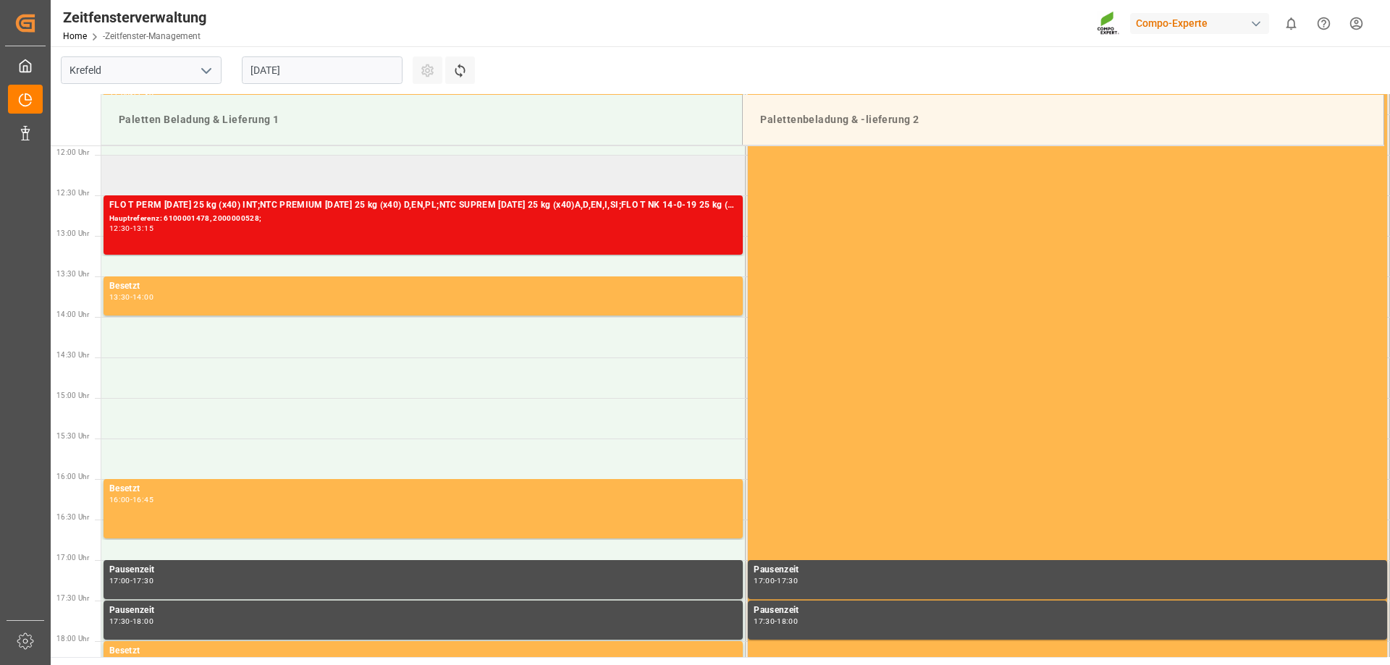
scroll to position [891, 0]
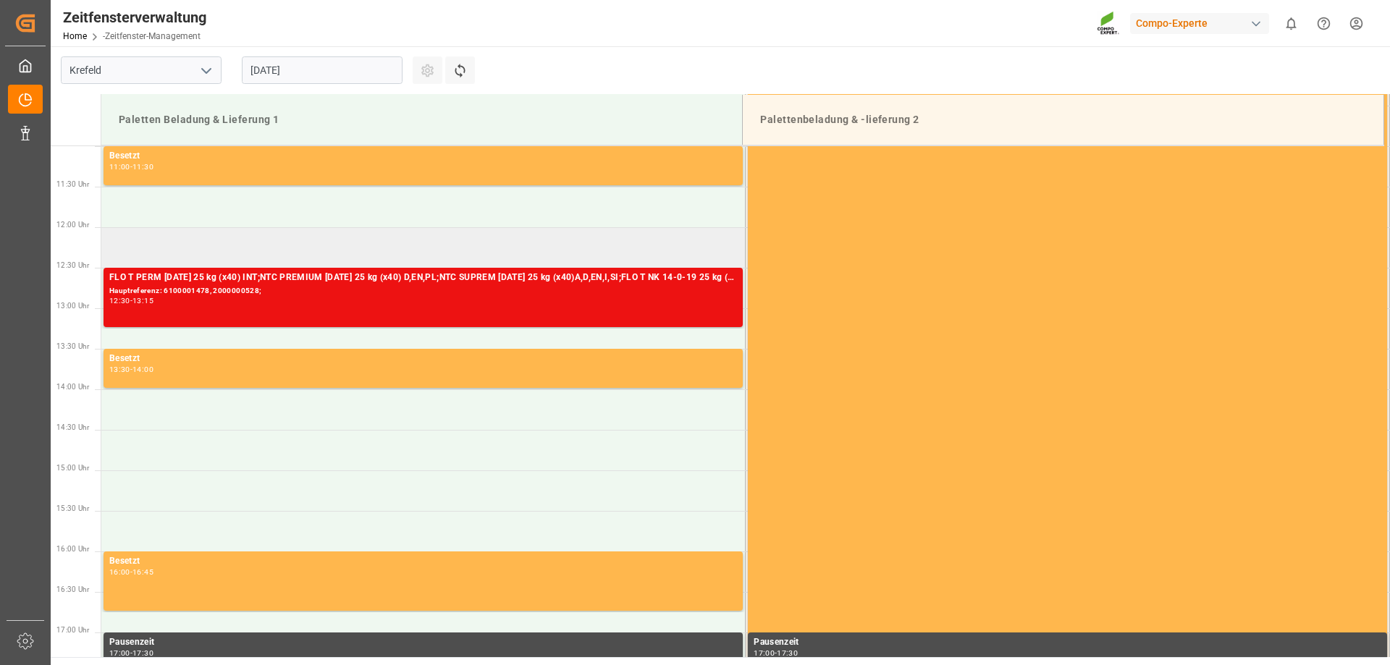
click at [172, 249] on td at bounding box center [423, 247] width 644 height 41
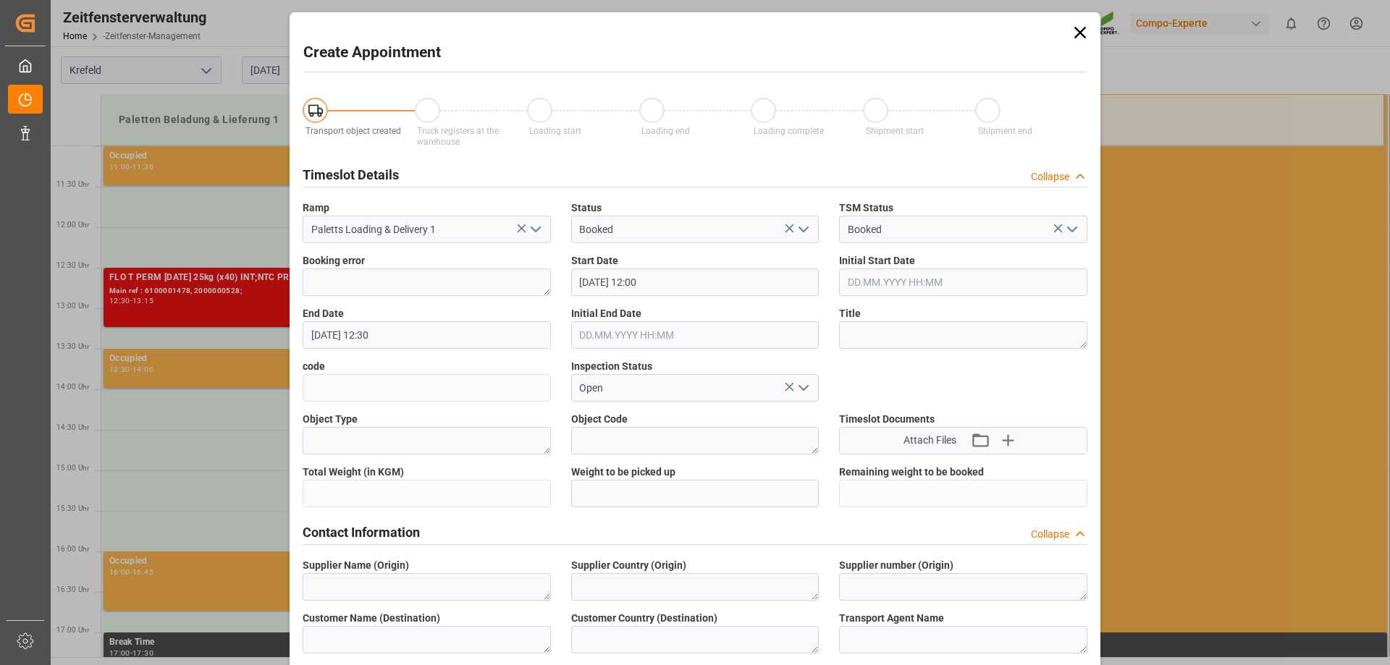
type input "[DATE] 12:00"
type input "[DATE] 12:30"
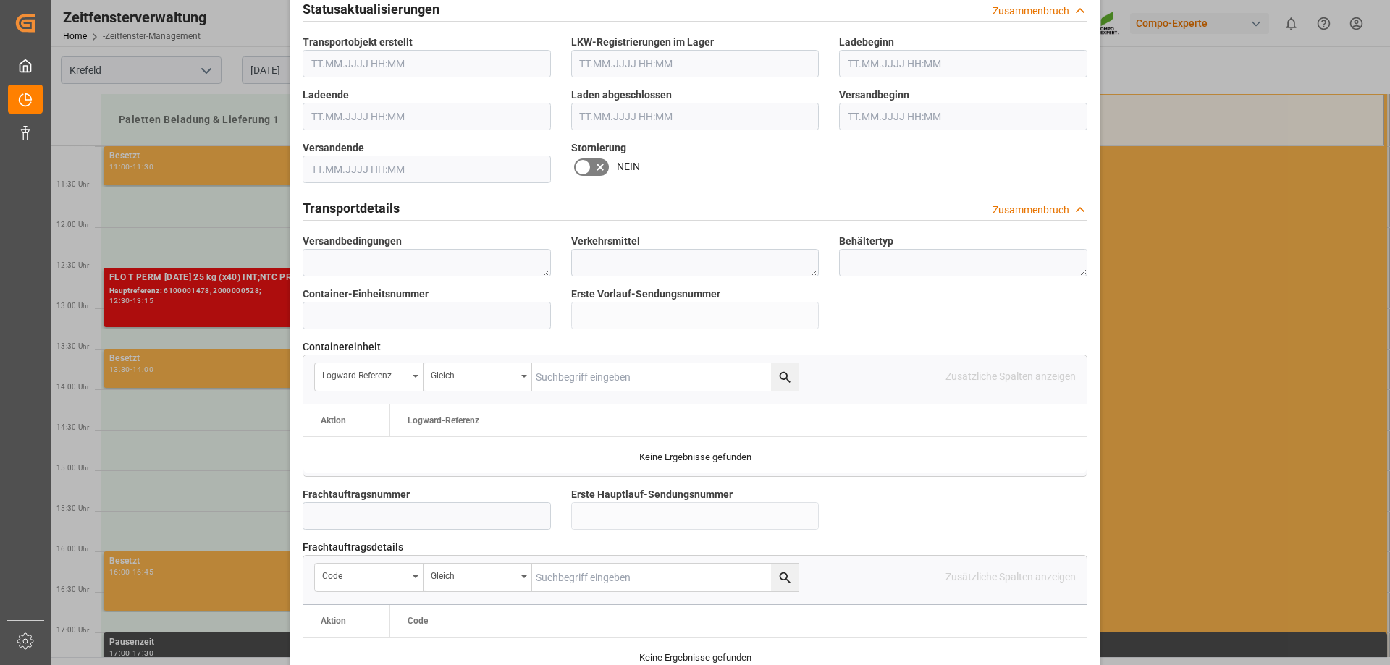
scroll to position [1231, 0]
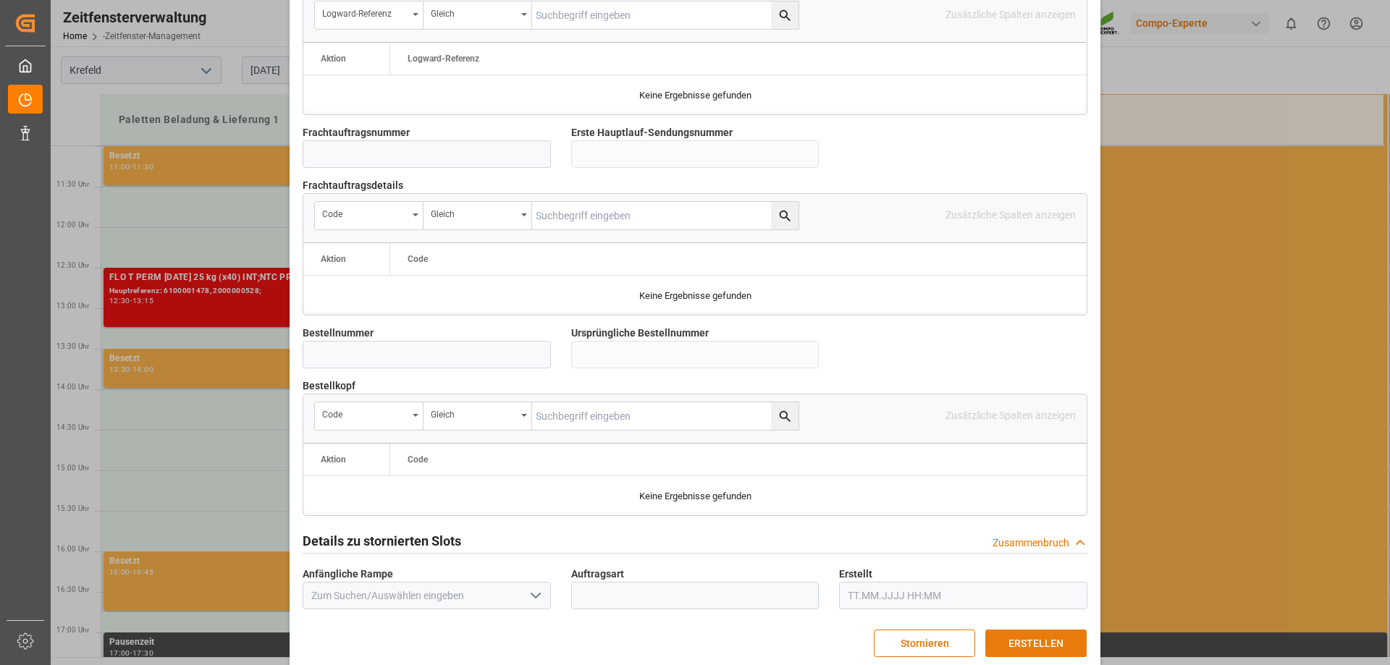
click at [1017, 638] on font "ERSTELLEN" at bounding box center [1036, 644] width 55 height 12
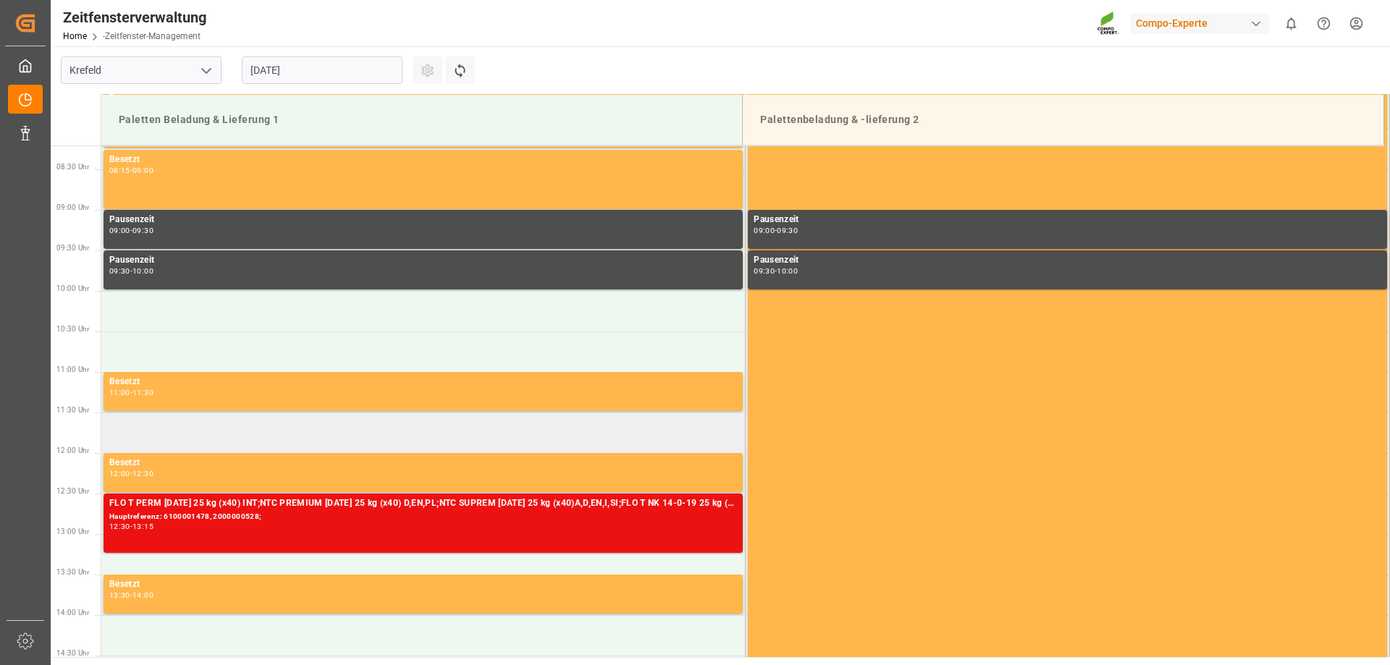
scroll to position [955, 0]
